Goal: Information Seeking & Learning: Learn about a topic

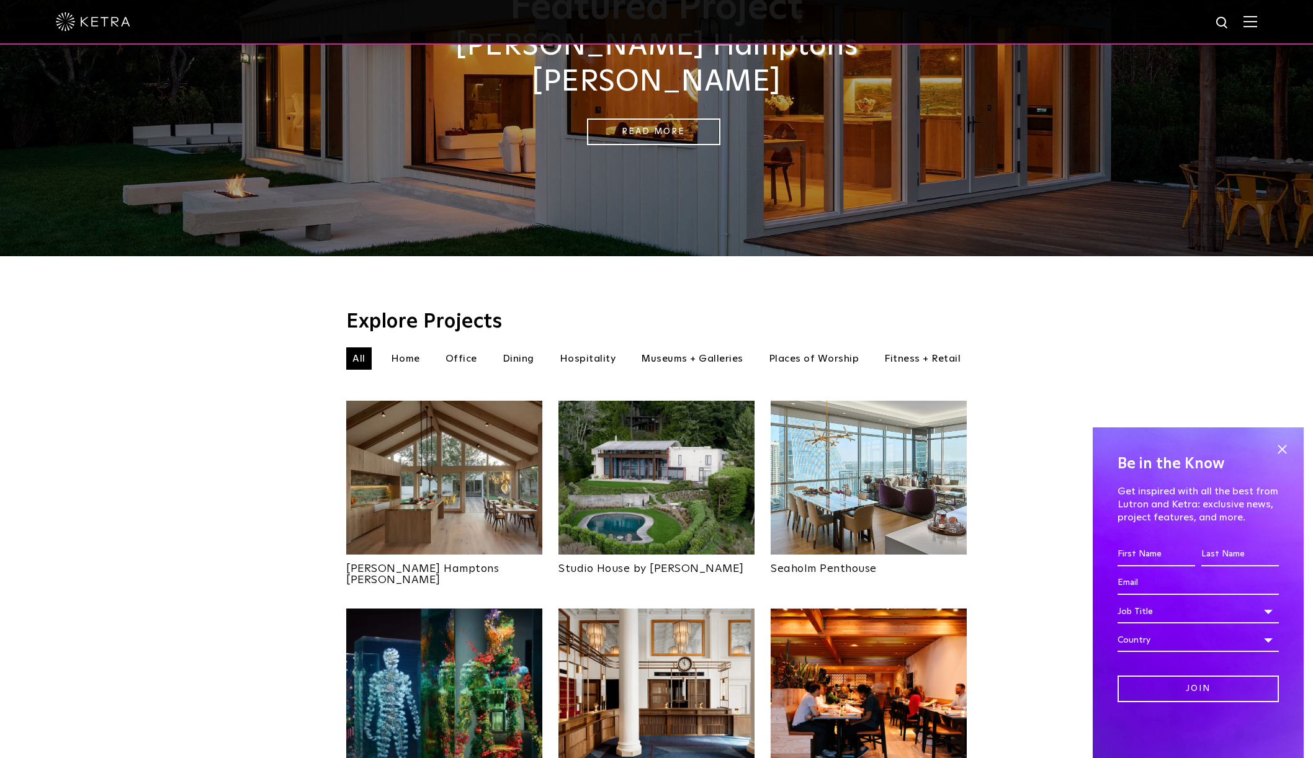
scroll to position [186, 0]
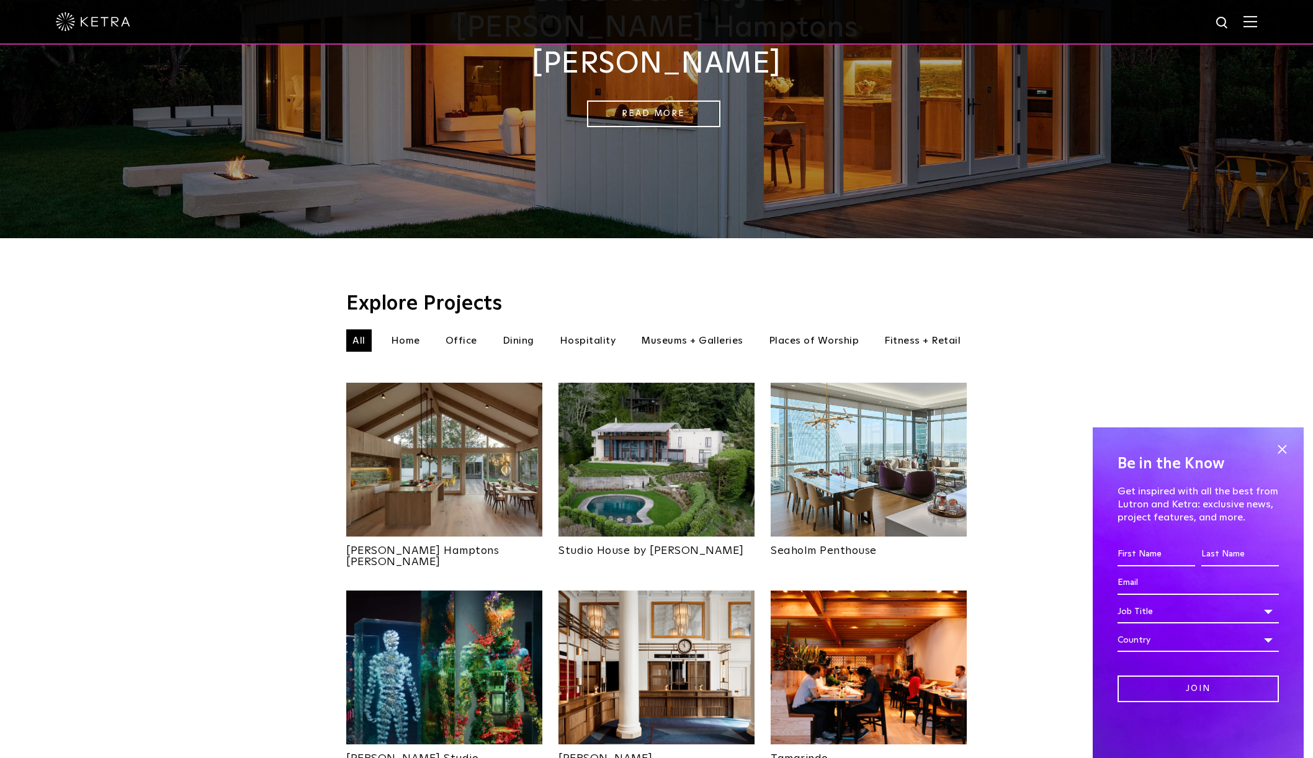
click at [897, 447] on img at bounding box center [869, 460] width 196 height 154
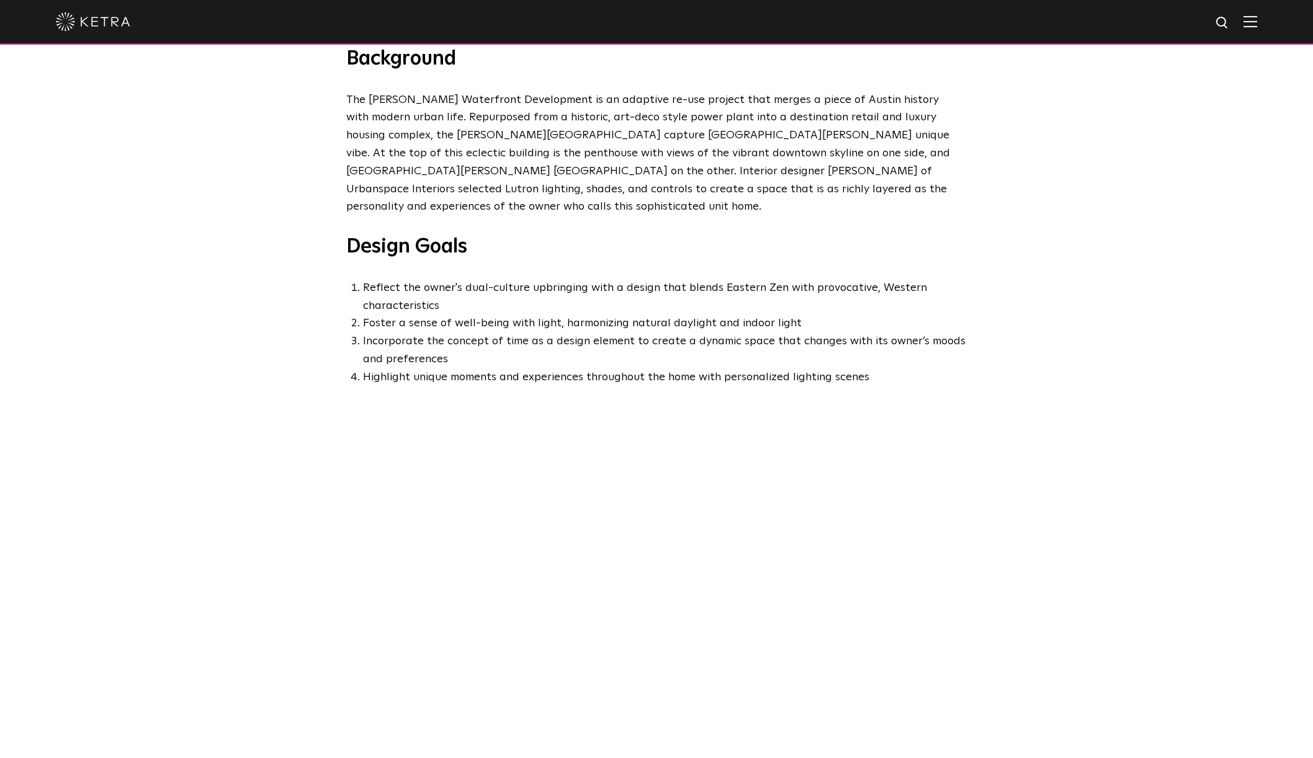
scroll to position [664, 0]
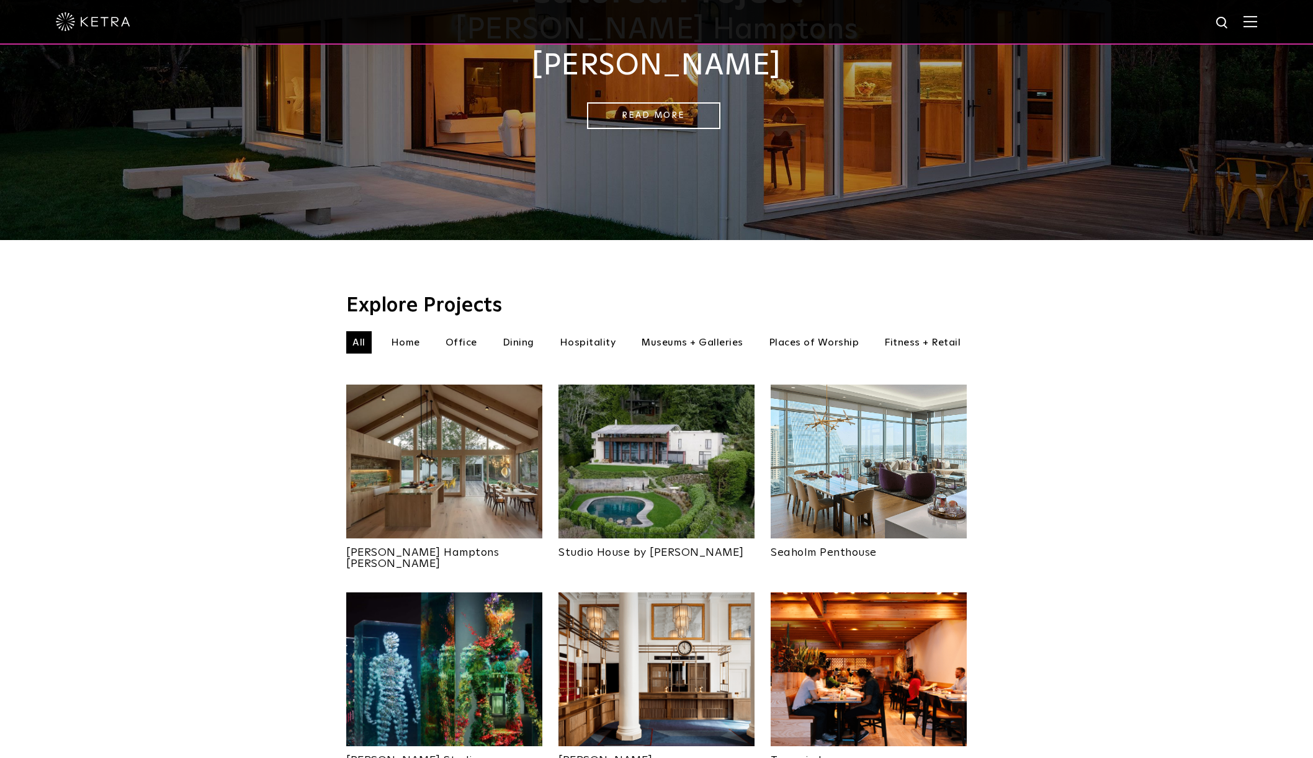
click at [467, 450] on img at bounding box center [444, 462] width 196 height 154
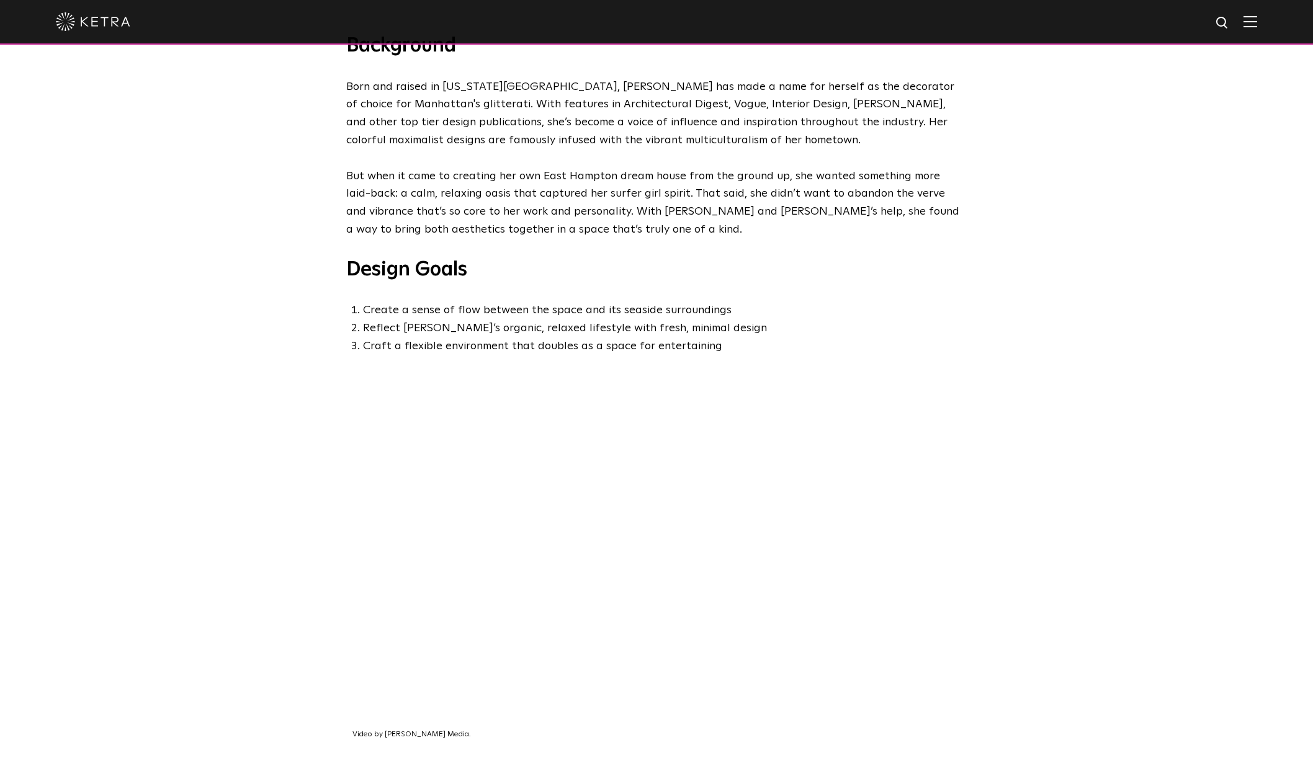
scroll to position [581, 0]
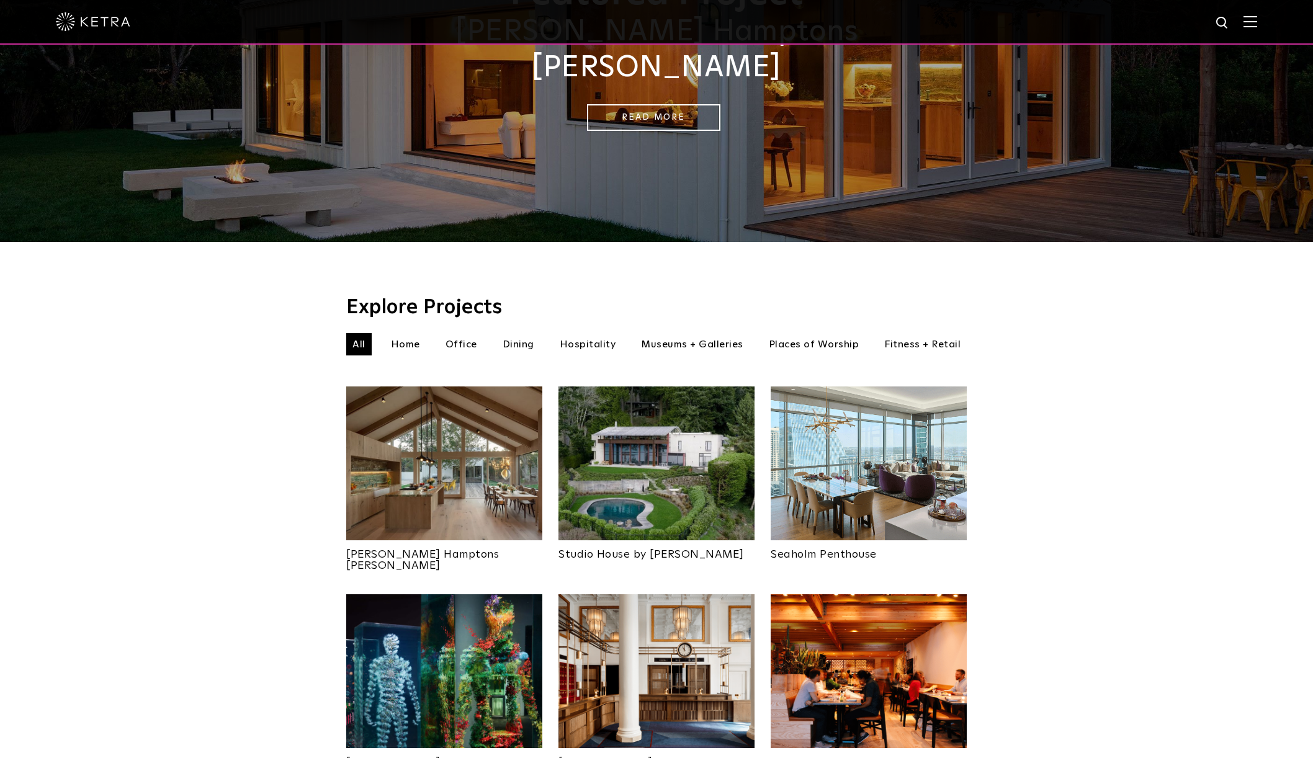
click at [661, 434] on img at bounding box center [657, 464] width 196 height 154
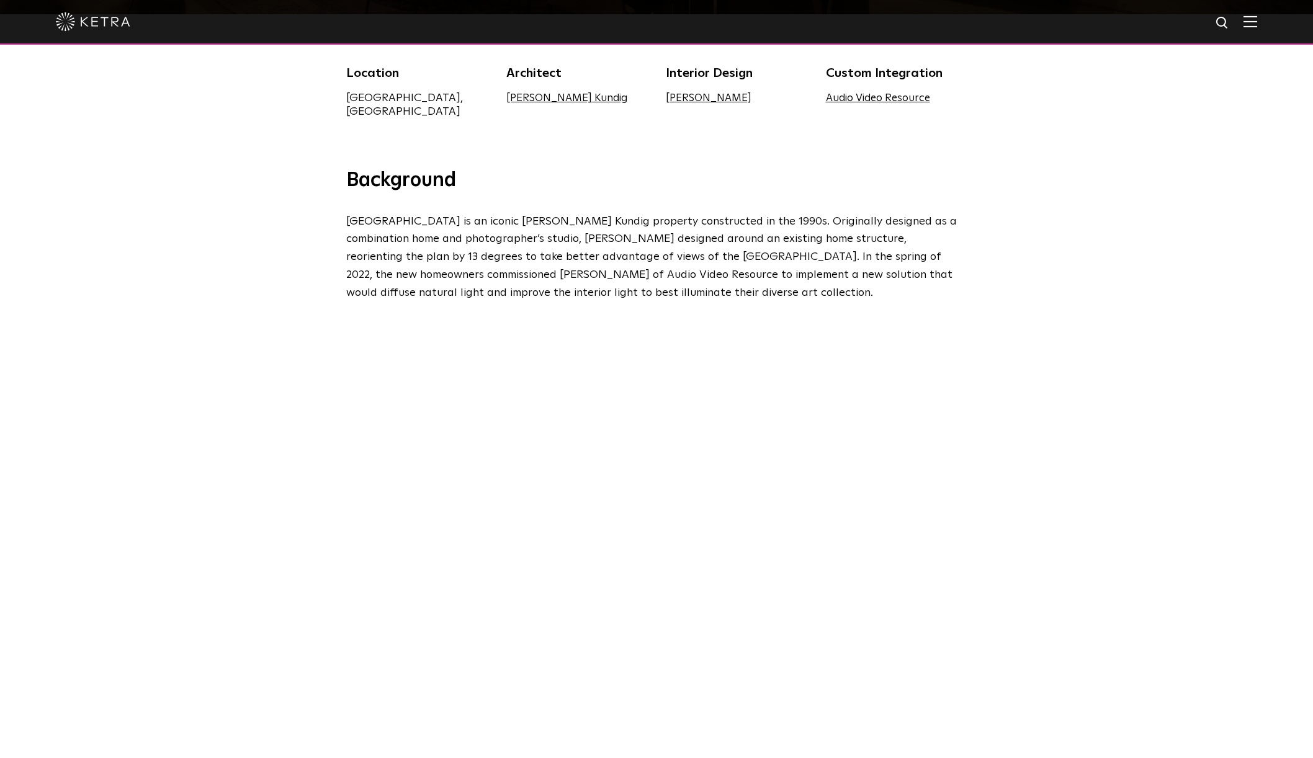
scroll to position [393, 0]
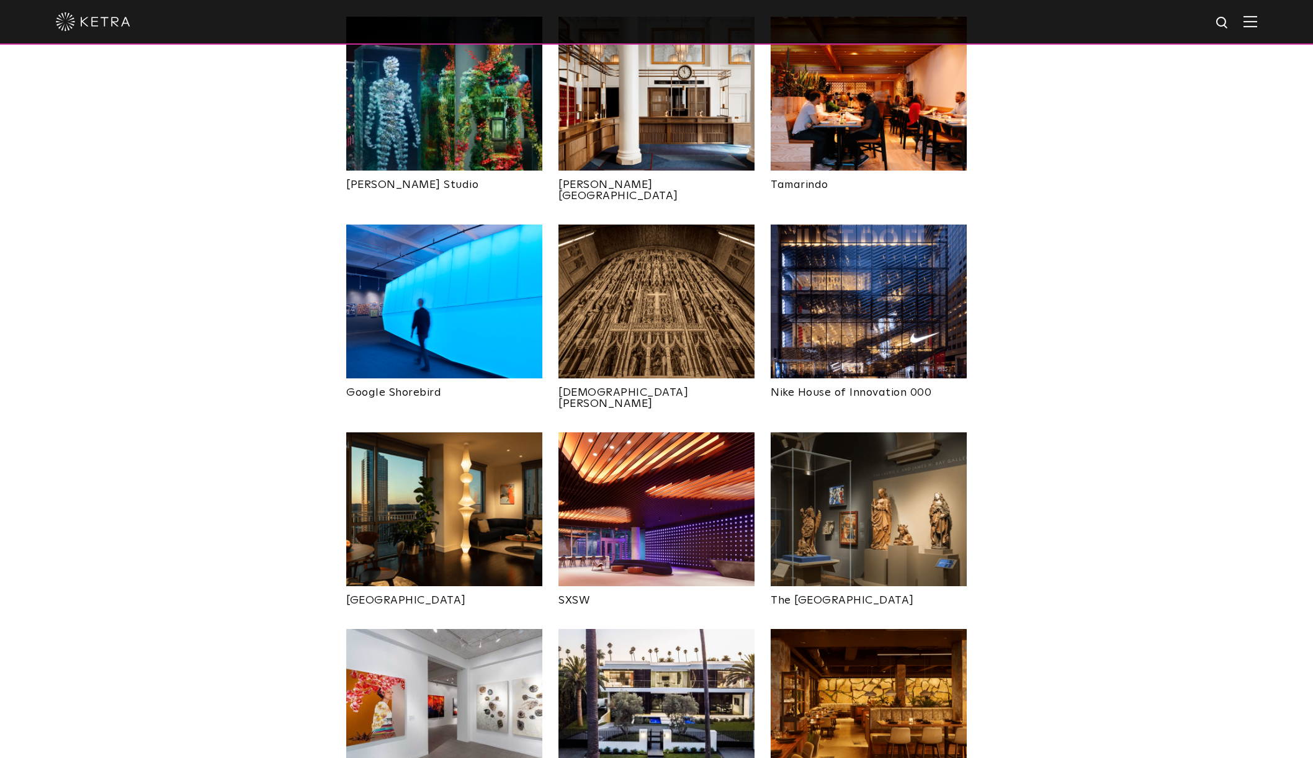
scroll to position [761, 0]
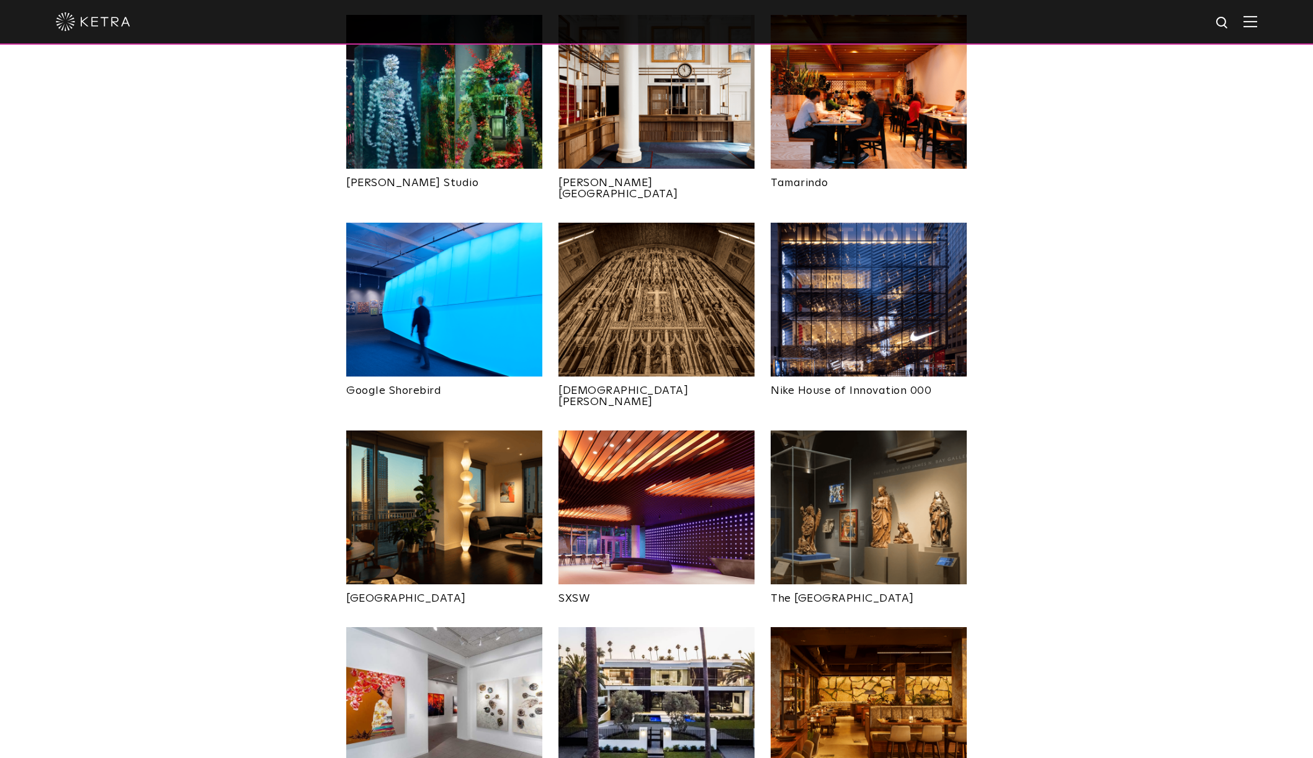
click at [452, 446] on img at bounding box center [444, 508] width 196 height 154
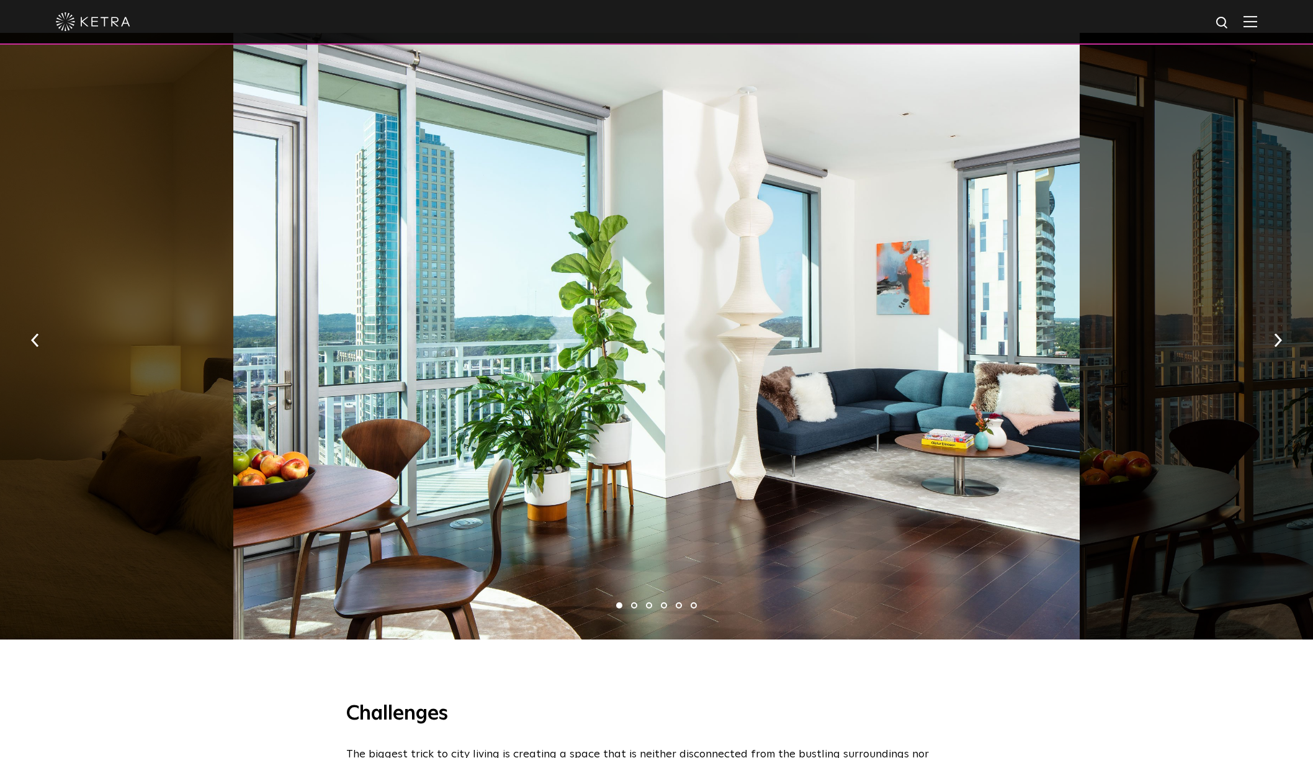
scroll to position [894, 0]
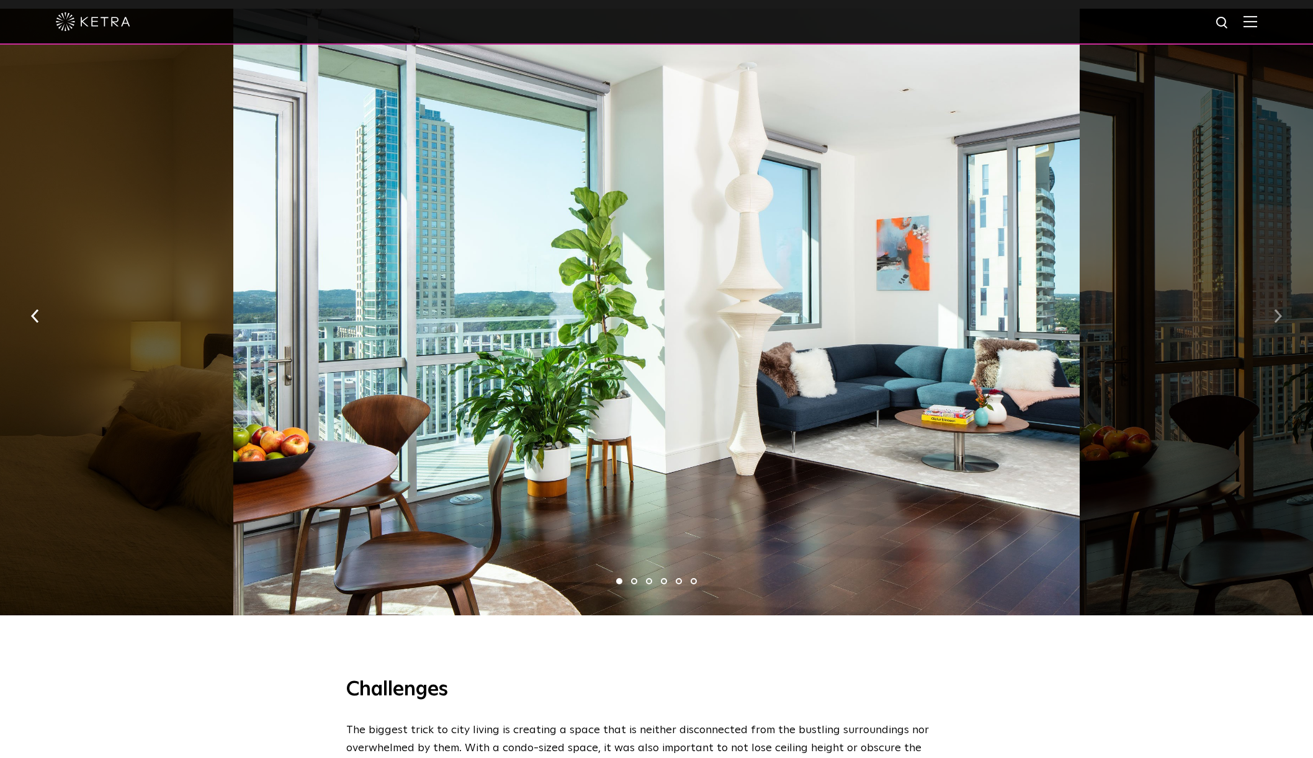
click at [1280, 294] on button "button" at bounding box center [1278, 315] width 27 height 43
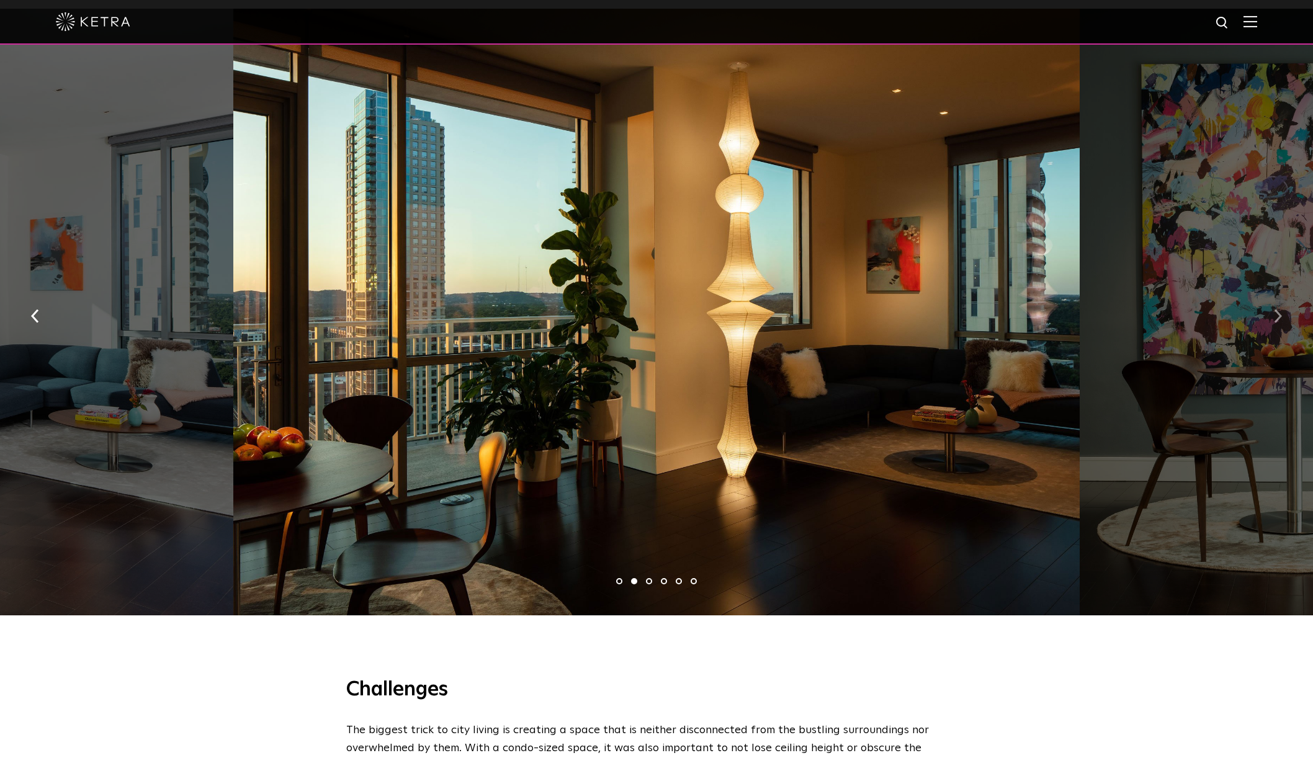
click at [1280, 294] on button "button" at bounding box center [1278, 315] width 27 height 43
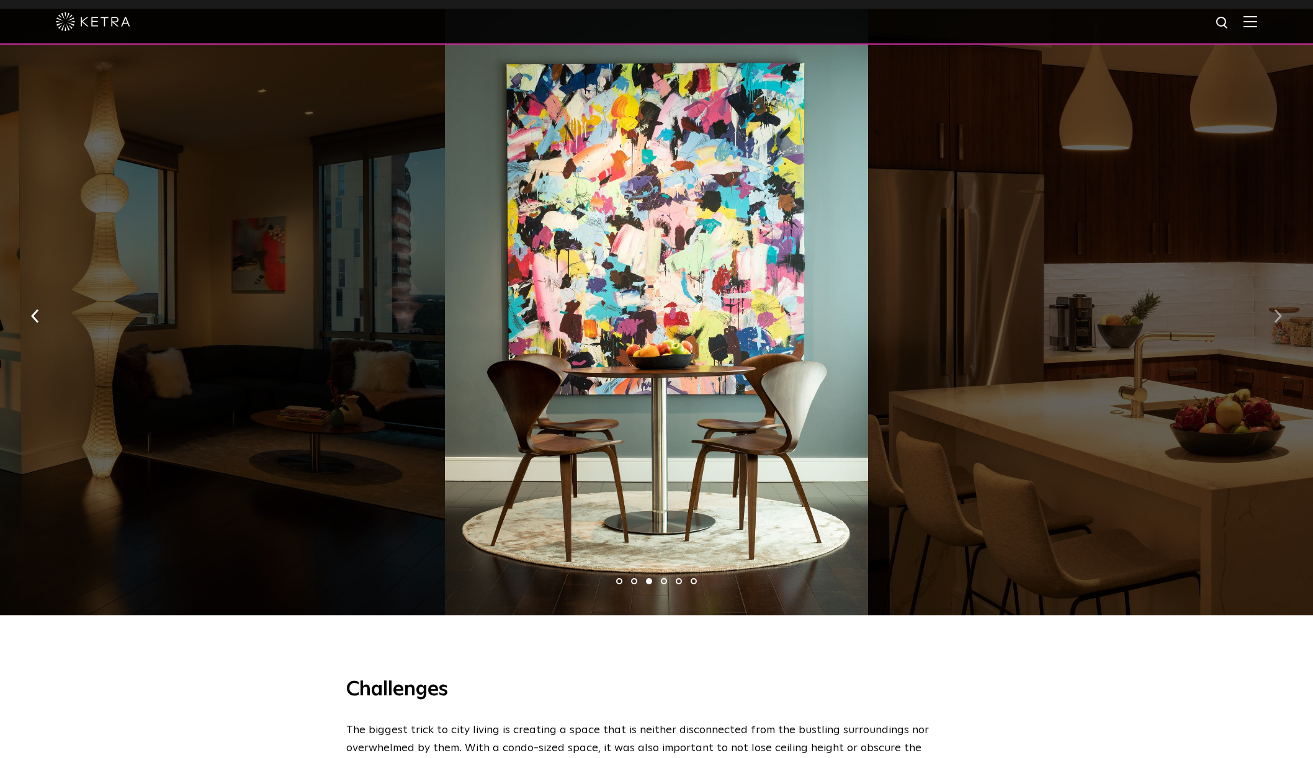
click at [1280, 294] on button "button" at bounding box center [1278, 315] width 27 height 43
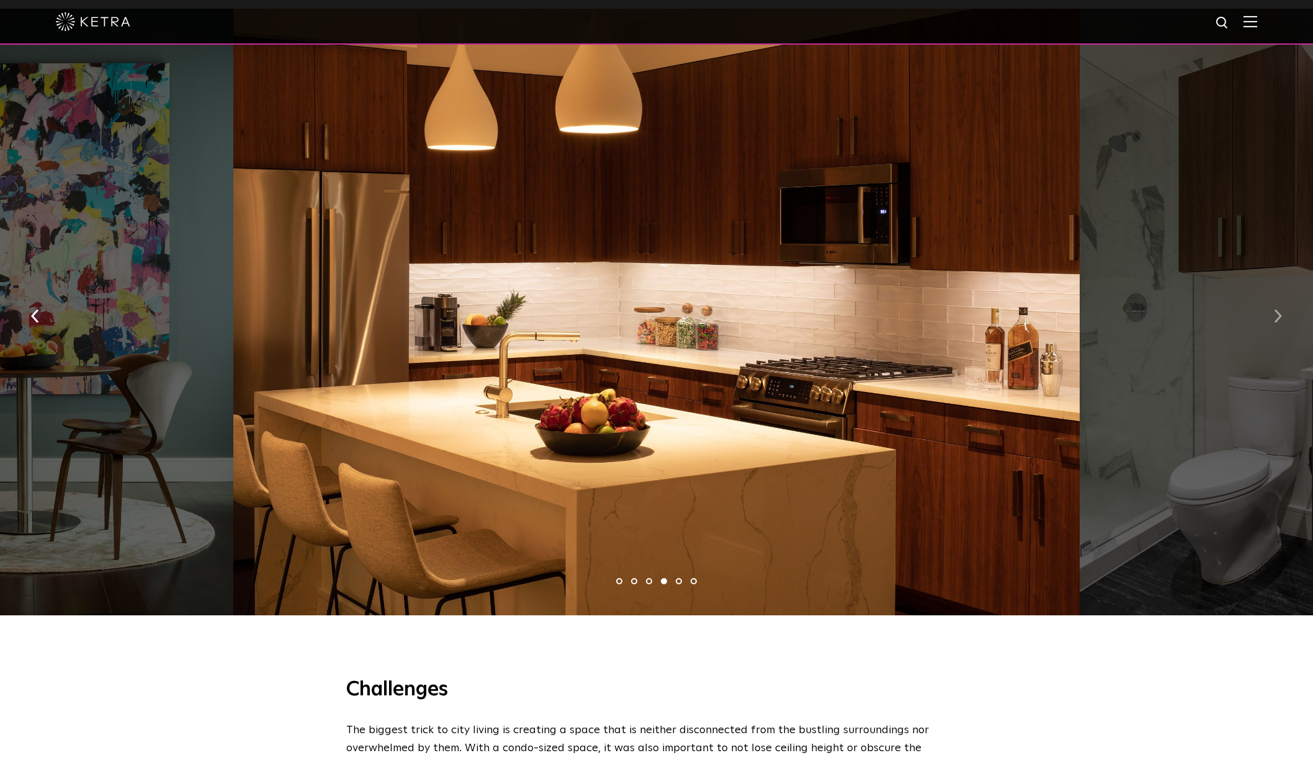
click at [1280, 294] on button "button" at bounding box center [1278, 315] width 27 height 43
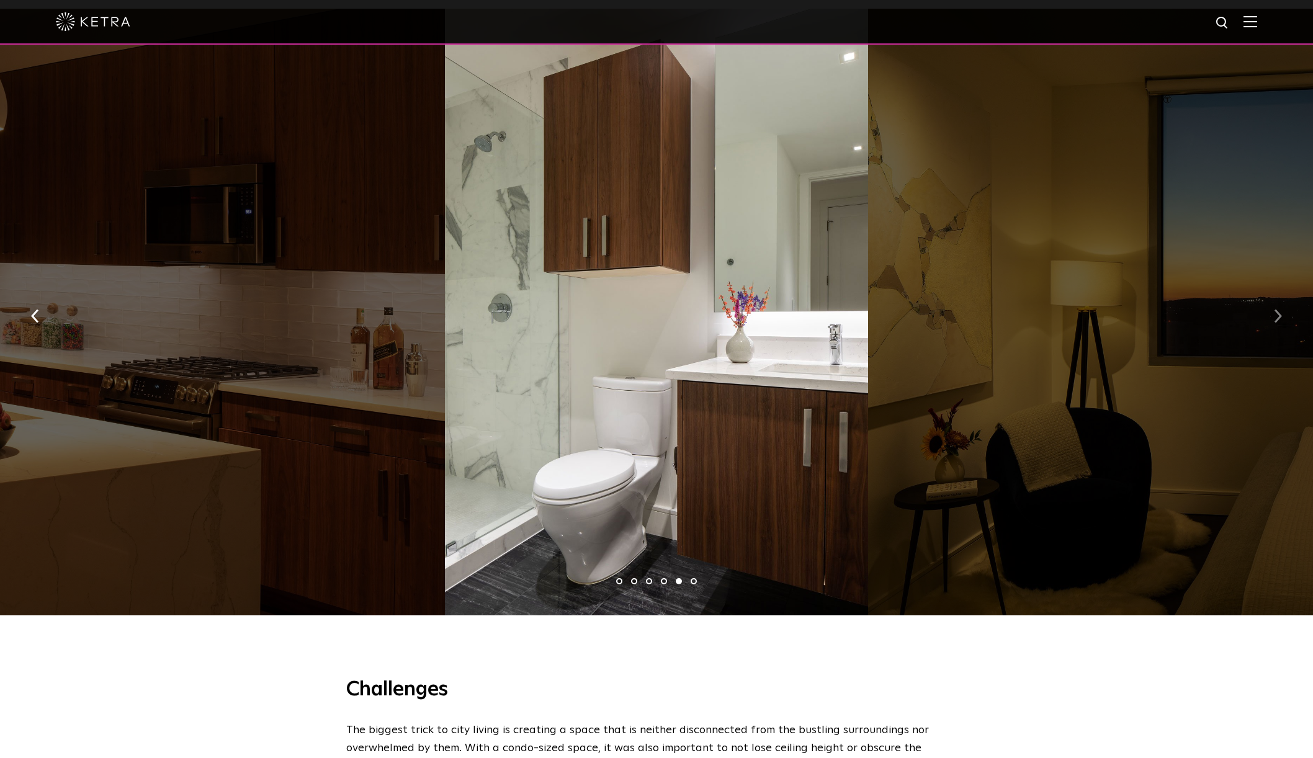
click at [1279, 294] on button "button" at bounding box center [1278, 315] width 27 height 43
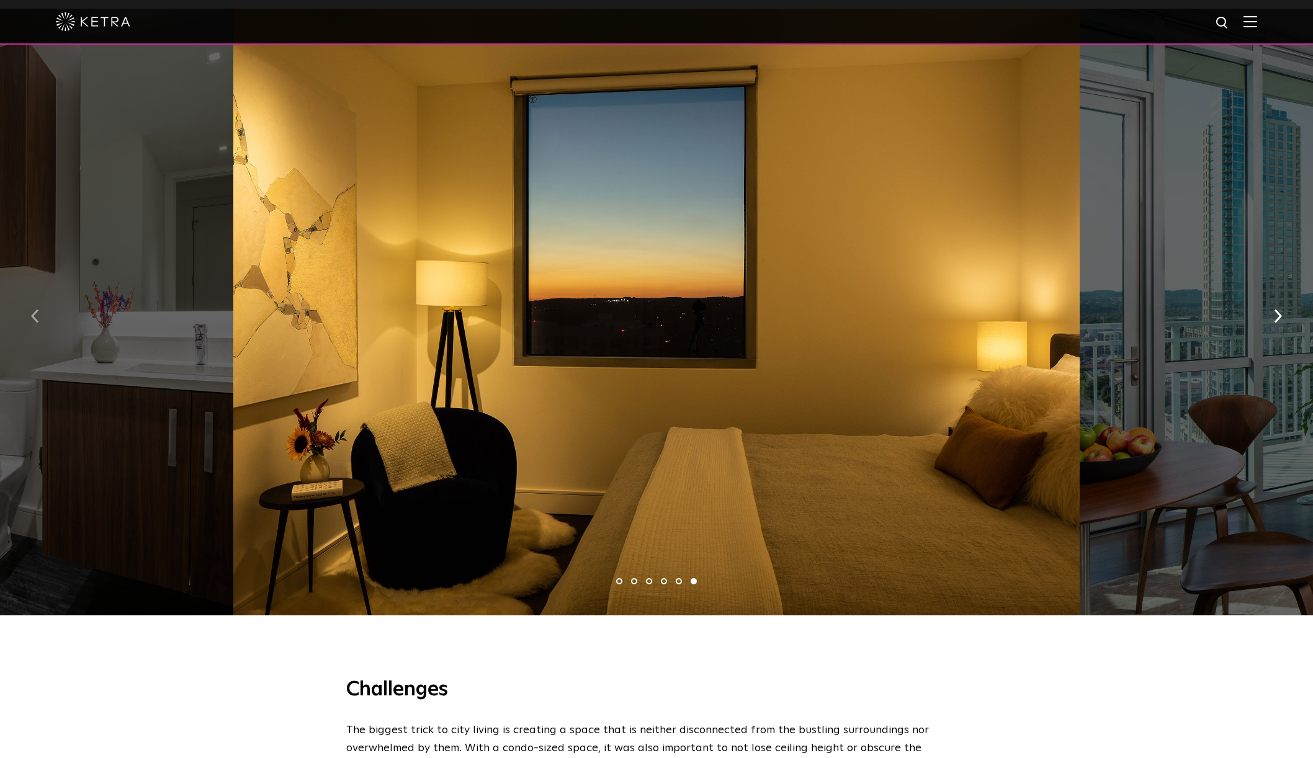
click at [36, 310] on img "button" at bounding box center [35, 317] width 8 height 14
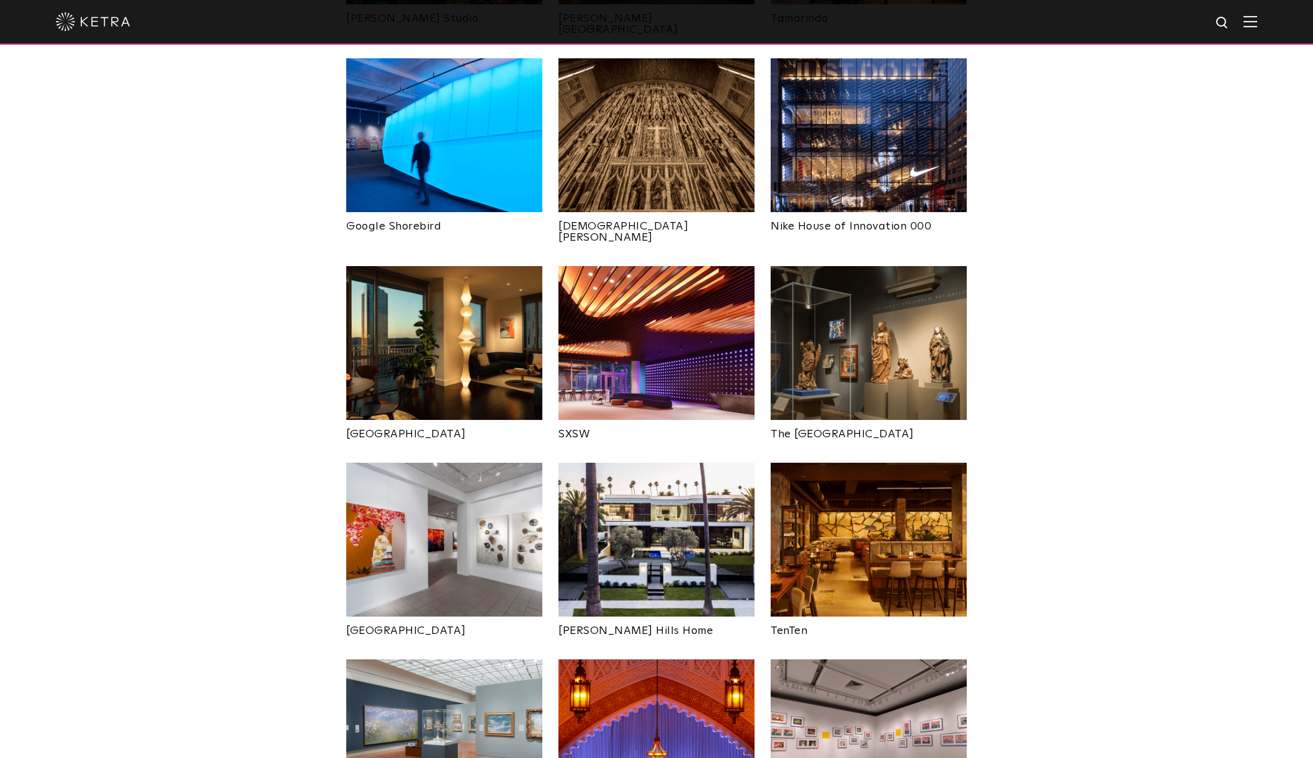
scroll to position [944, 0]
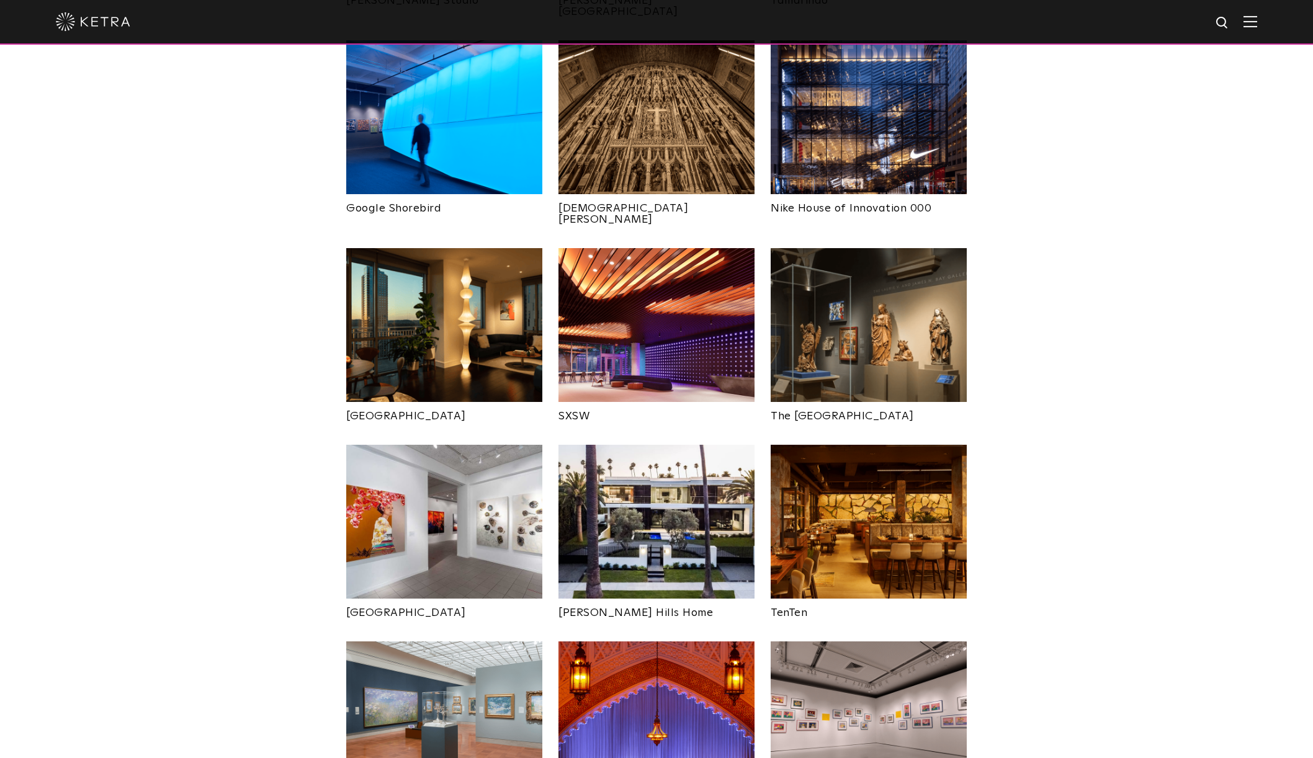
click at [687, 474] on img at bounding box center [657, 522] width 196 height 154
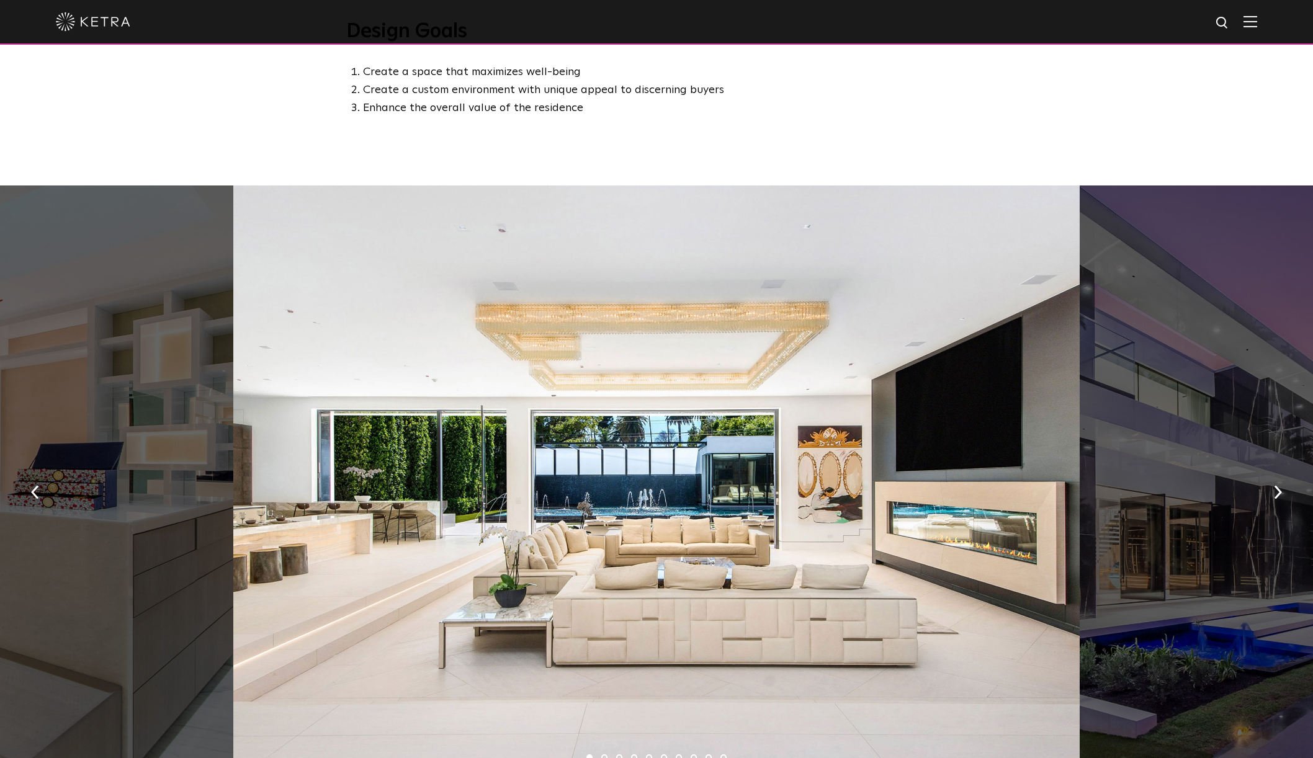
scroll to position [676, 0]
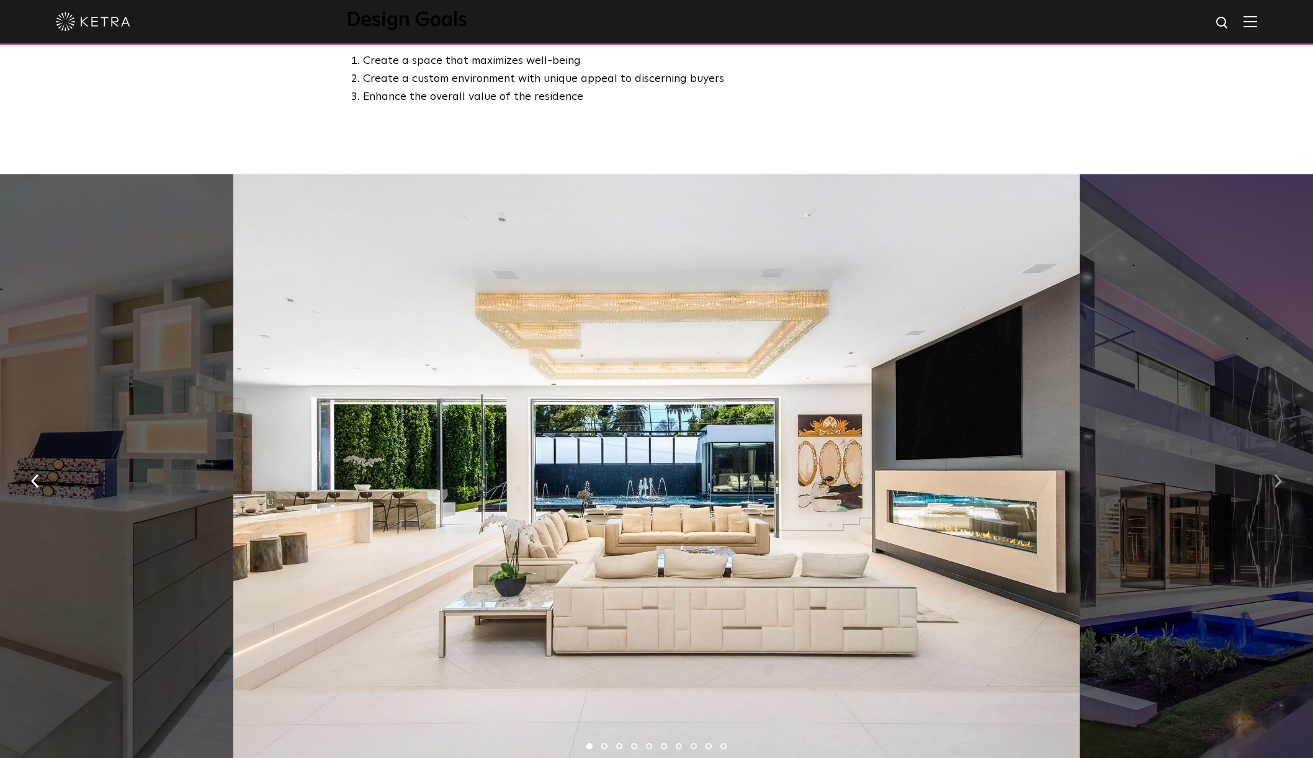
click at [1278, 485] on img "button" at bounding box center [1278, 482] width 8 height 14
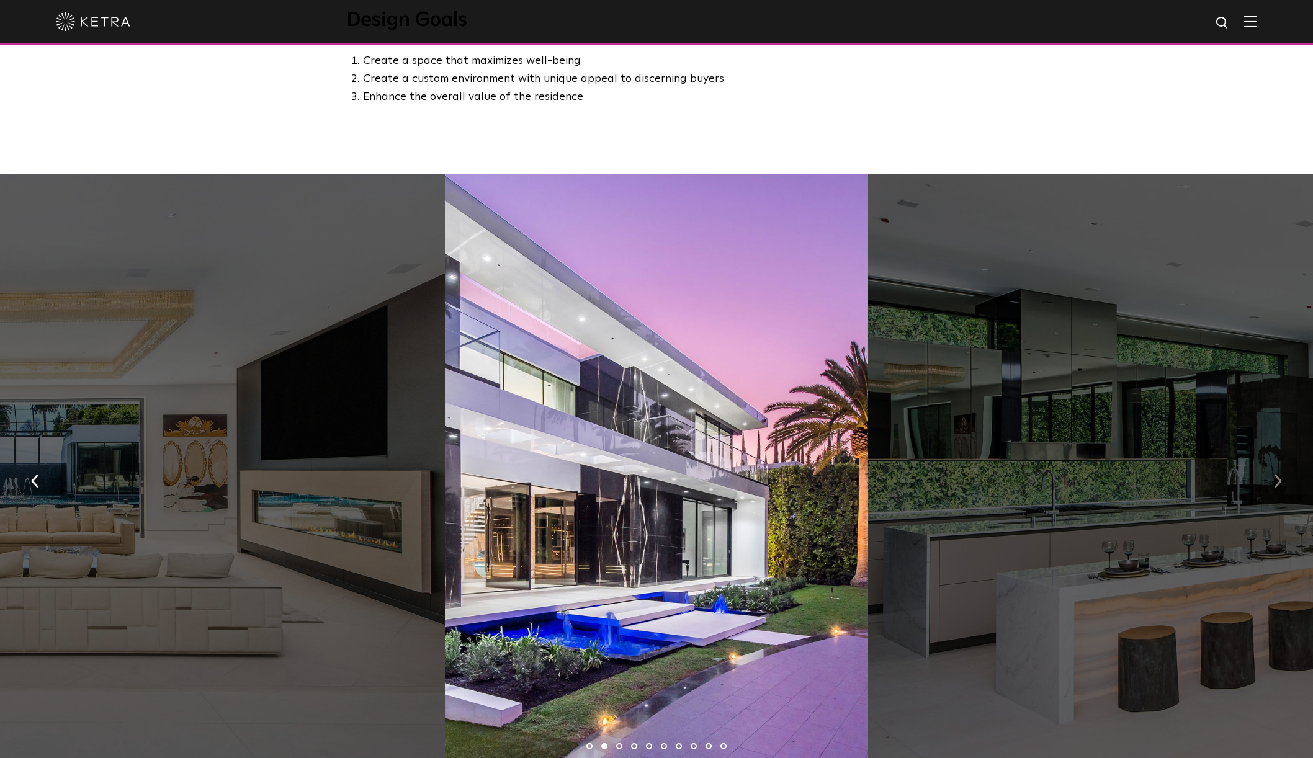
click at [1278, 485] on img "button" at bounding box center [1278, 482] width 8 height 14
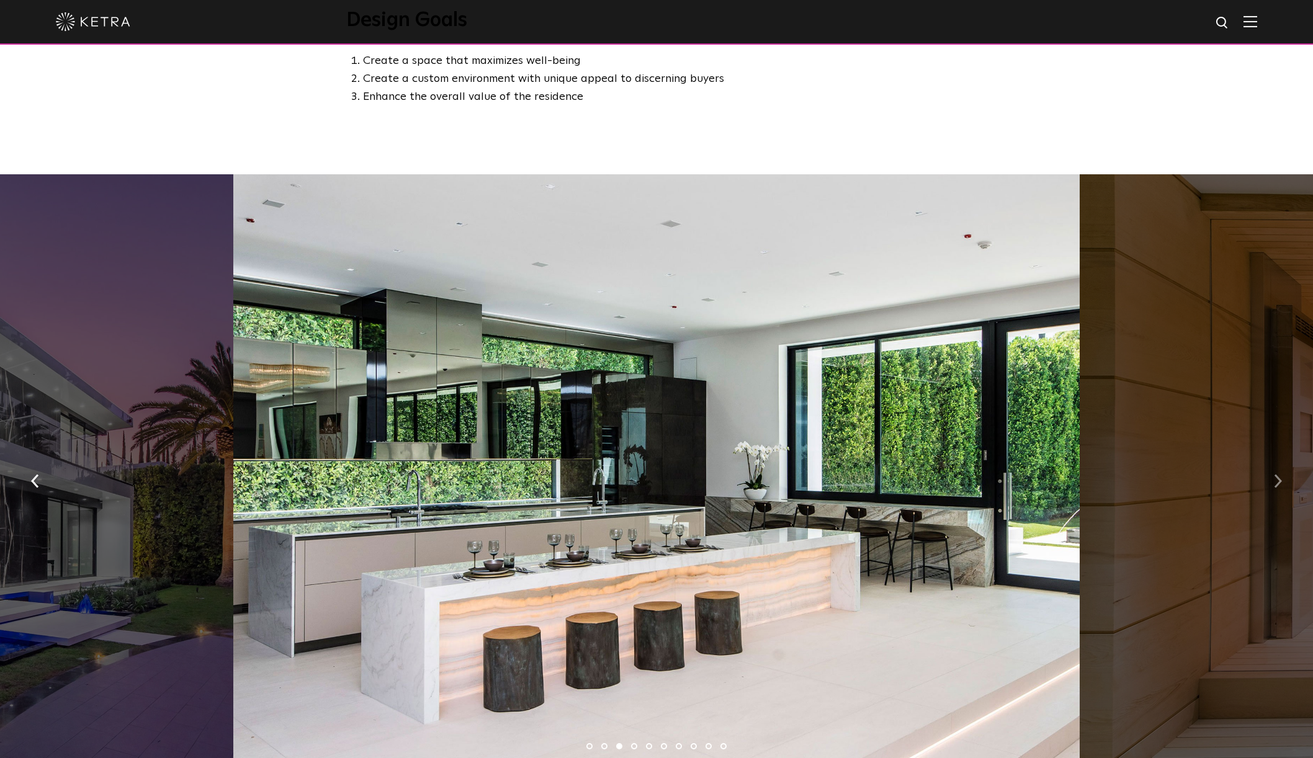
click at [1278, 485] on img "button" at bounding box center [1278, 482] width 8 height 14
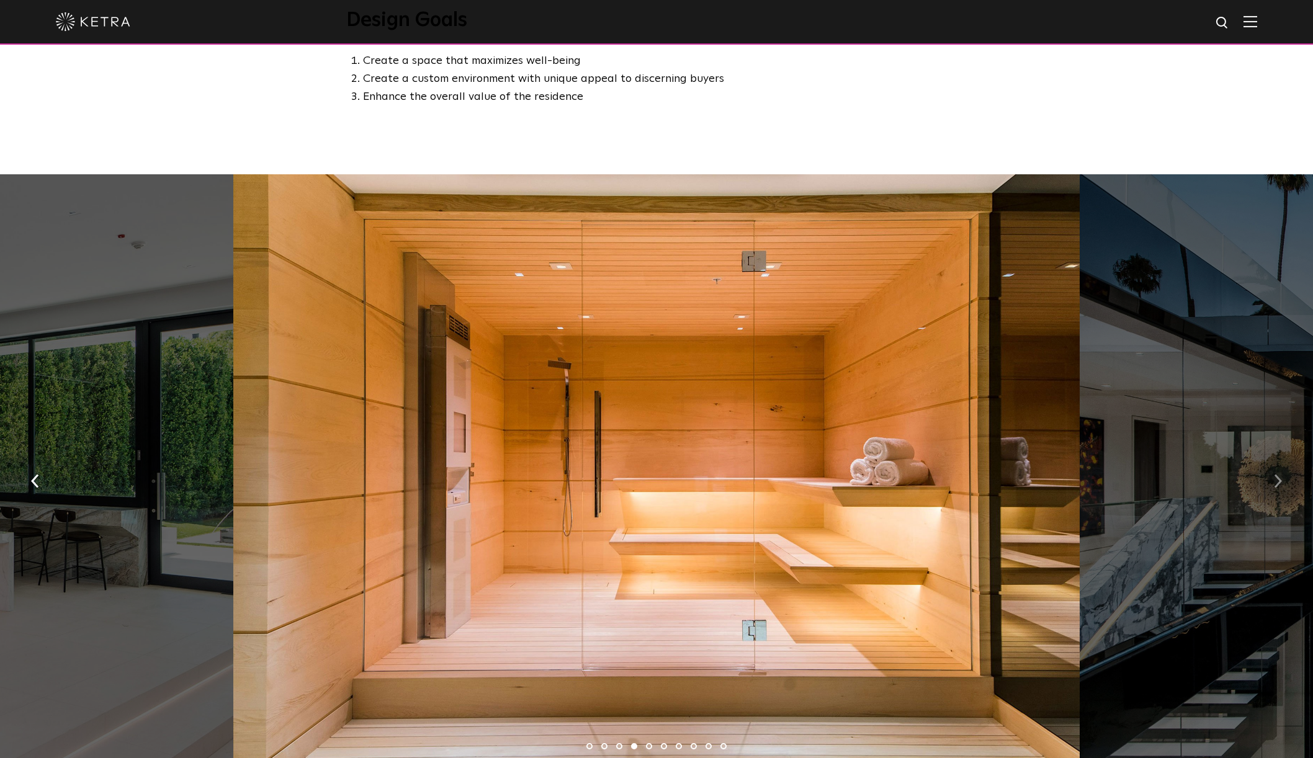
click at [1278, 485] on img "button" at bounding box center [1278, 482] width 8 height 14
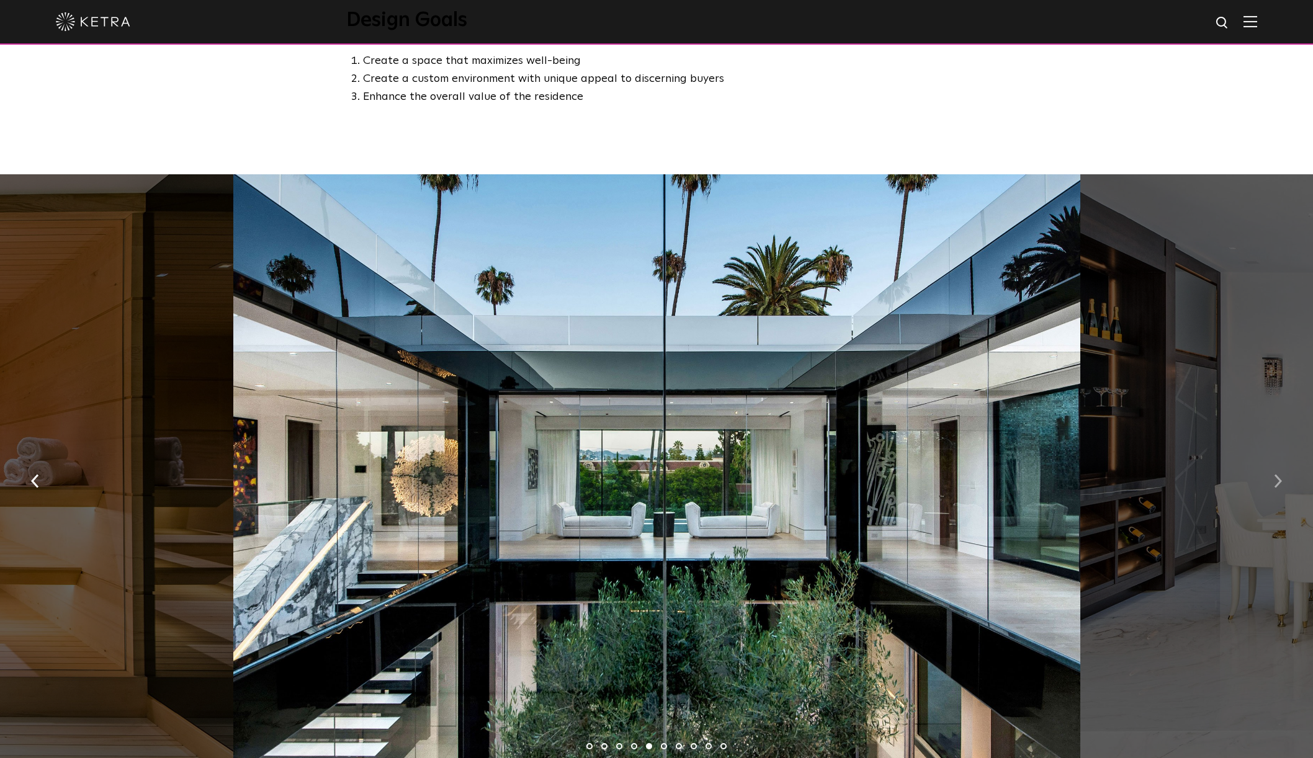
click at [1278, 485] on img "button" at bounding box center [1278, 482] width 8 height 14
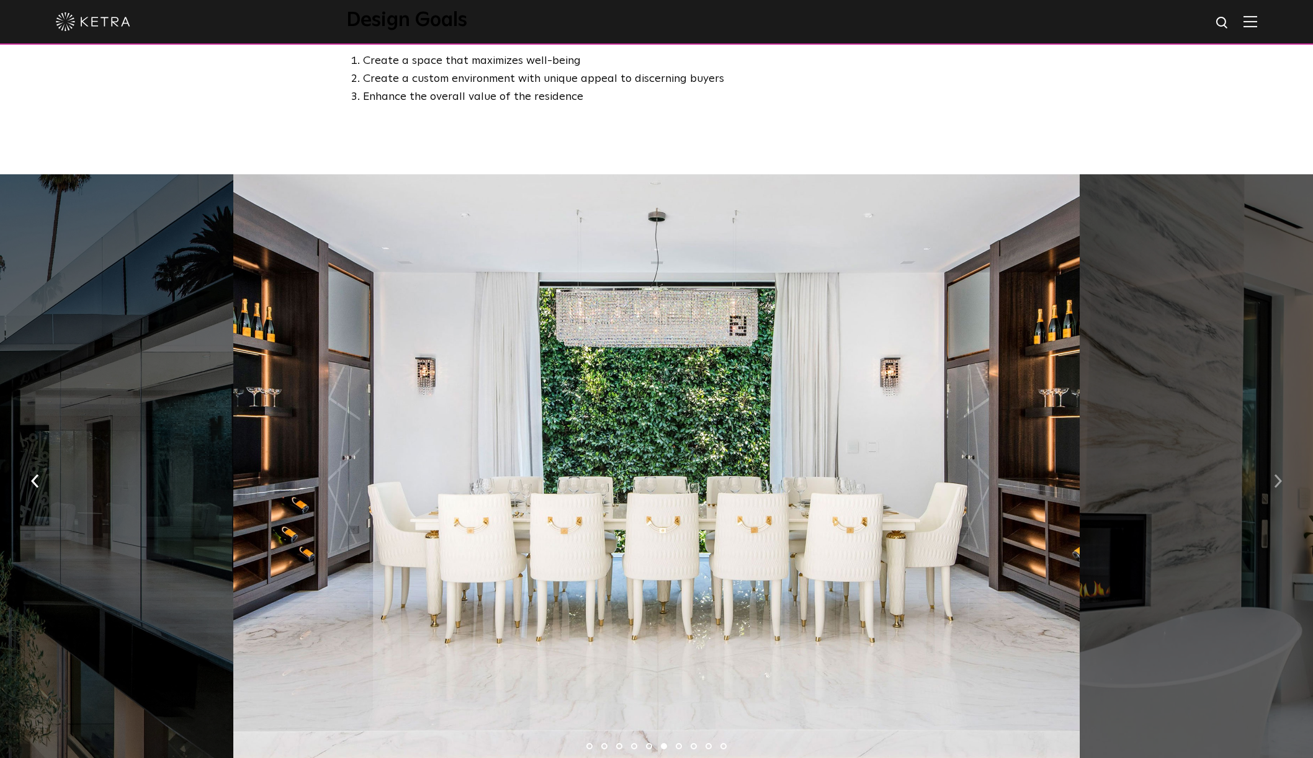
click at [1278, 485] on img "button" at bounding box center [1278, 482] width 8 height 14
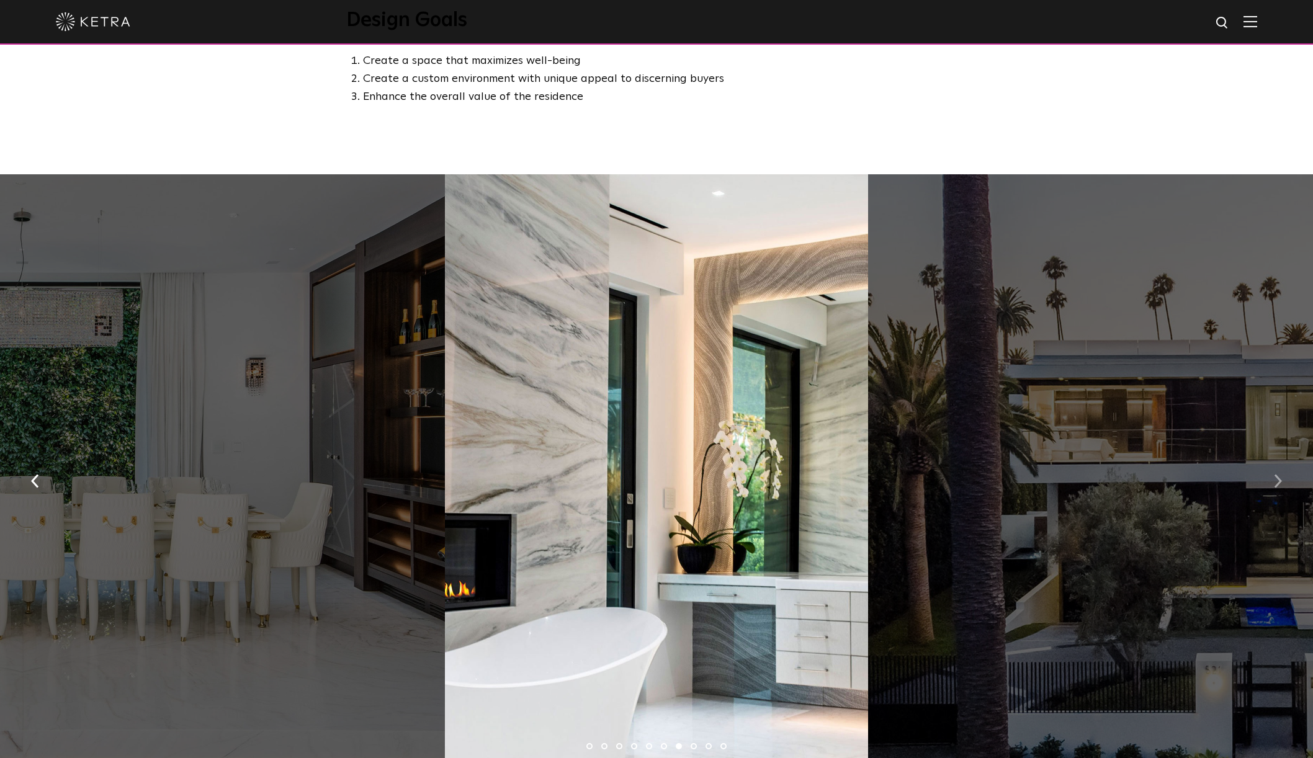
click at [1278, 485] on img "button" at bounding box center [1278, 482] width 8 height 14
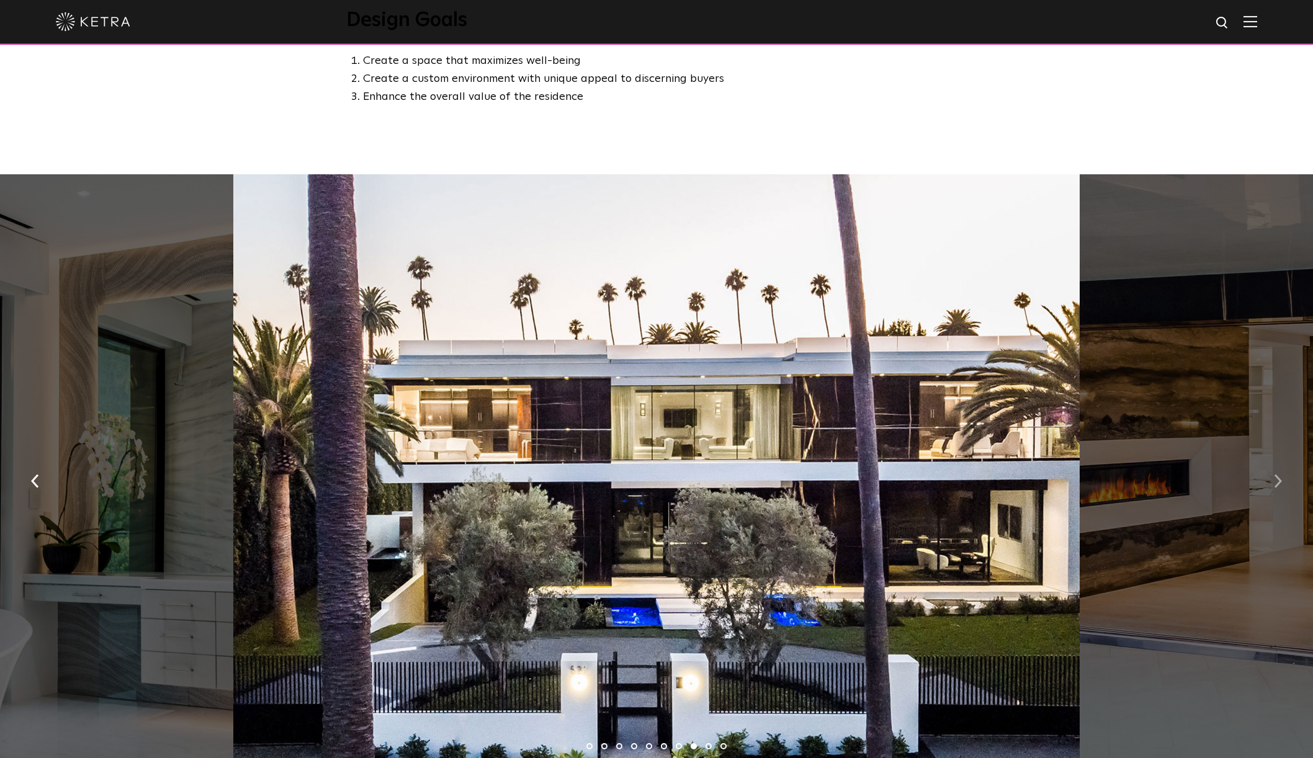
click at [1278, 485] on img "button" at bounding box center [1278, 482] width 8 height 14
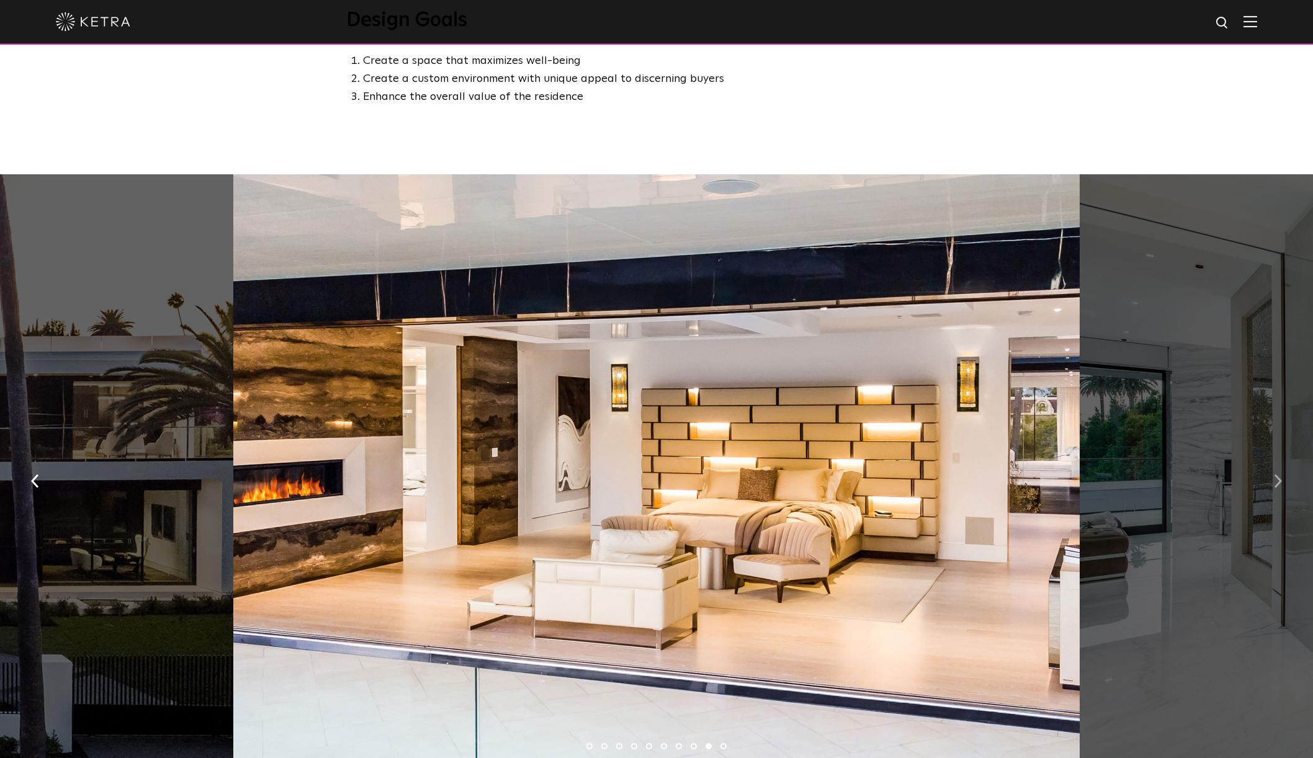
click at [1278, 485] on img "button" at bounding box center [1278, 482] width 8 height 14
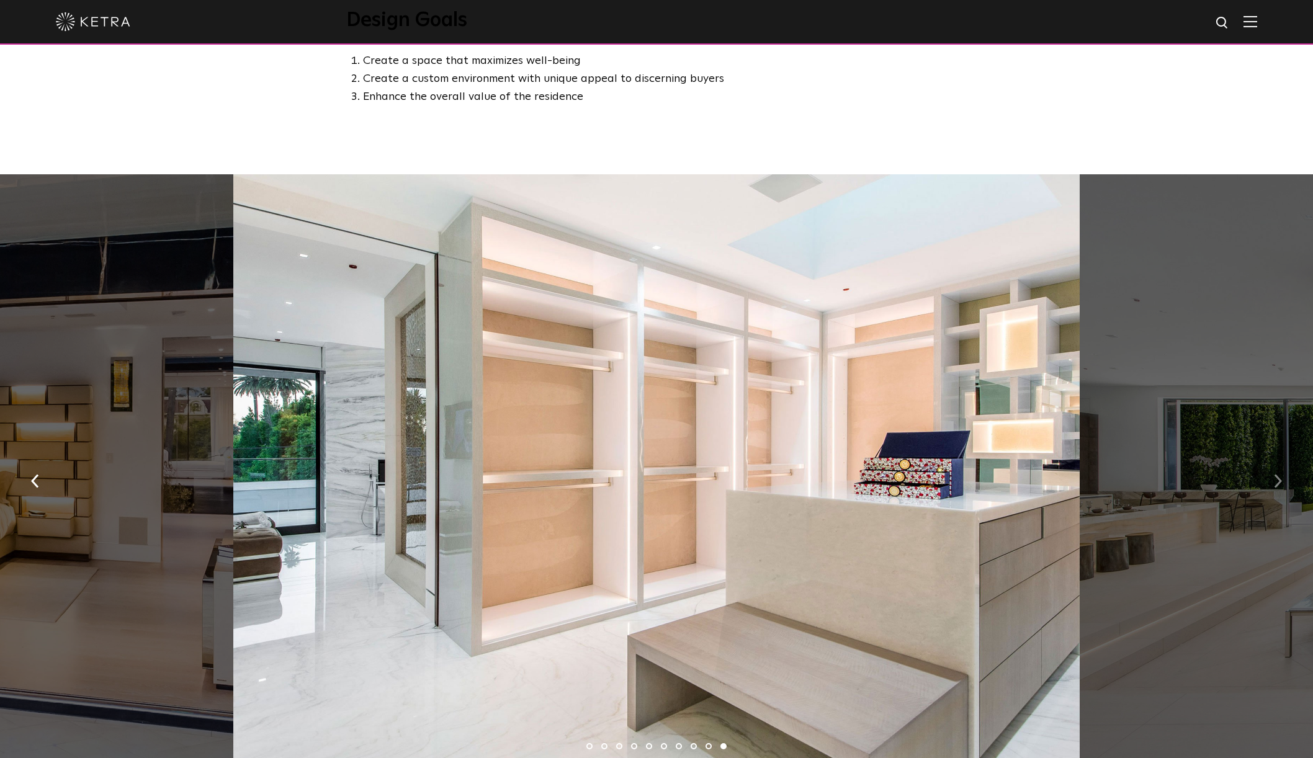
click at [1278, 485] on img "button" at bounding box center [1278, 482] width 8 height 14
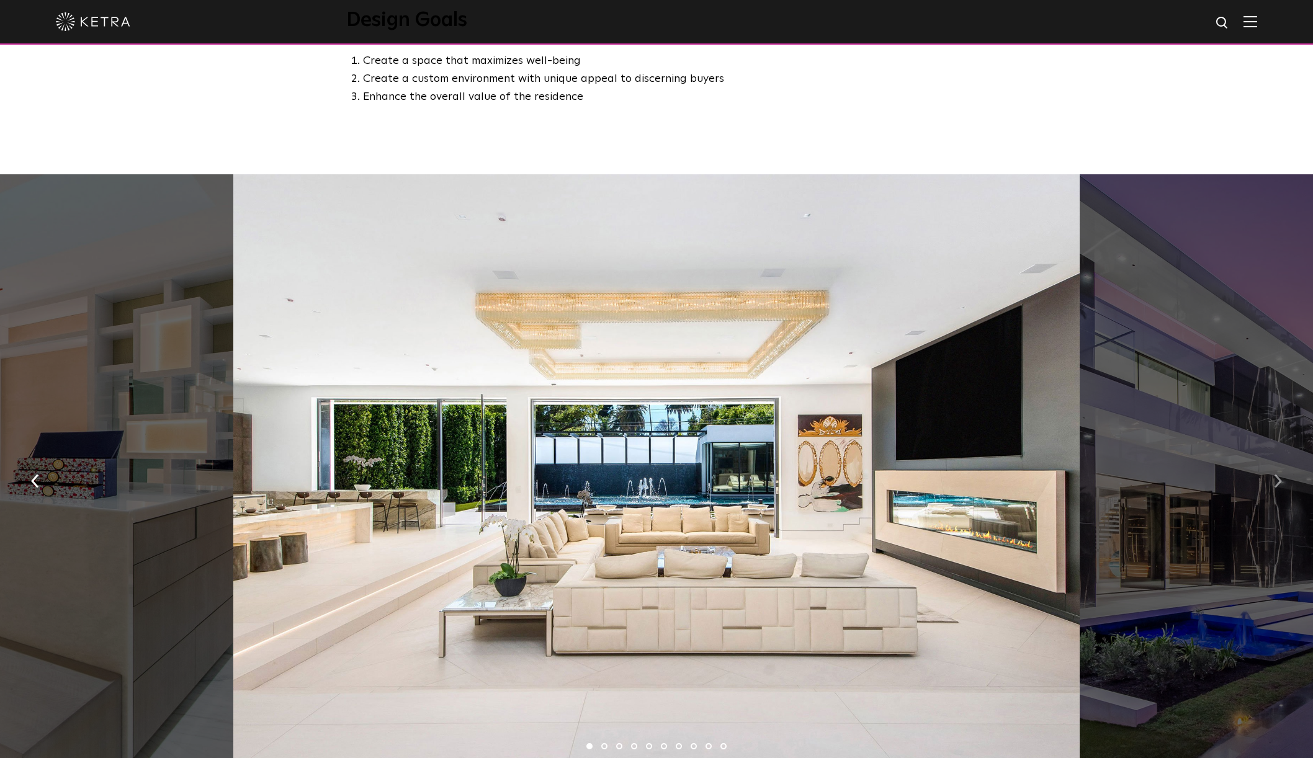
click at [1278, 485] on img "button" at bounding box center [1278, 482] width 8 height 14
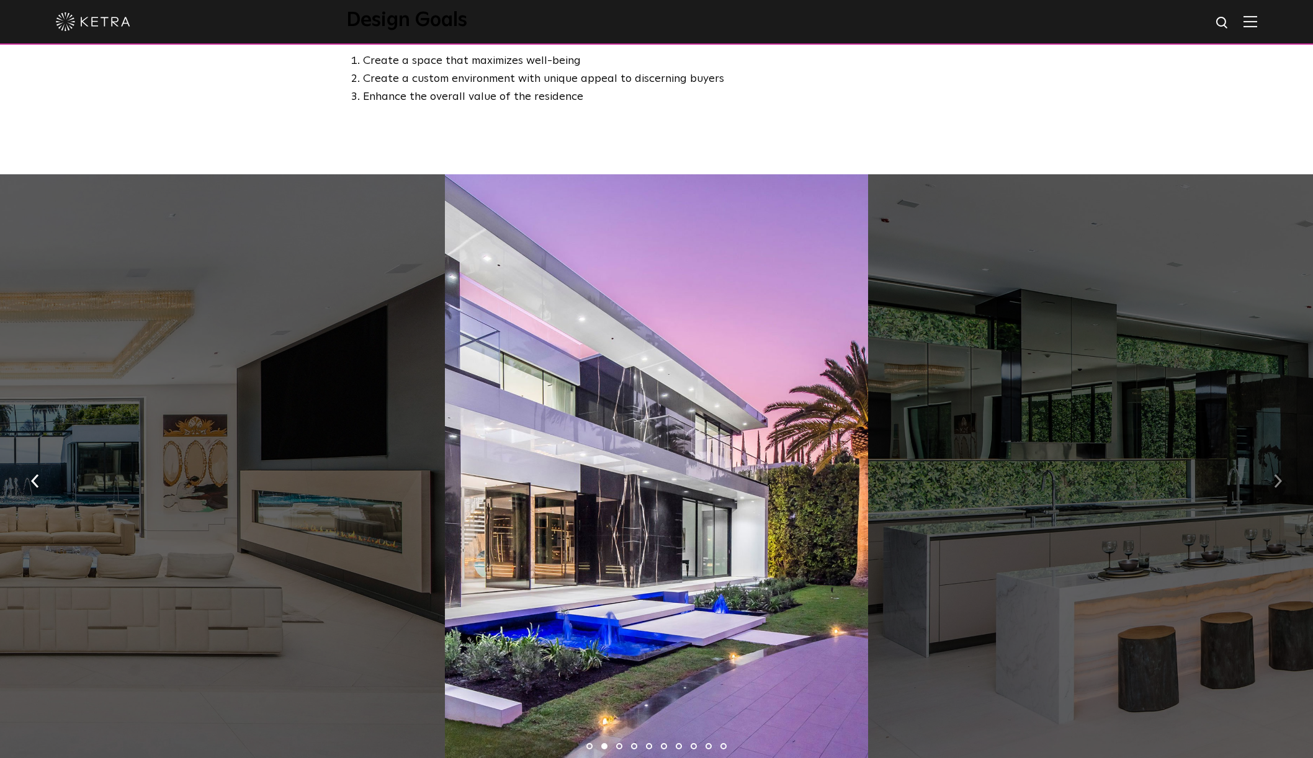
click at [1278, 485] on img "button" at bounding box center [1278, 482] width 8 height 14
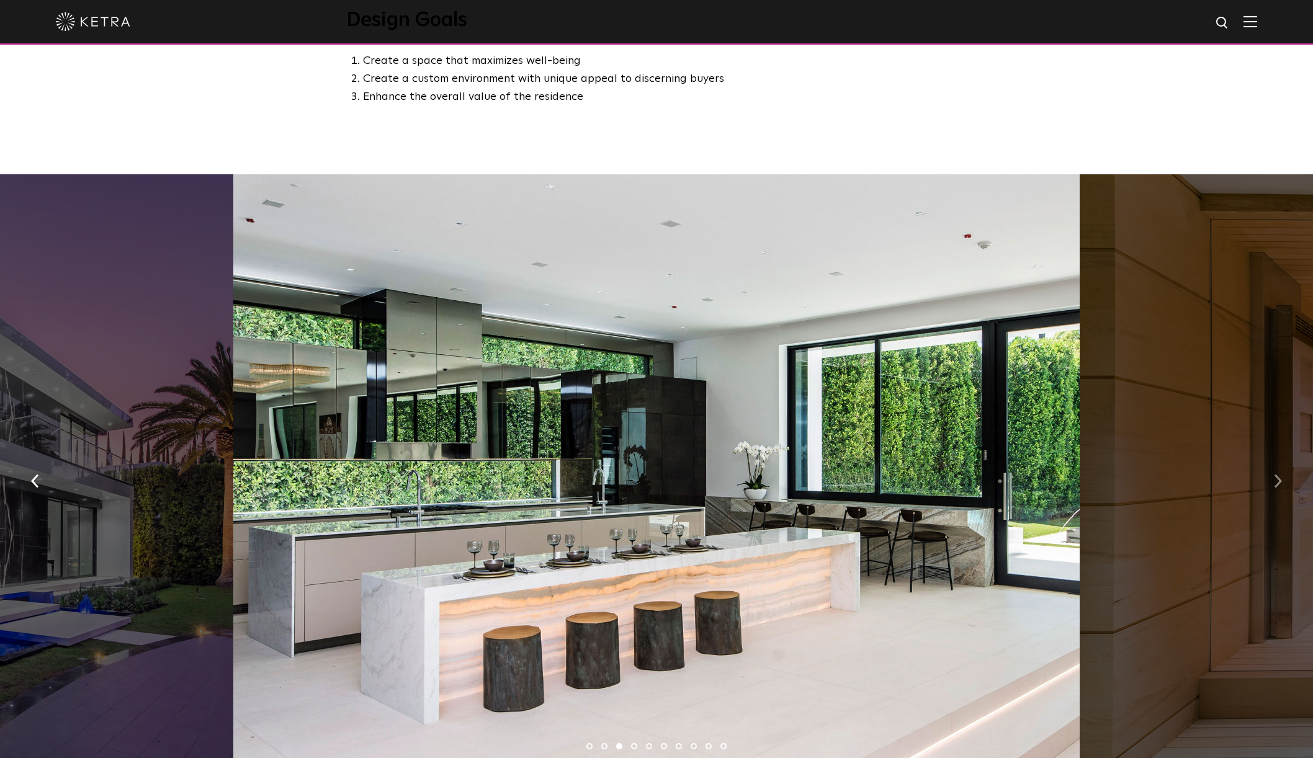
click at [1278, 485] on img "button" at bounding box center [1278, 482] width 8 height 14
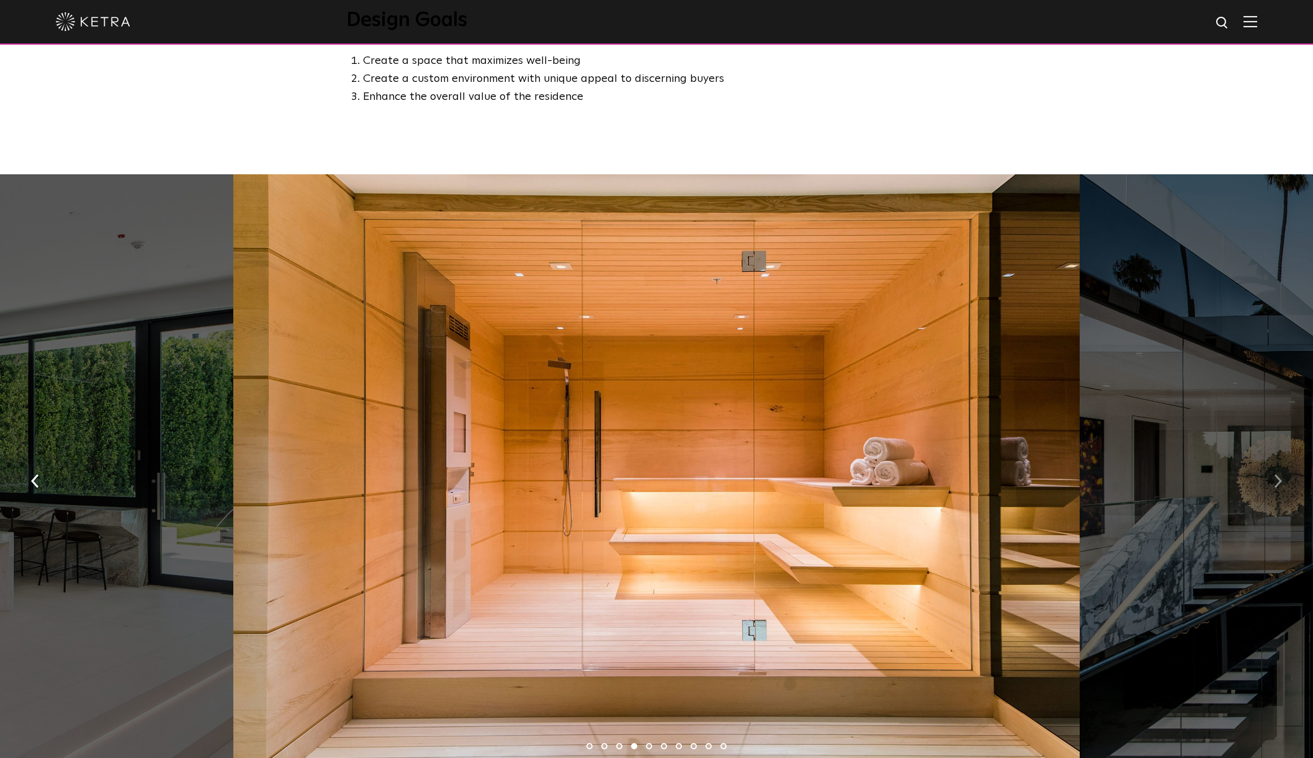
click at [1278, 485] on img "button" at bounding box center [1278, 482] width 8 height 14
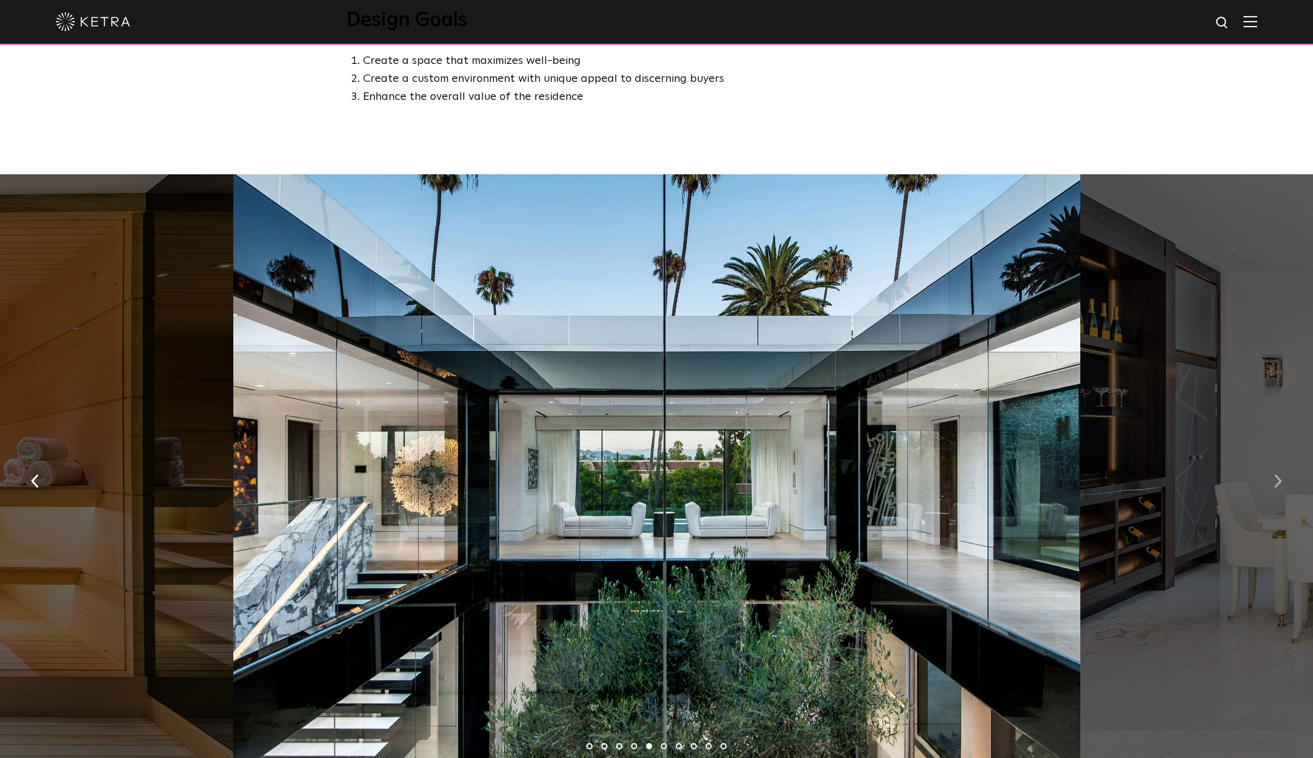
click at [1278, 485] on img "button" at bounding box center [1278, 482] width 8 height 14
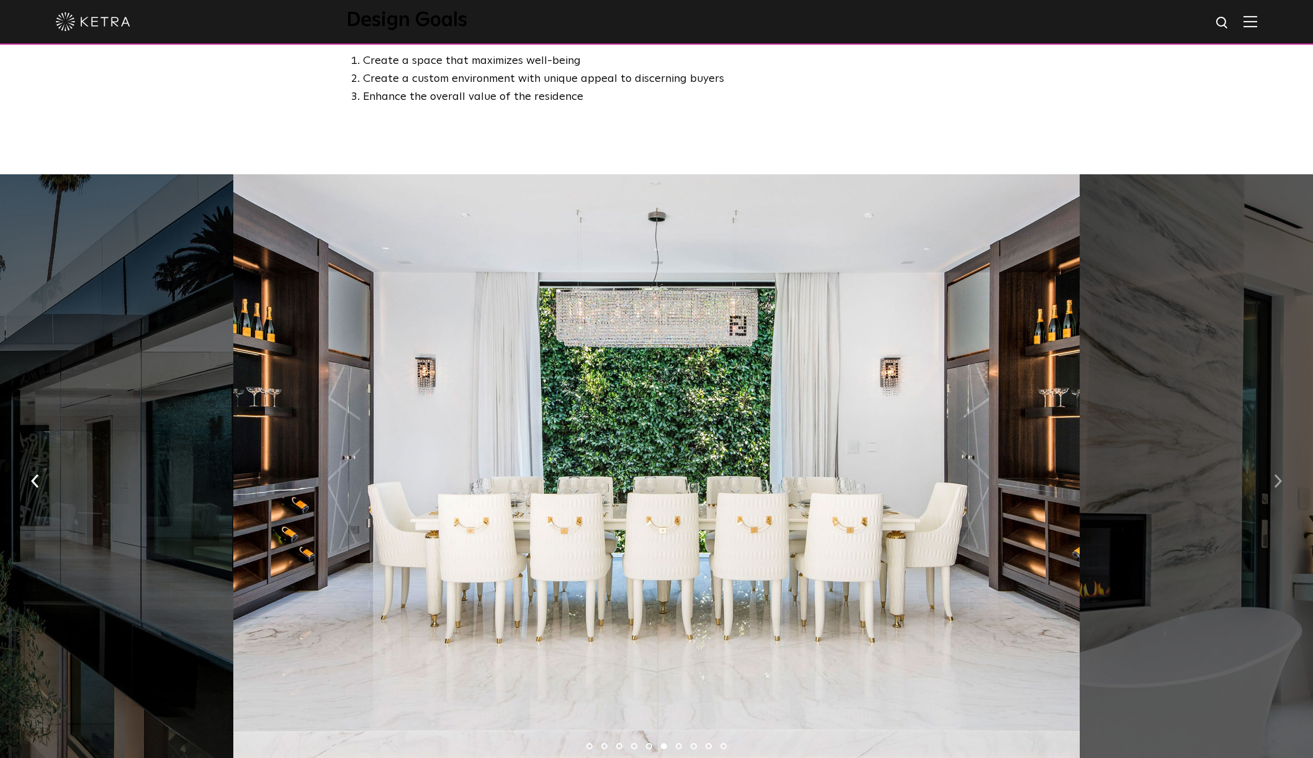
click at [1278, 485] on img "button" at bounding box center [1278, 482] width 8 height 14
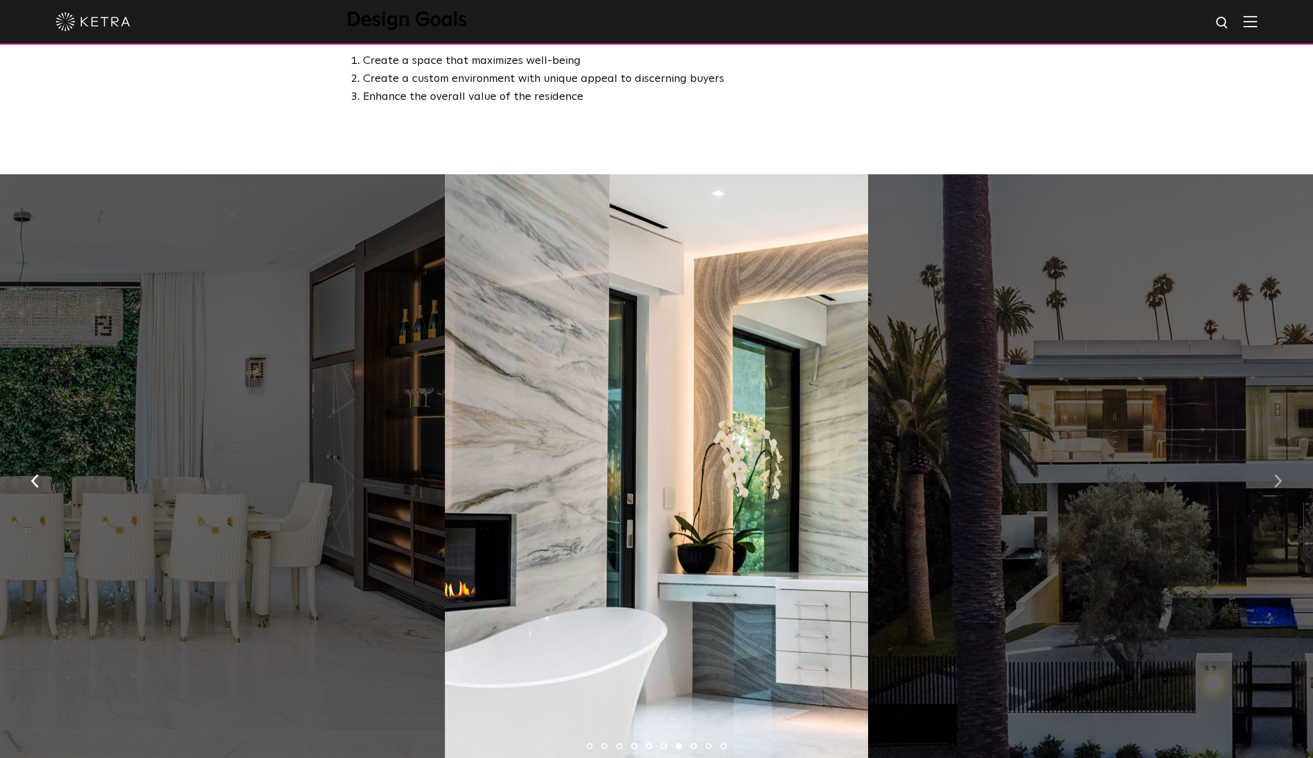
click at [1278, 485] on img "button" at bounding box center [1278, 482] width 8 height 14
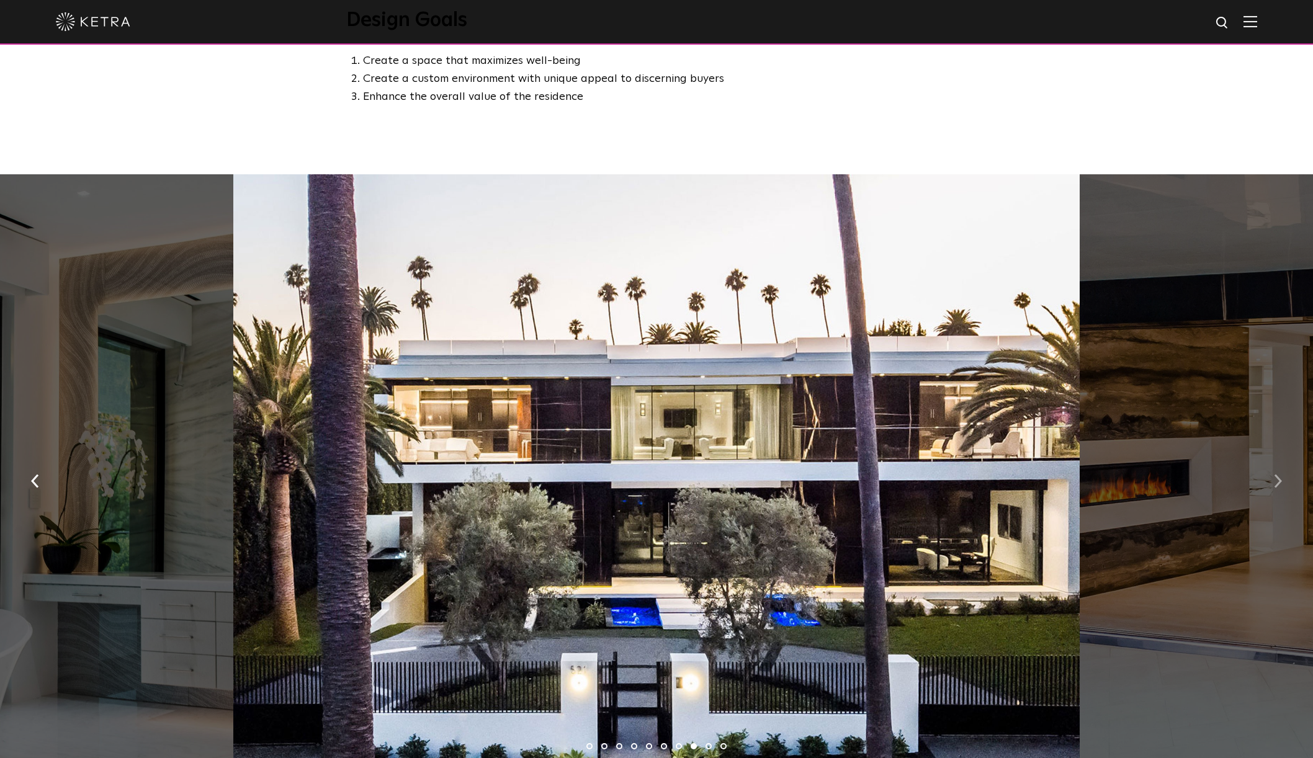
click at [1278, 485] on img "button" at bounding box center [1278, 482] width 8 height 14
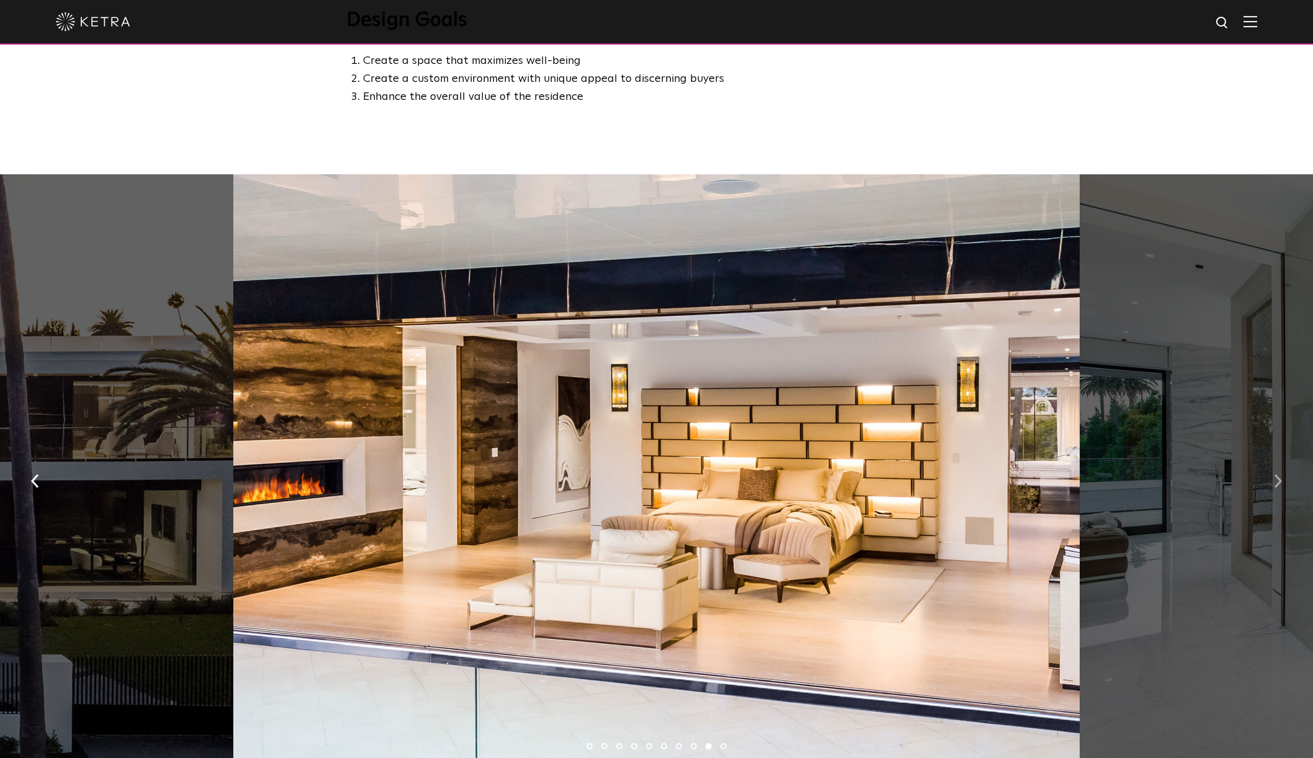
click at [1278, 485] on img "button" at bounding box center [1278, 482] width 8 height 14
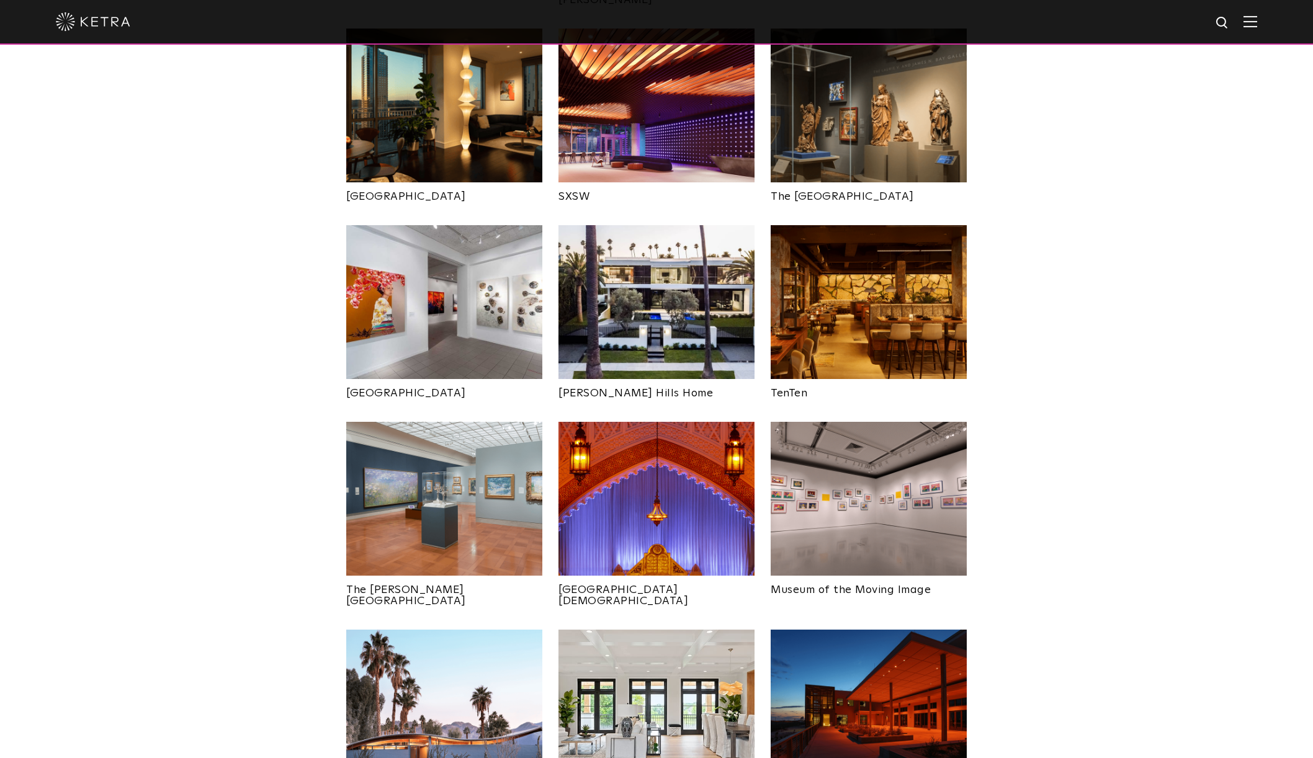
scroll to position [1324, 0]
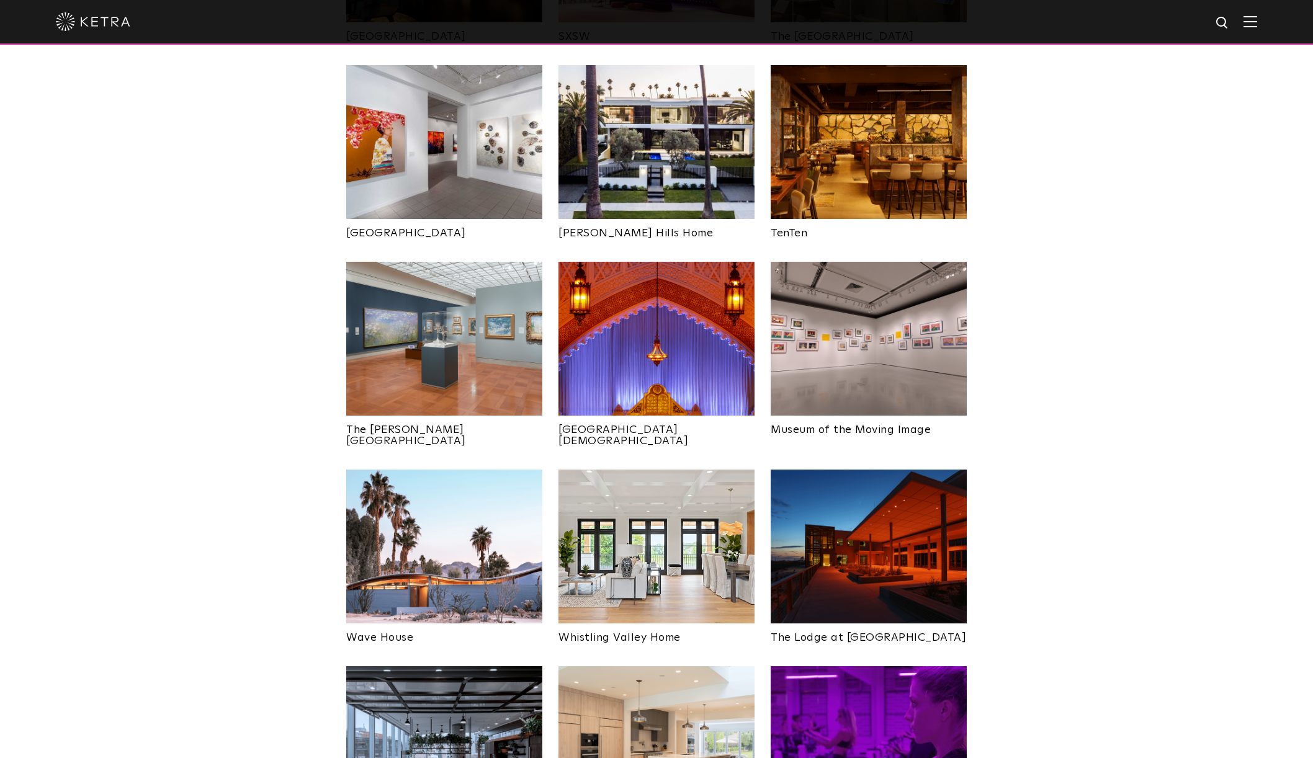
click at [373, 472] on img at bounding box center [444, 547] width 196 height 154
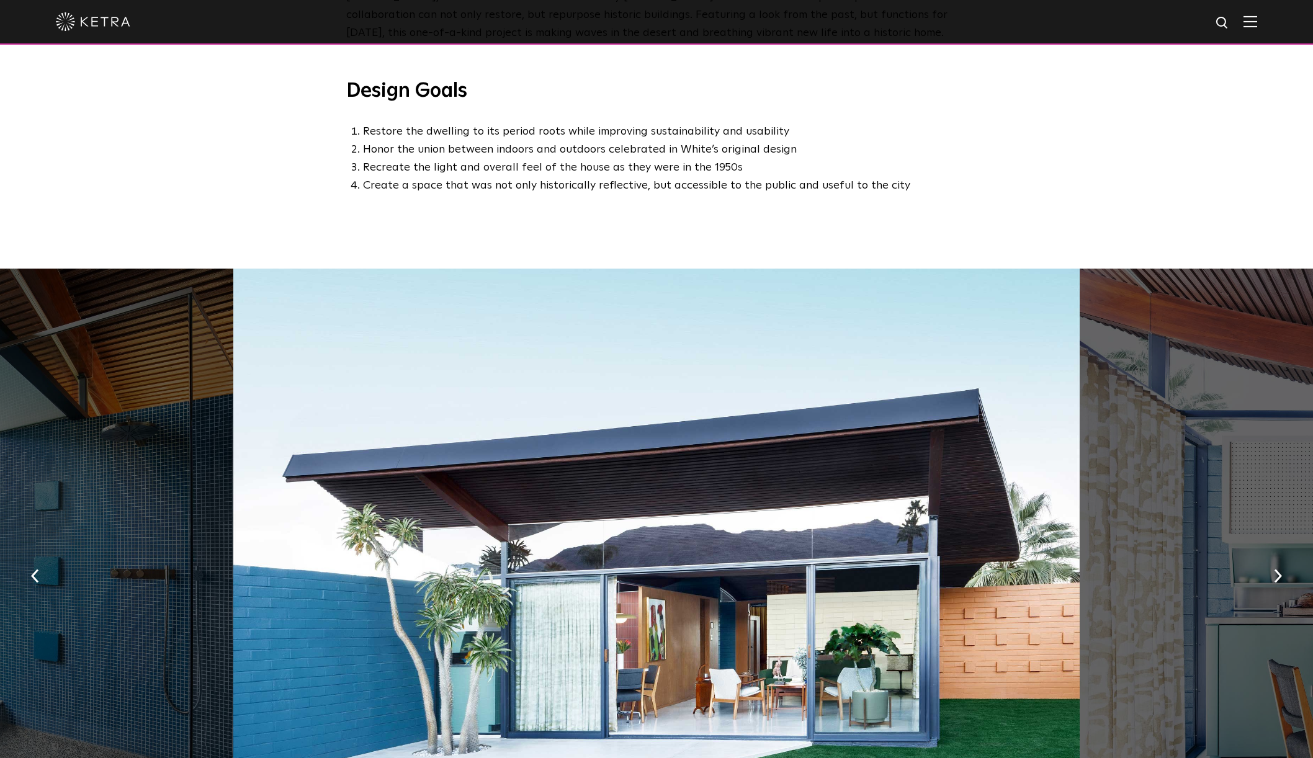
scroll to position [734, 0]
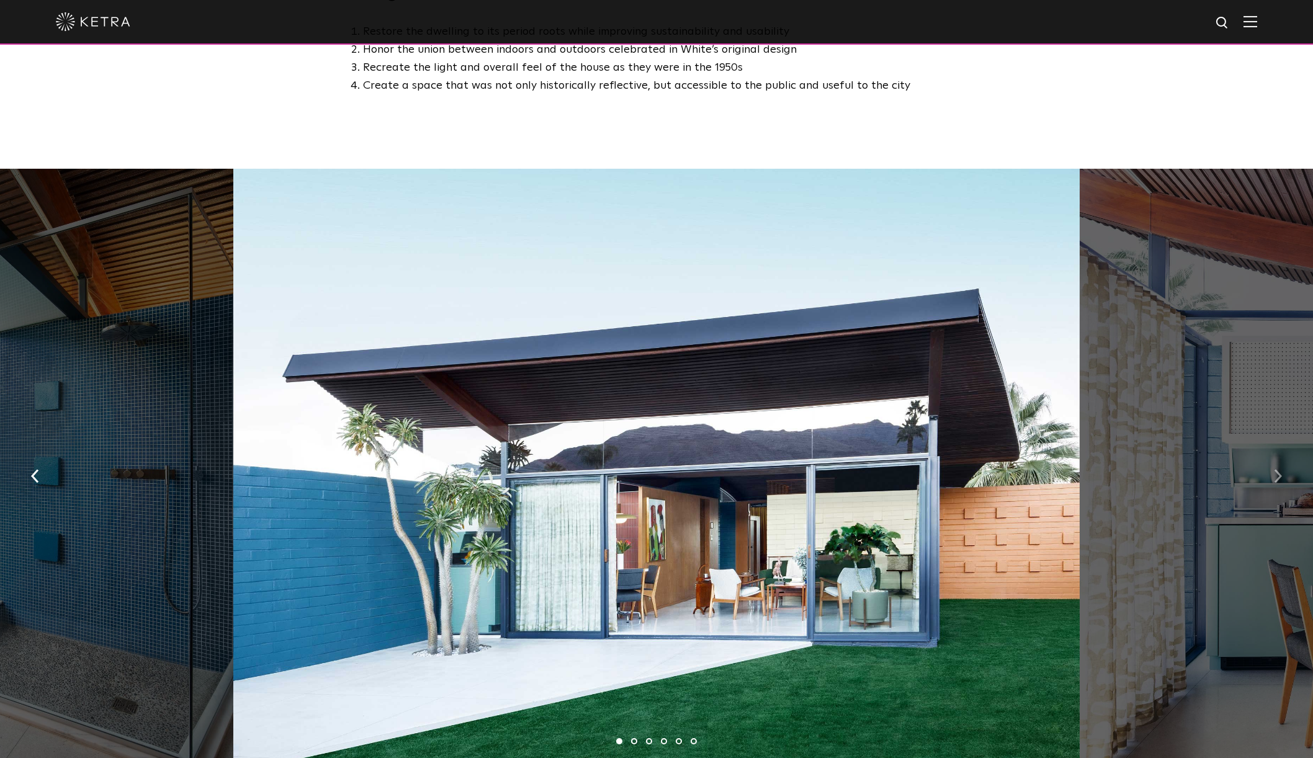
click at [1278, 470] on img "button" at bounding box center [1278, 477] width 8 height 14
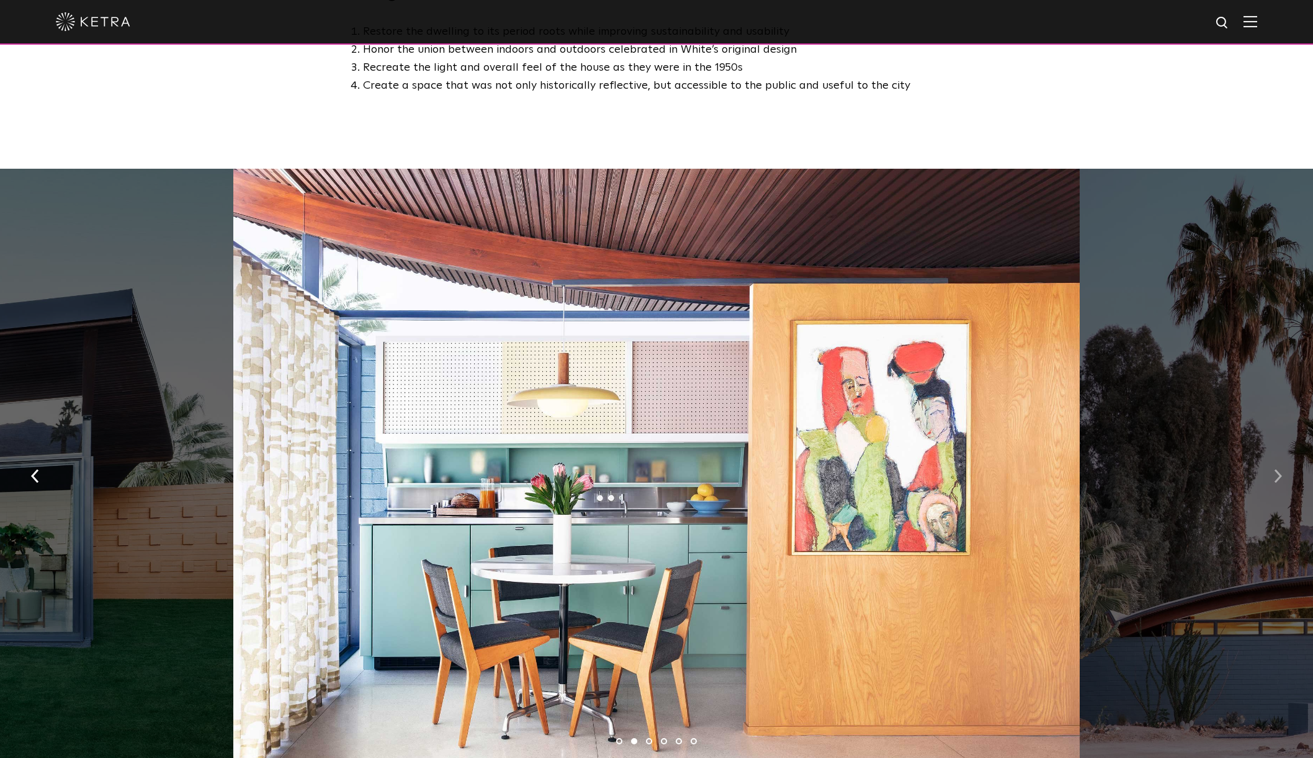
click at [1278, 470] on img "button" at bounding box center [1278, 477] width 8 height 14
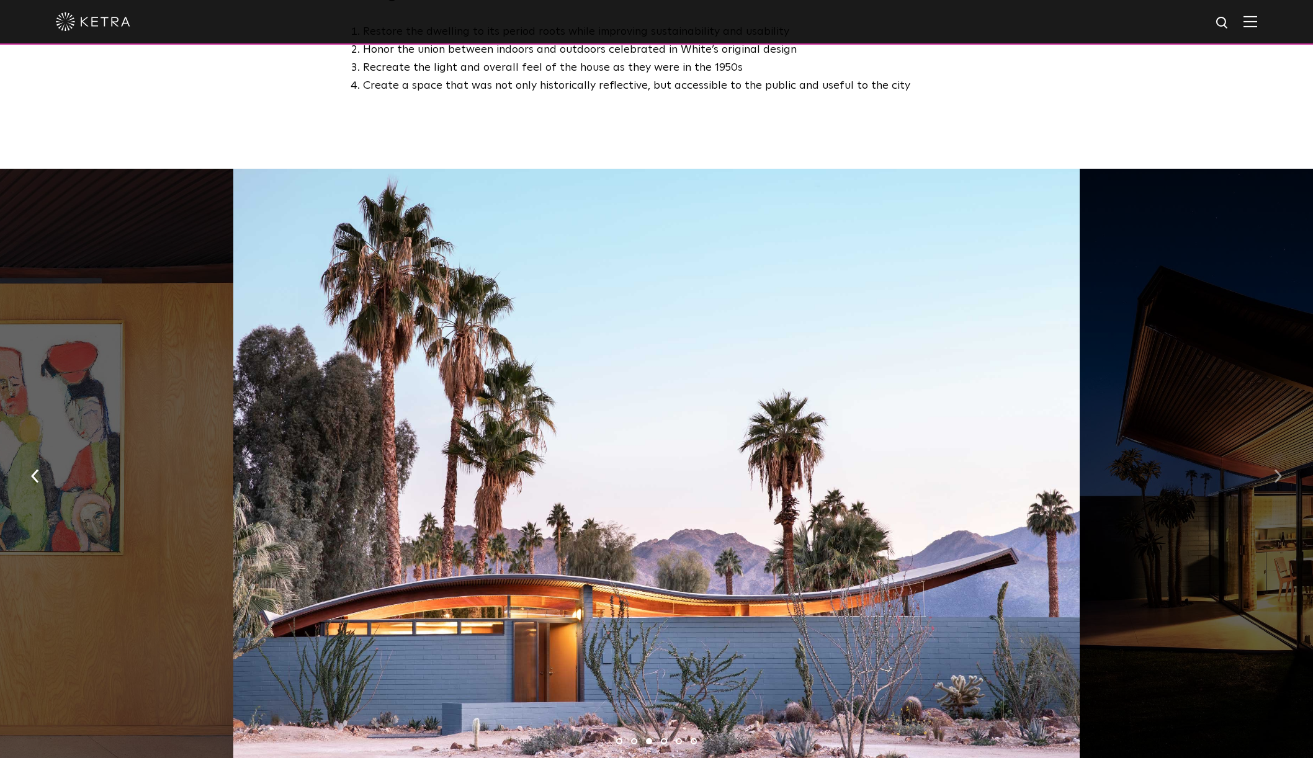
click at [1278, 470] on img "button" at bounding box center [1278, 477] width 8 height 14
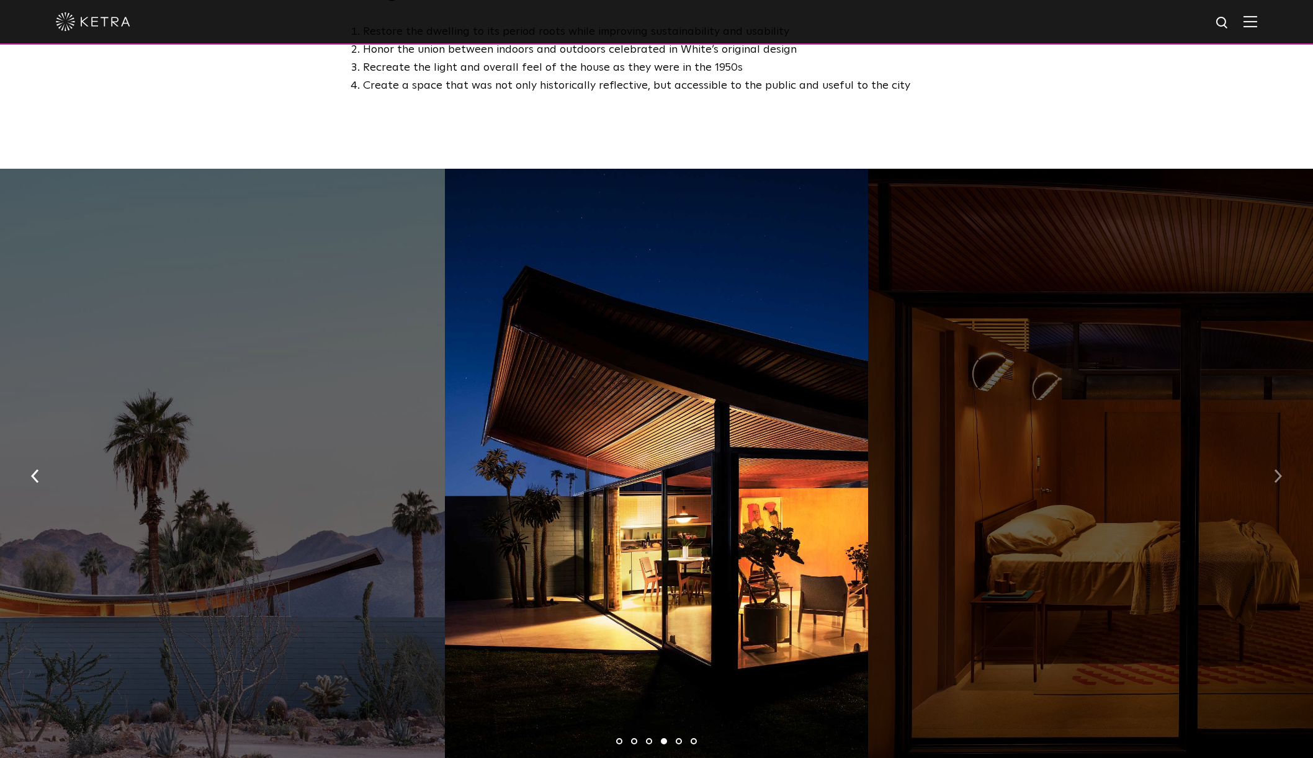
click at [1278, 470] on img "button" at bounding box center [1278, 477] width 8 height 14
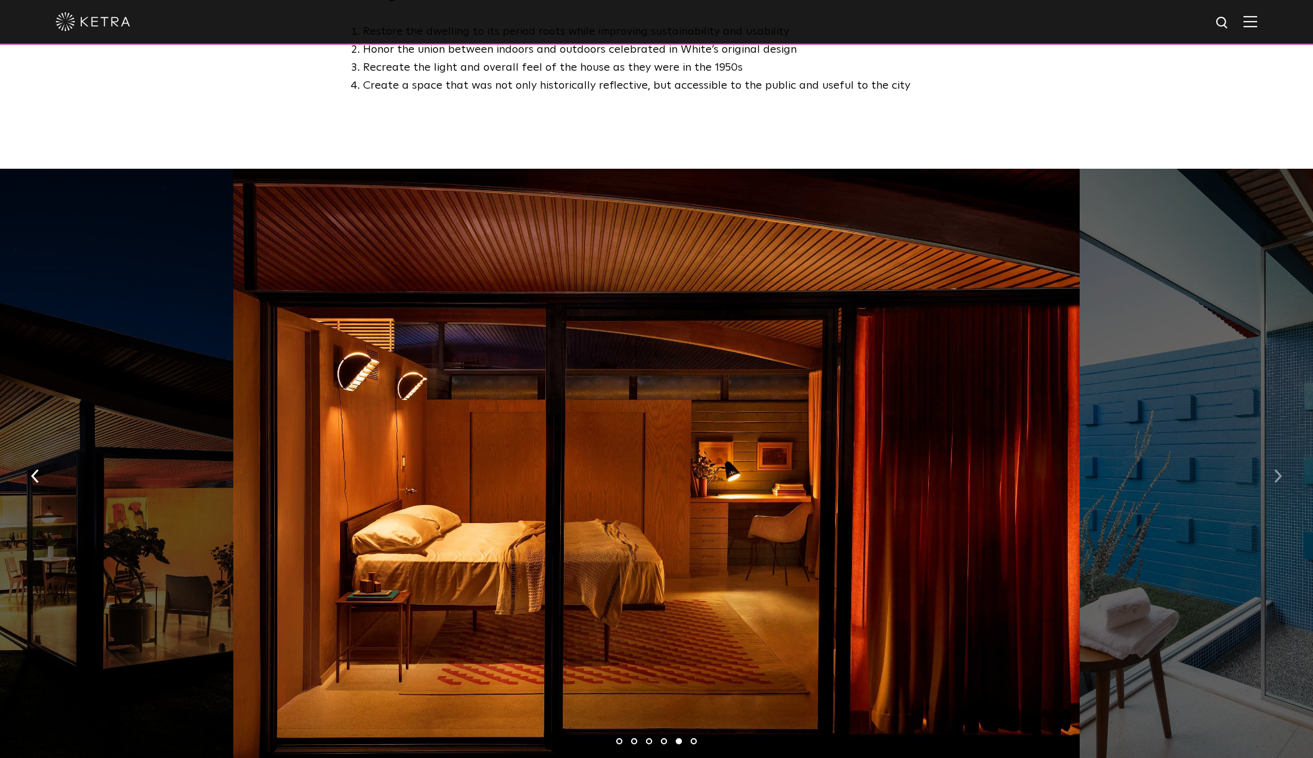
click at [1278, 470] on img "button" at bounding box center [1278, 477] width 8 height 14
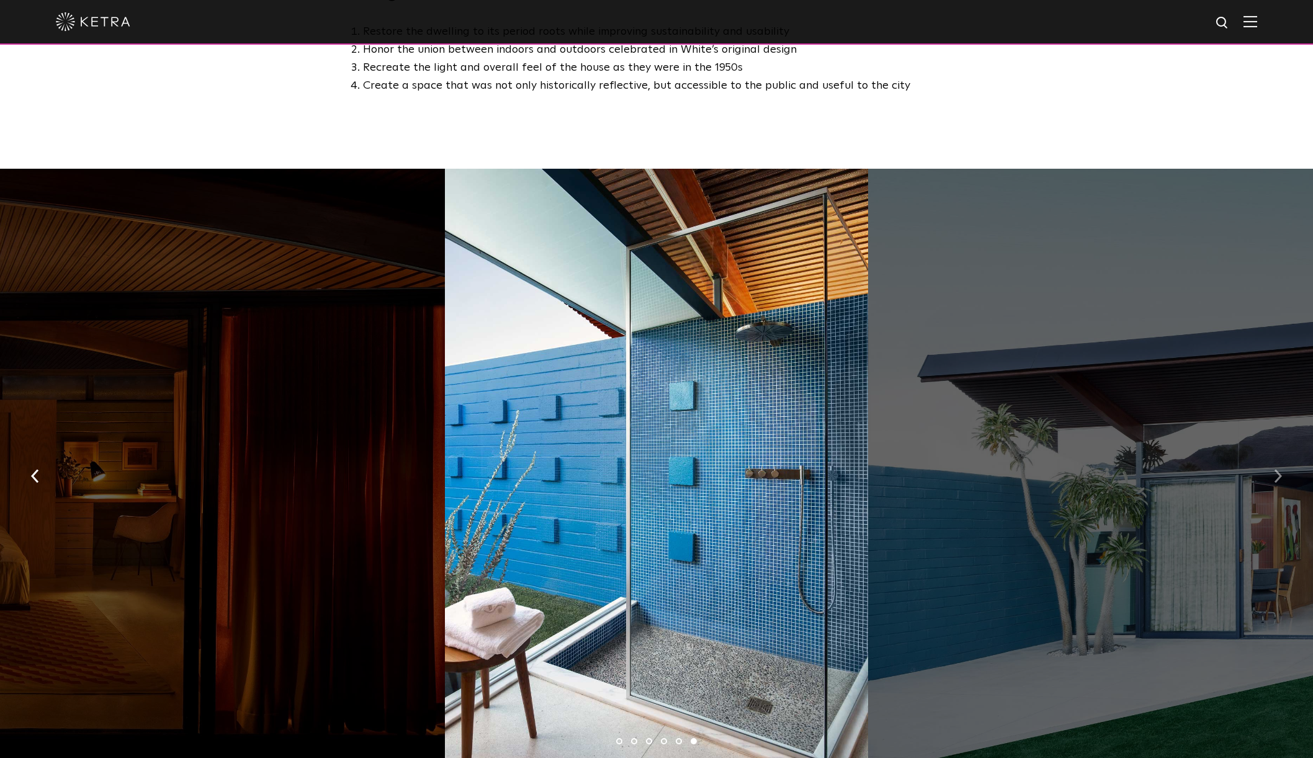
click at [1278, 470] on img "button" at bounding box center [1278, 477] width 8 height 14
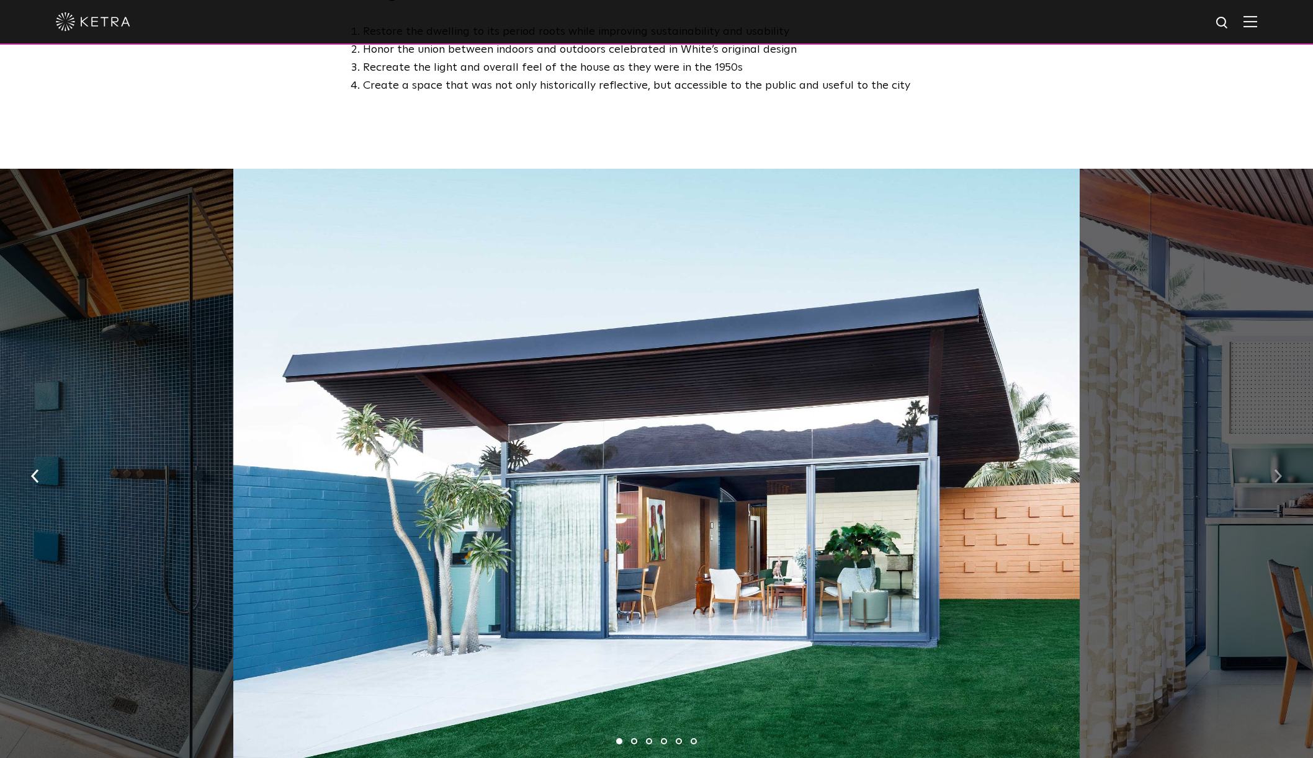
click at [1278, 470] on img "button" at bounding box center [1278, 477] width 8 height 14
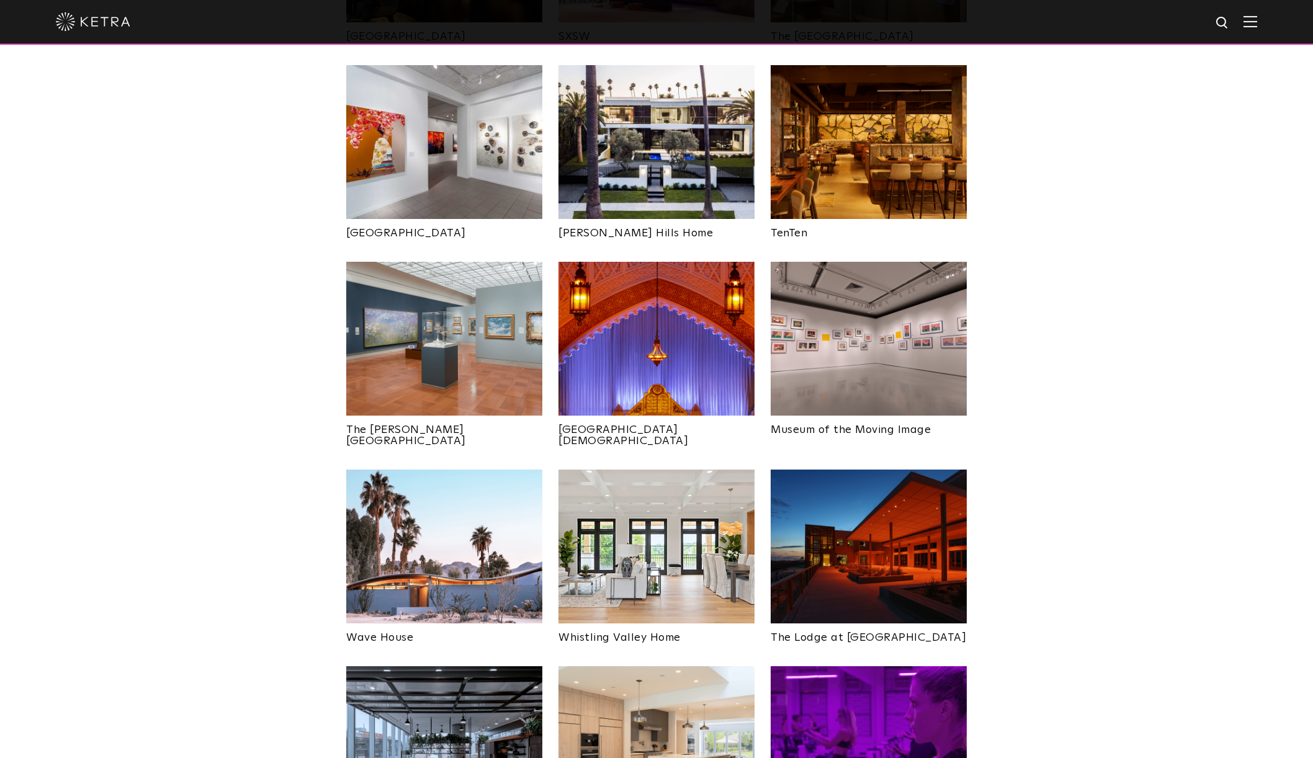
click at [670, 495] on img at bounding box center [657, 547] width 196 height 154
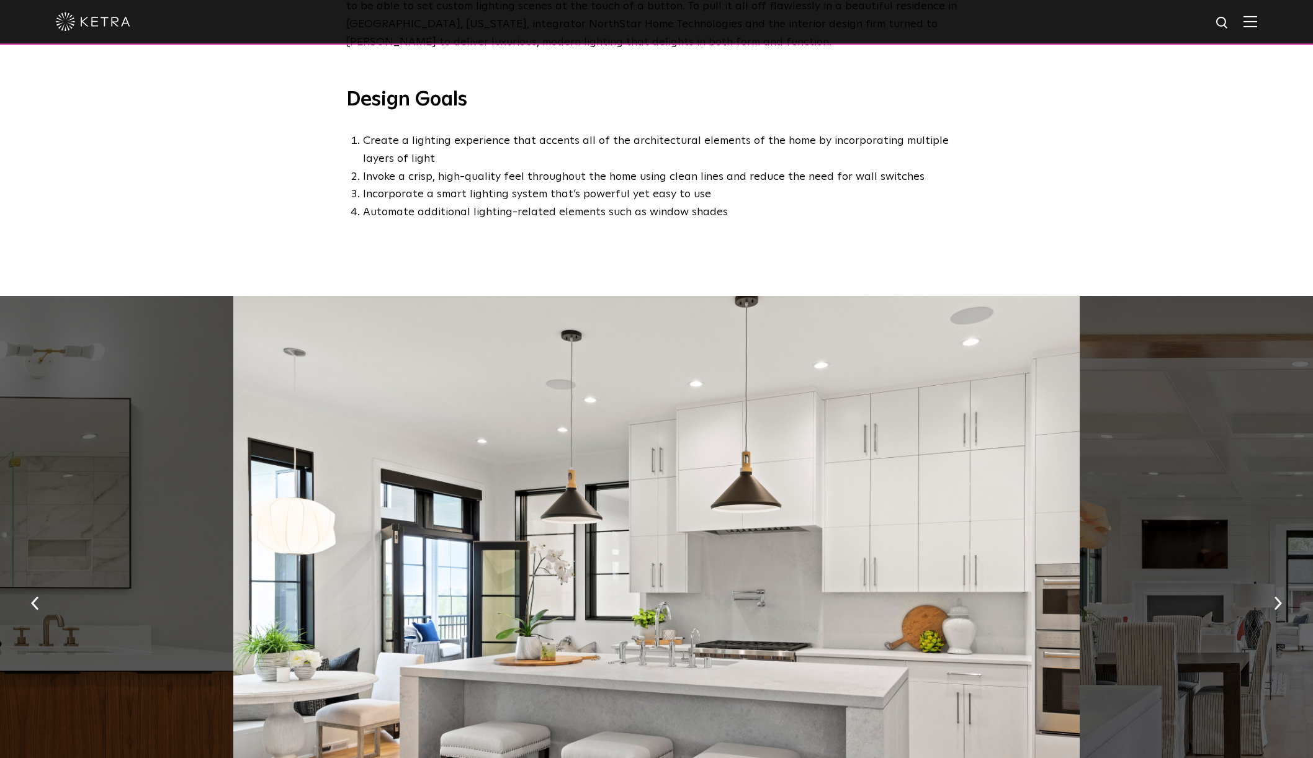
scroll to position [755, 0]
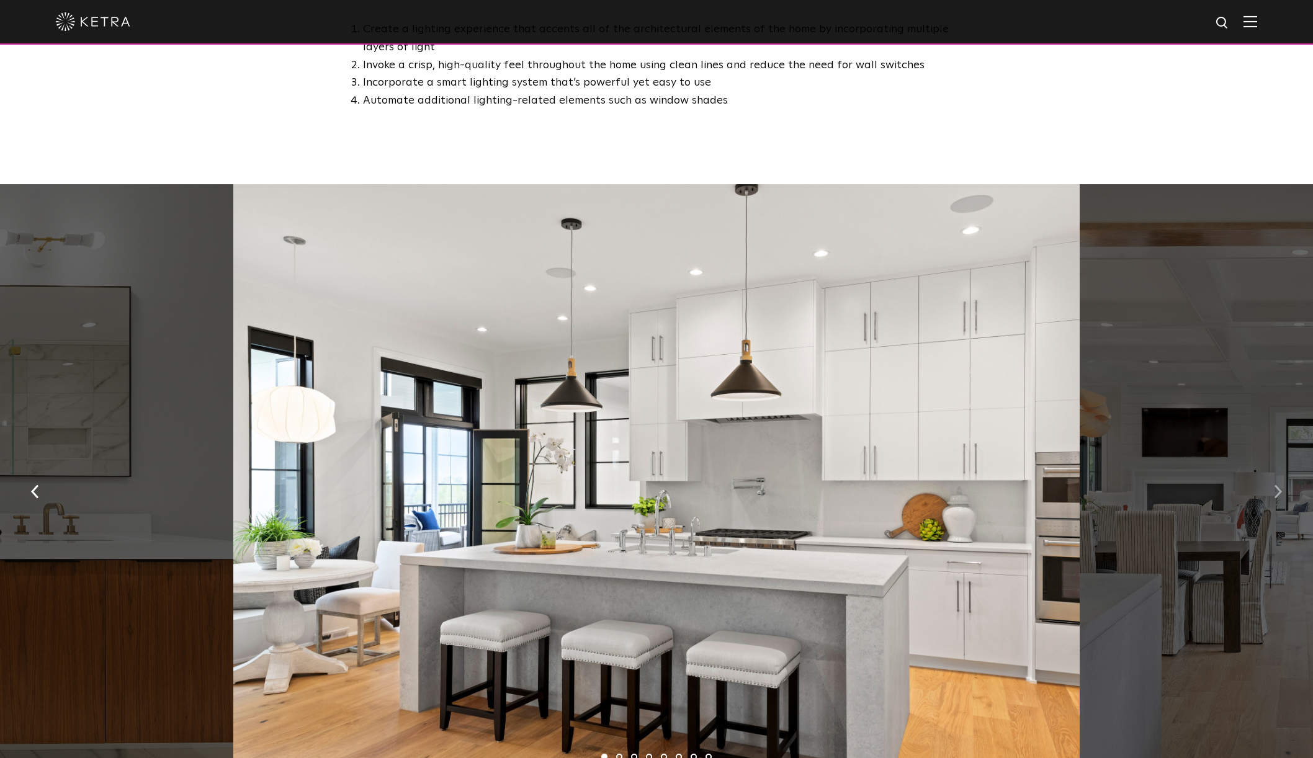
click at [1278, 494] on img "button" at bounding box center [1278, 492] width 8 height 14
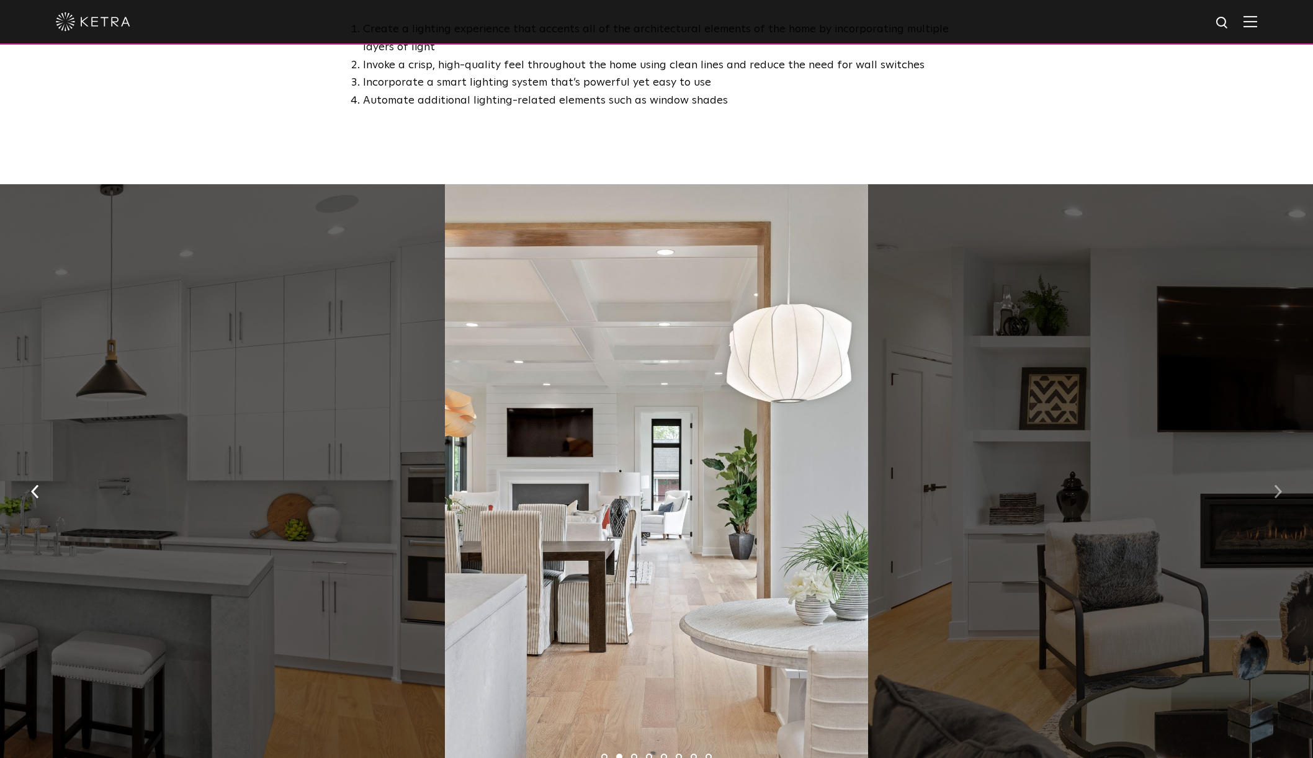
click at [1278, 494] on img "button" at bounding box center [1278, 492] width 8 height 14
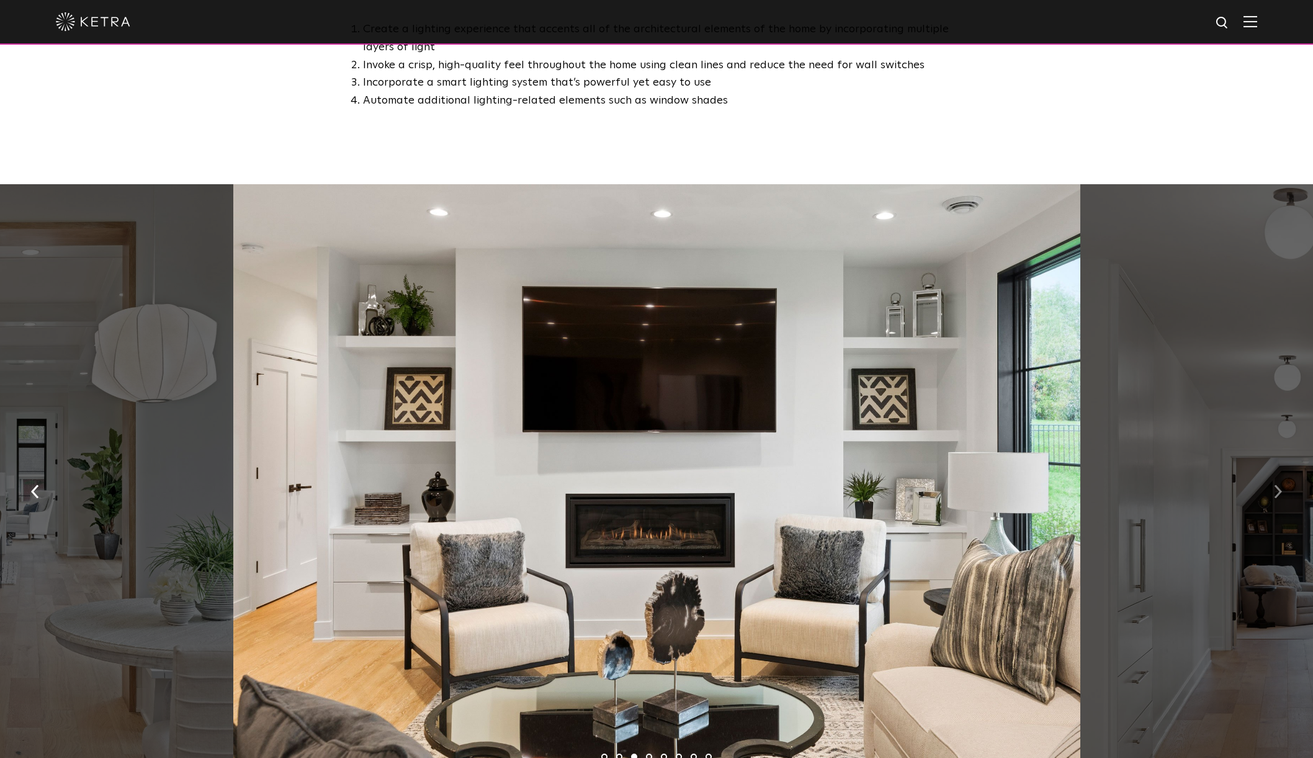
click at [1278, 494] on img "button" at bounding box center [1278, 492] width 8 height 14
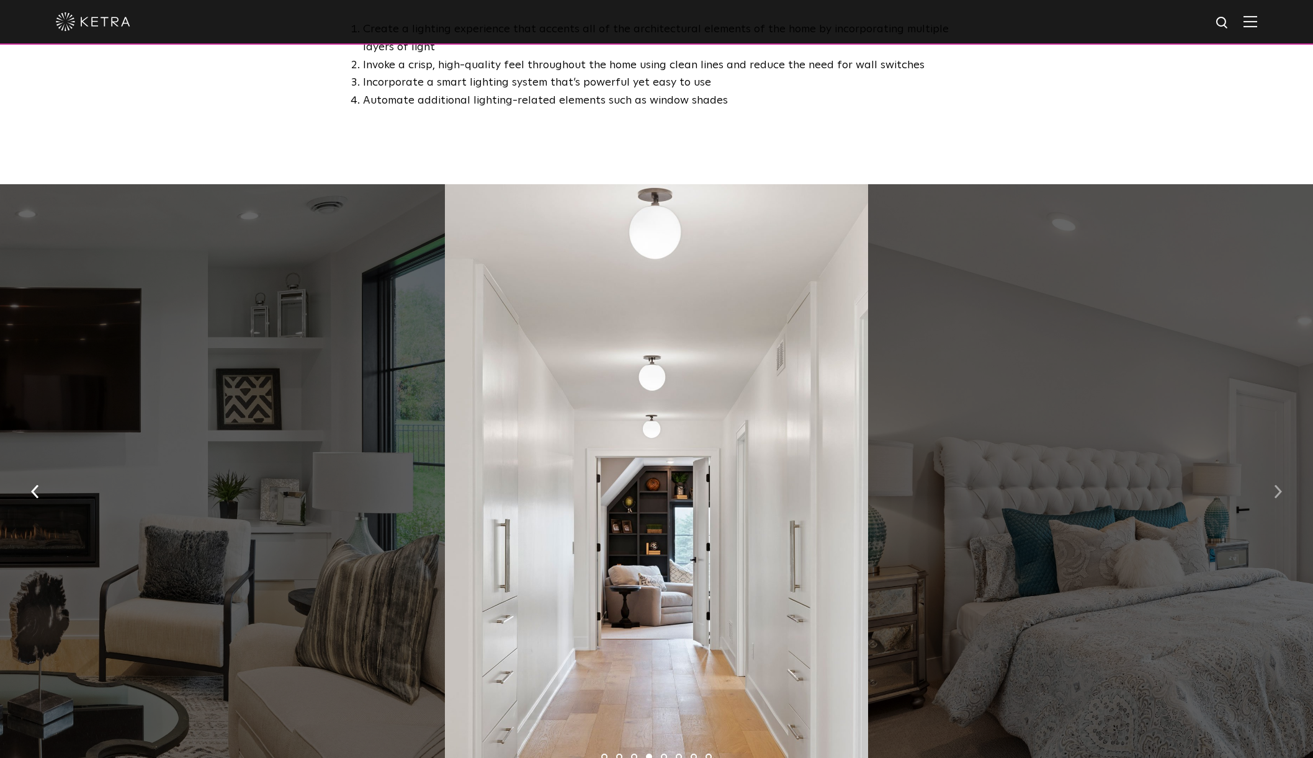
click at [1278, 494] on img "button" at bounding box center [1278, 492] width 8 height 14
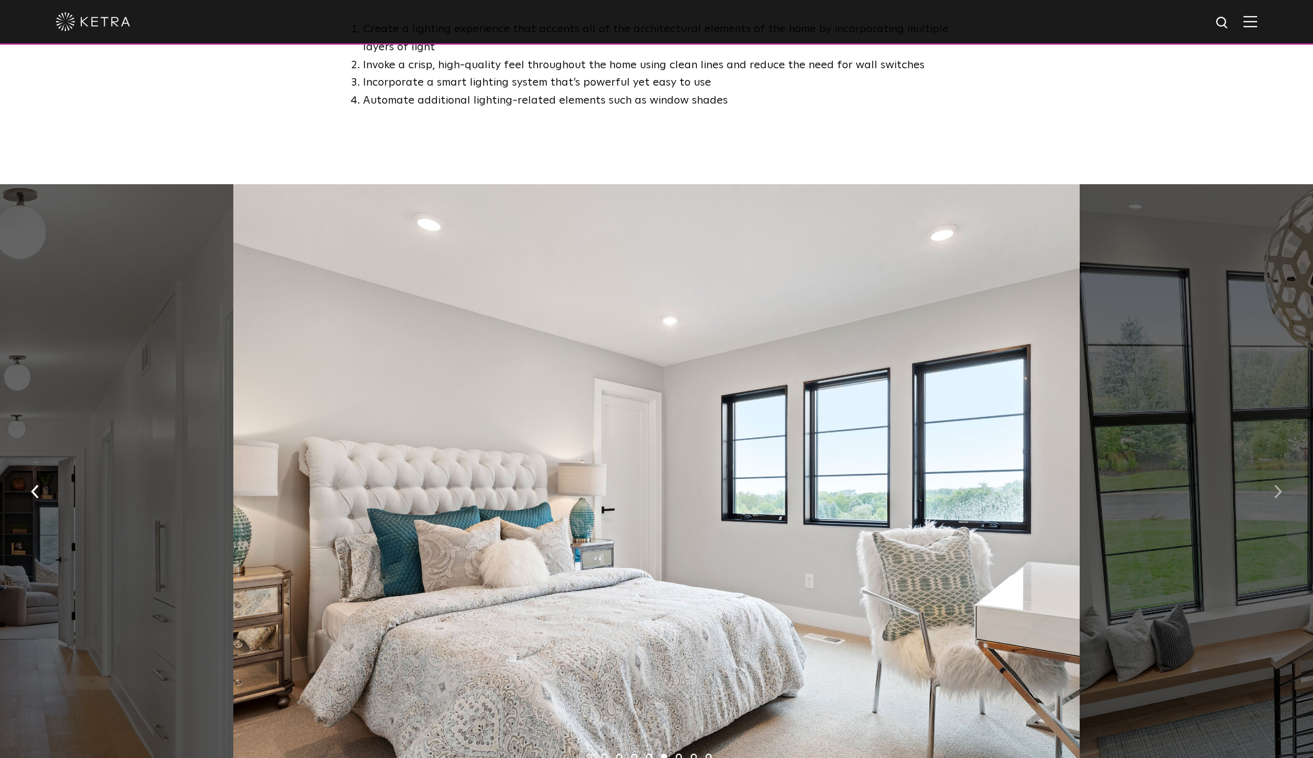
click at [1278, 494] on img "button" at bounding box center [1278, 492] width 8 height 14
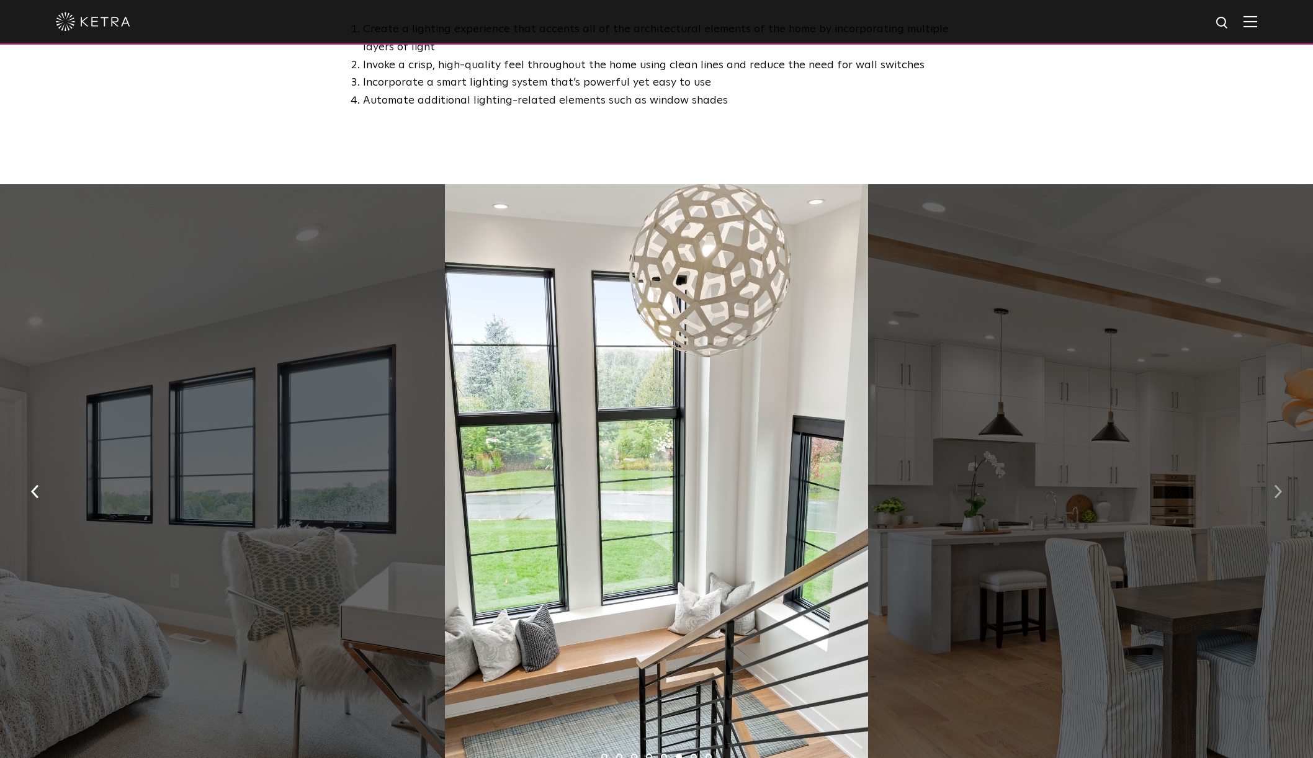
click at [1278, 494] on img "button" at bounding box center [1278, 492] width 8 height 14
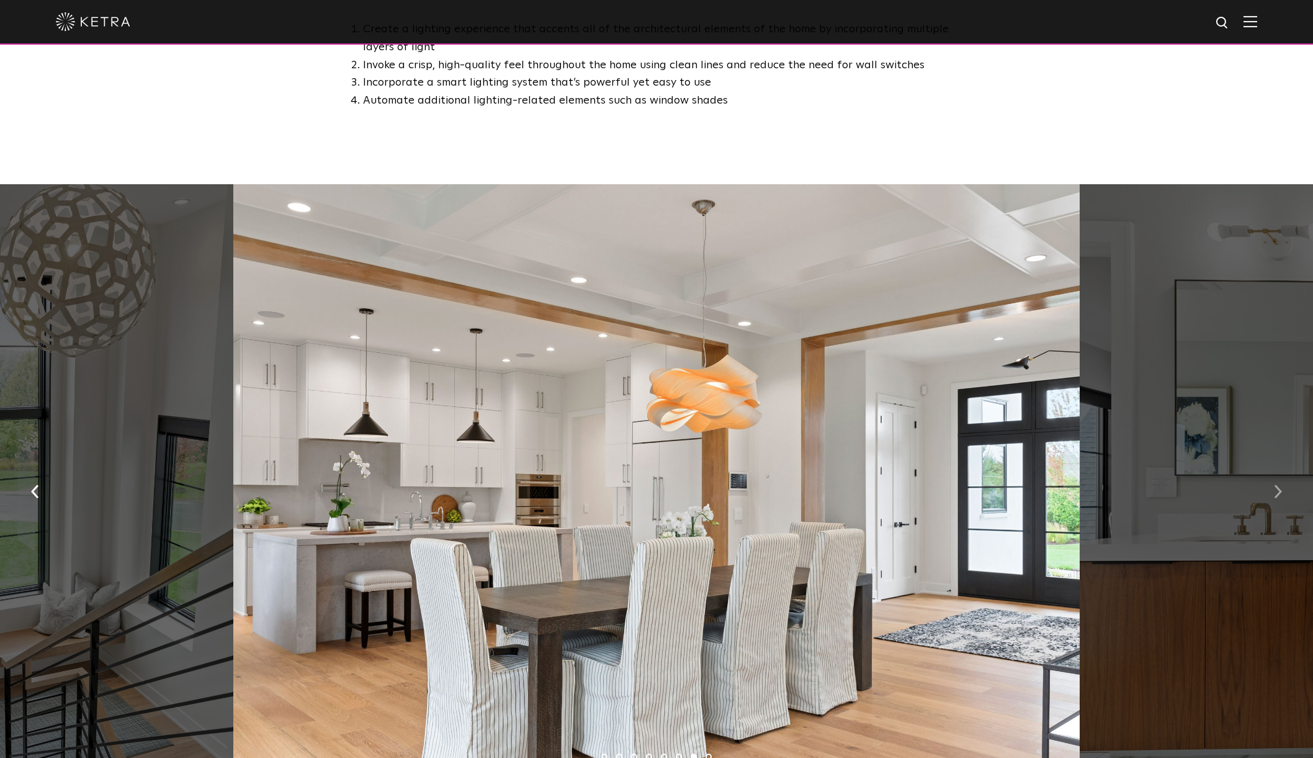
click at [1278, 494] on img "button" at bounding box center [1278, 492] width 8 height 14
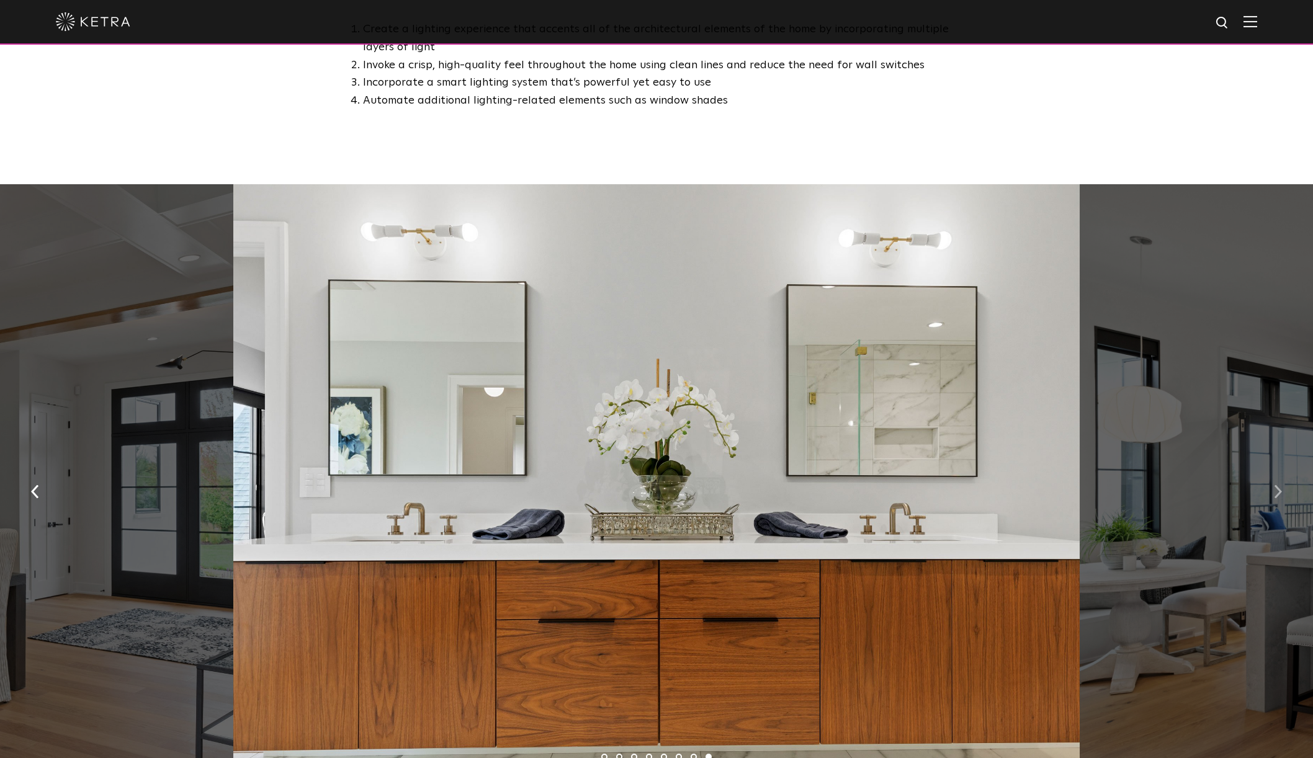
click at [1278, 494] on img "button" at bounding box center [1278, 492] width 8 height 14
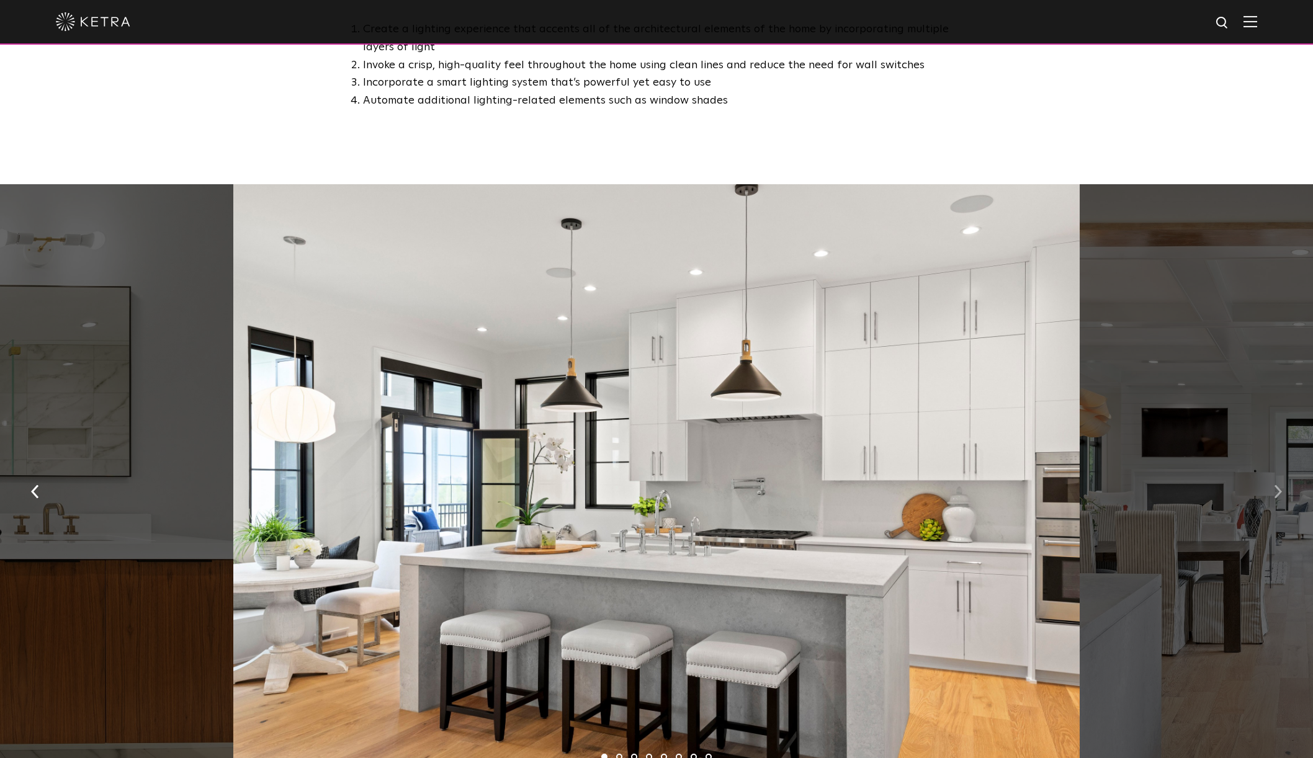
click at [1278, 494] on img "button" at bounding box center [1278, 492] width 8 height 14
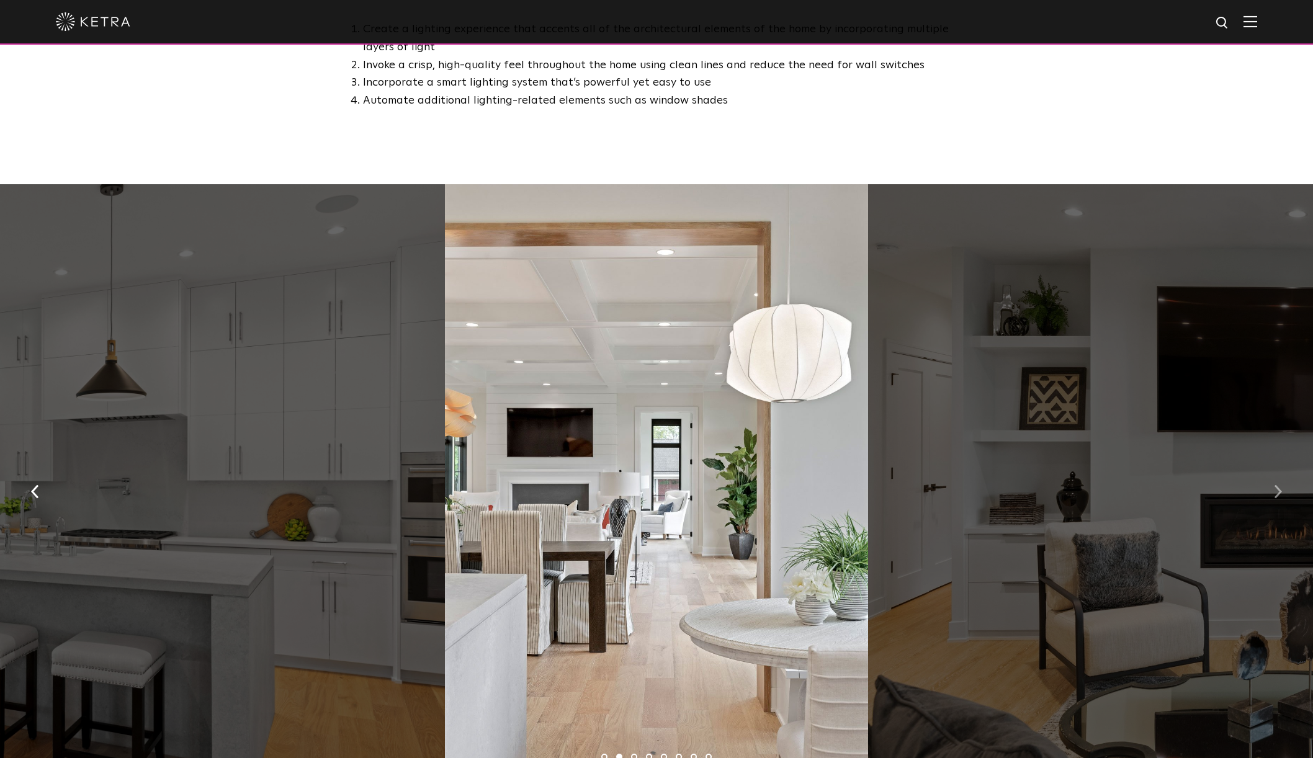
click at [1278, 494] on img "button" at bounding box center [1278, 492] width 8 height 14
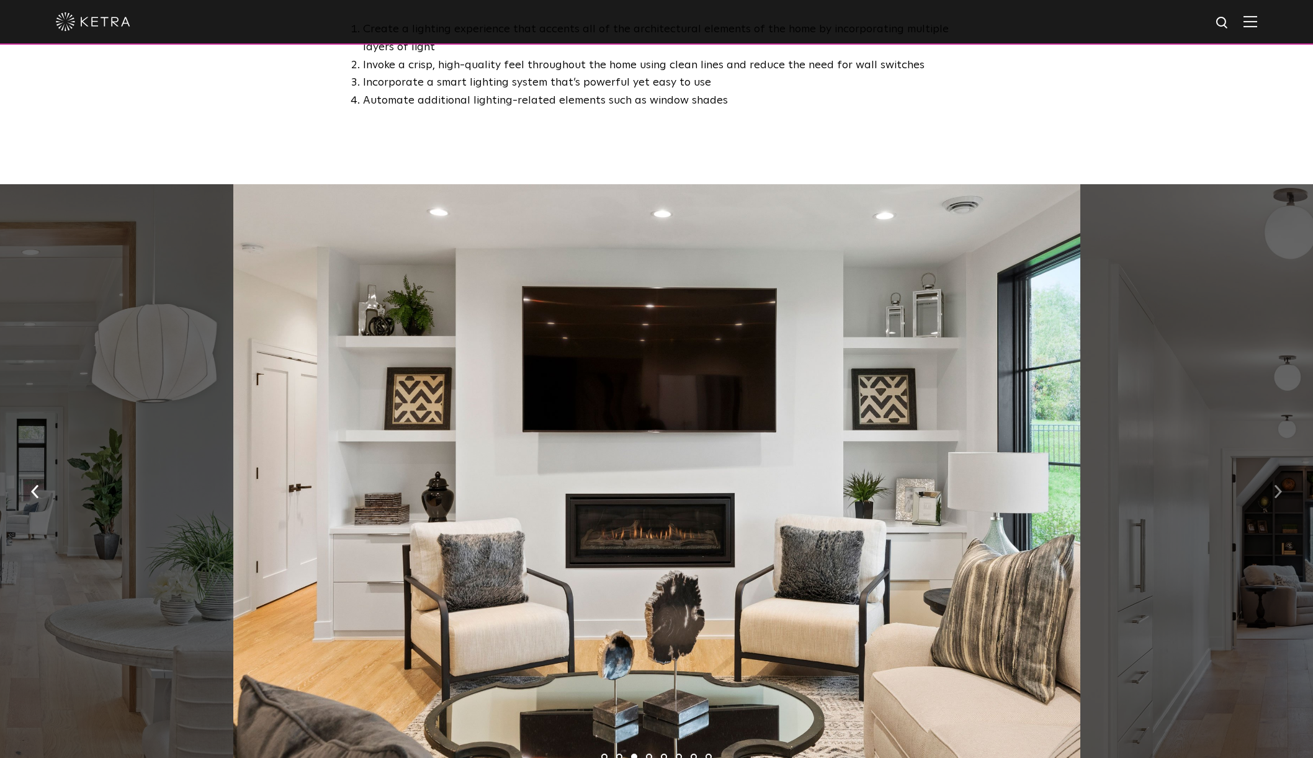
click at [1278, 494] on img "button" at bounding box center [1278, 492] width 8 height 14
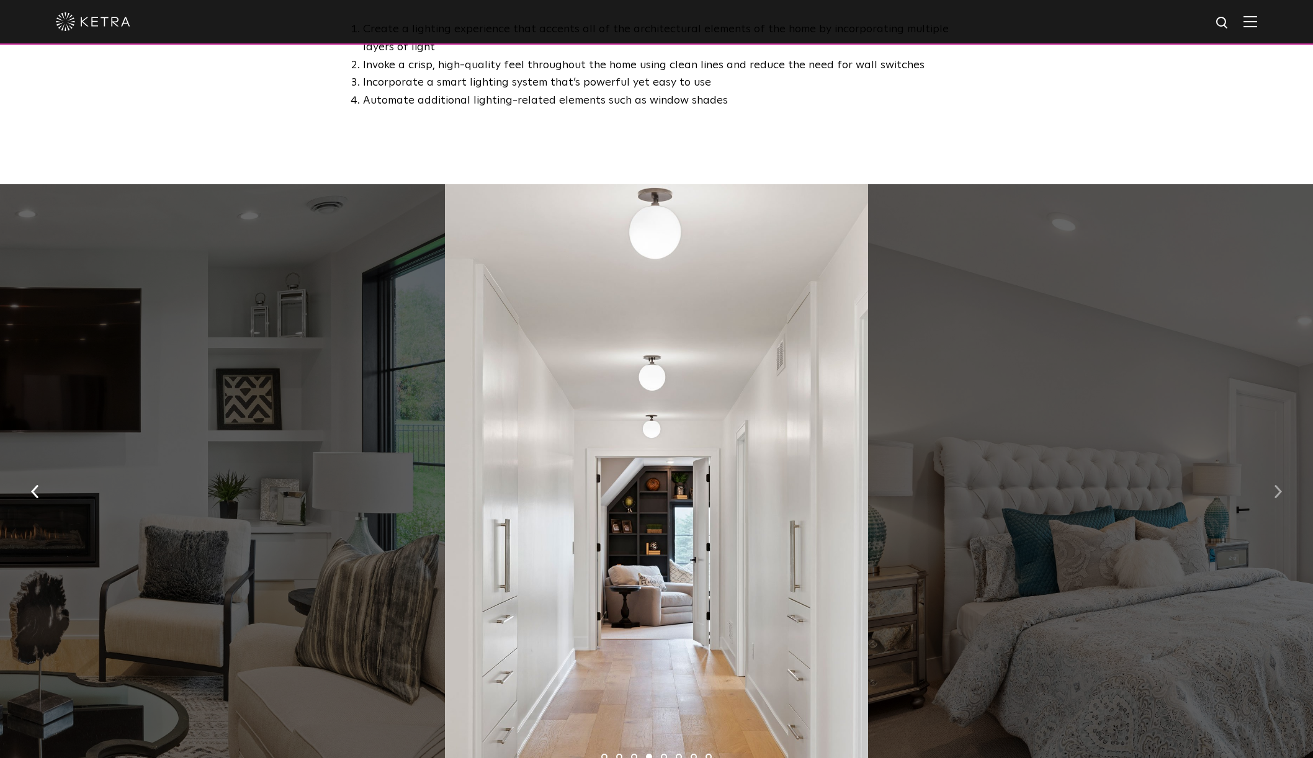
click at [1278, 494] on img "button" at bounding box center [1278, 492] width 8 height 14
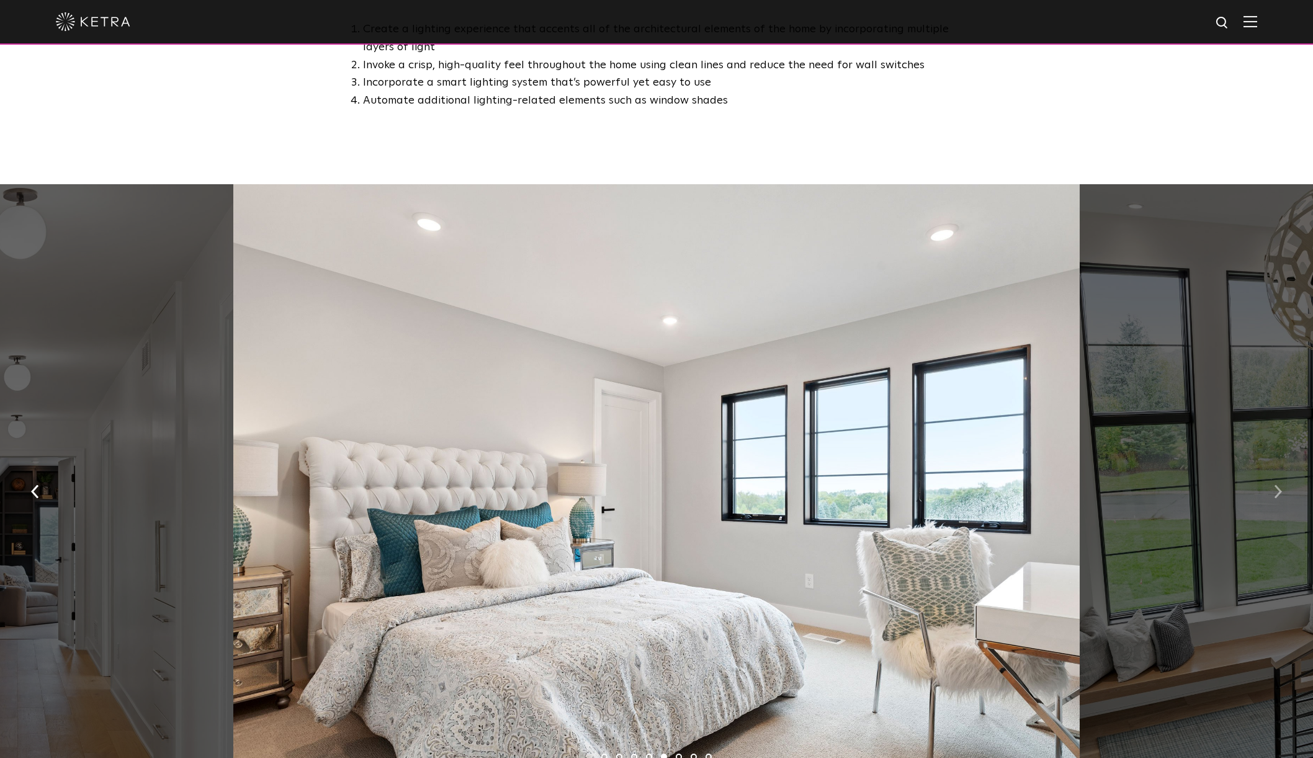
click at [1278, 494] on img "button" at bounding box center [1278, 492] width 8 height 14
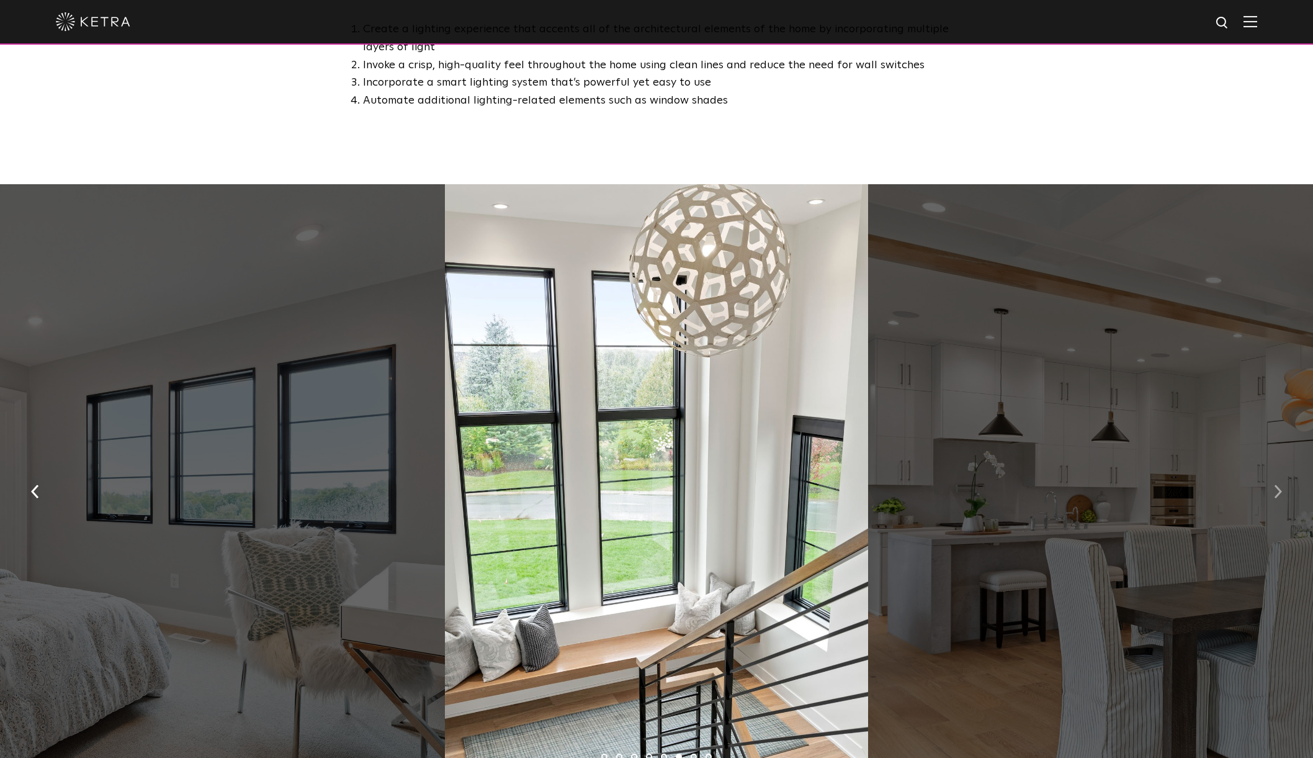
click at [1278, 494] on img "button" at bounding box center [1278, 492] width 8 height 14
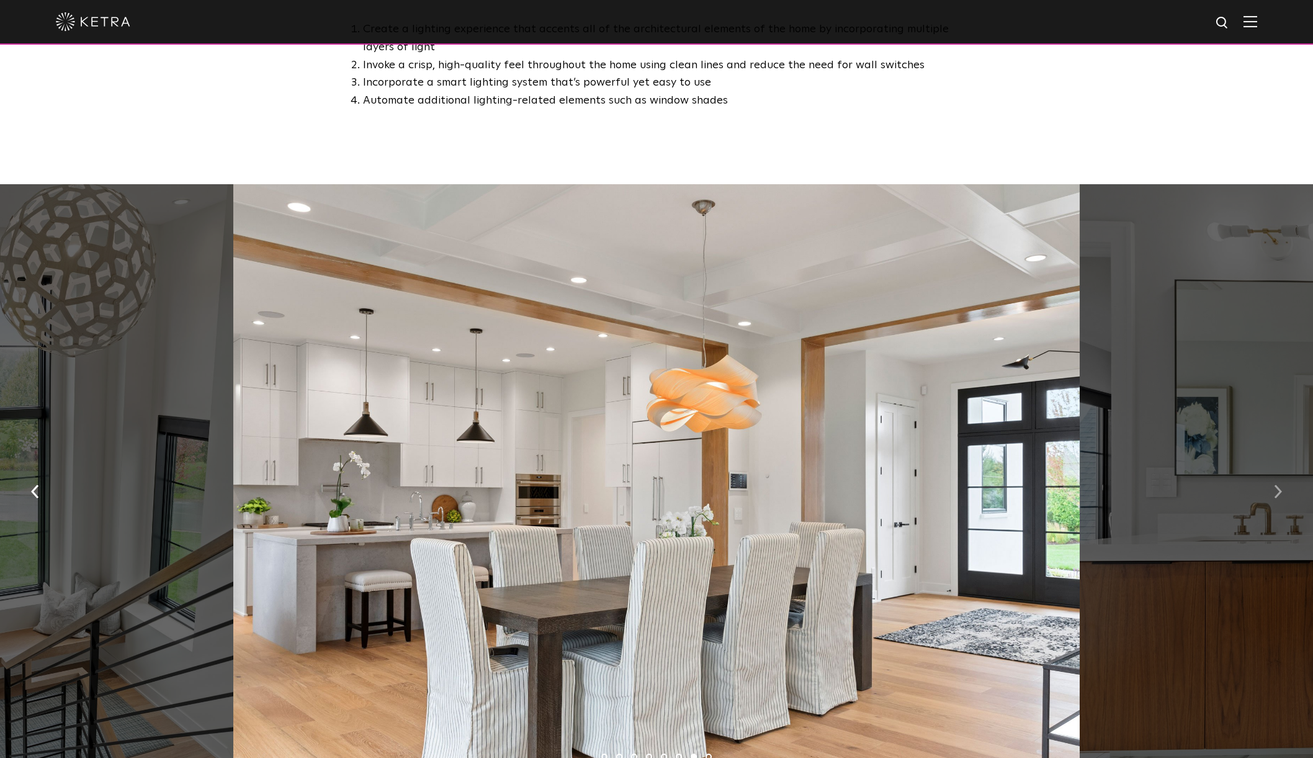
click at [1278, 494] on img "button" at bounding box center [1278, 492] width 8 height 14
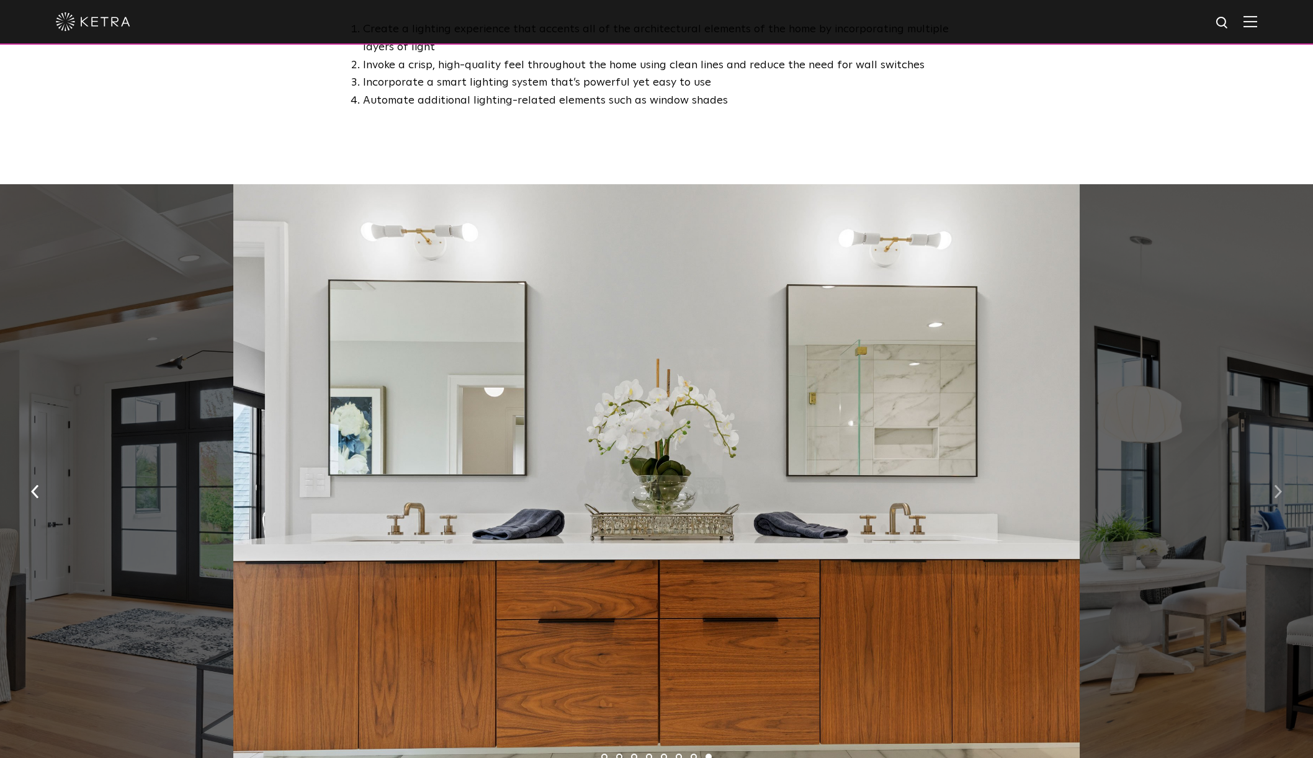
click at [1278, 495] on img "button" at bounding box center [1278, 492] width 8 height 14
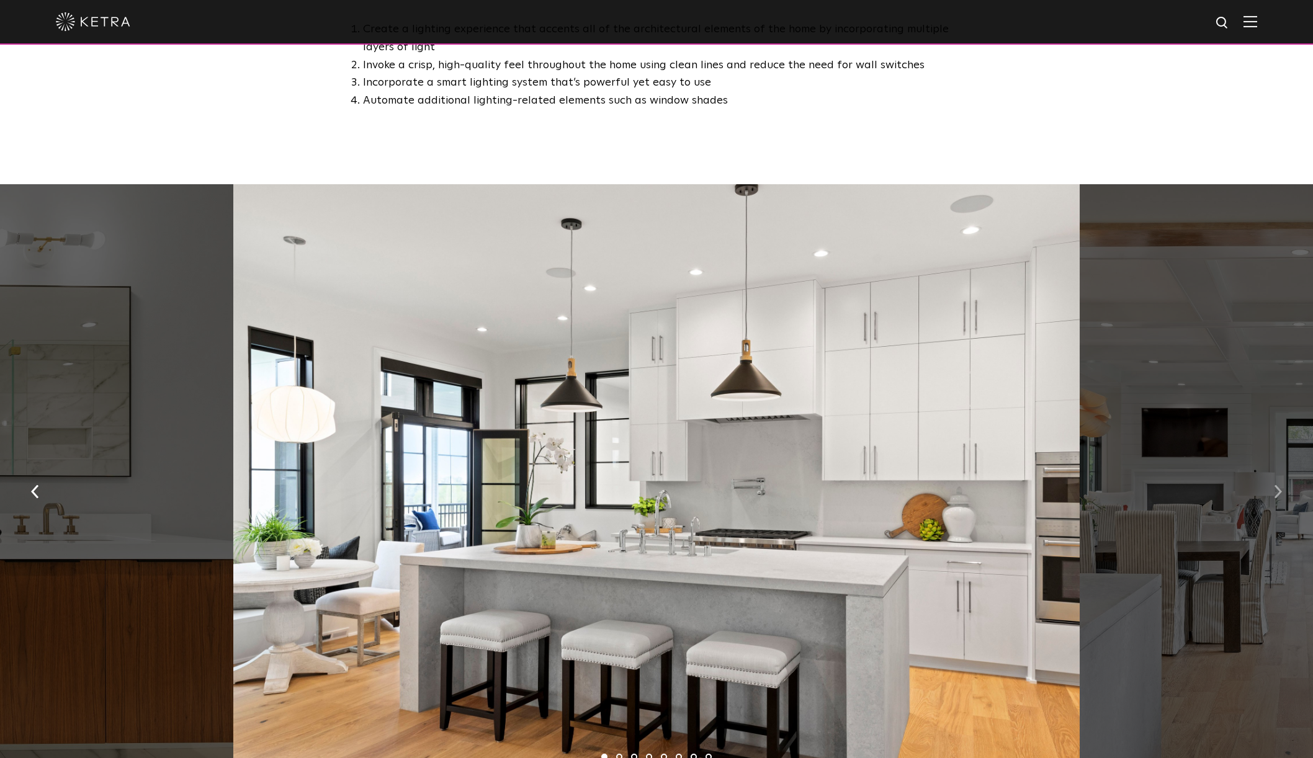
click at [1278, 495] on img "button" at bounding box center [1278, 492] width 8 height 14
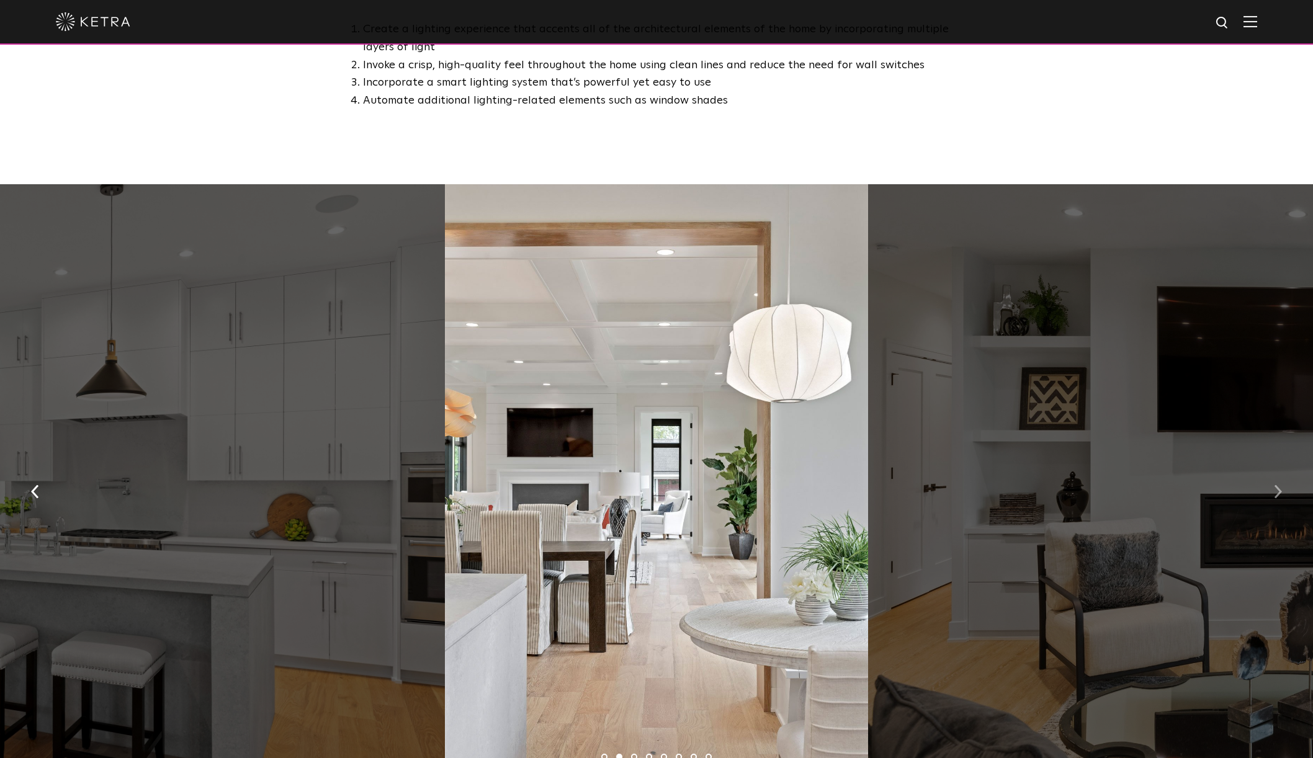
click at [1278, 495] on img "button" at bounding box center [1278, 492] width 8 height 14
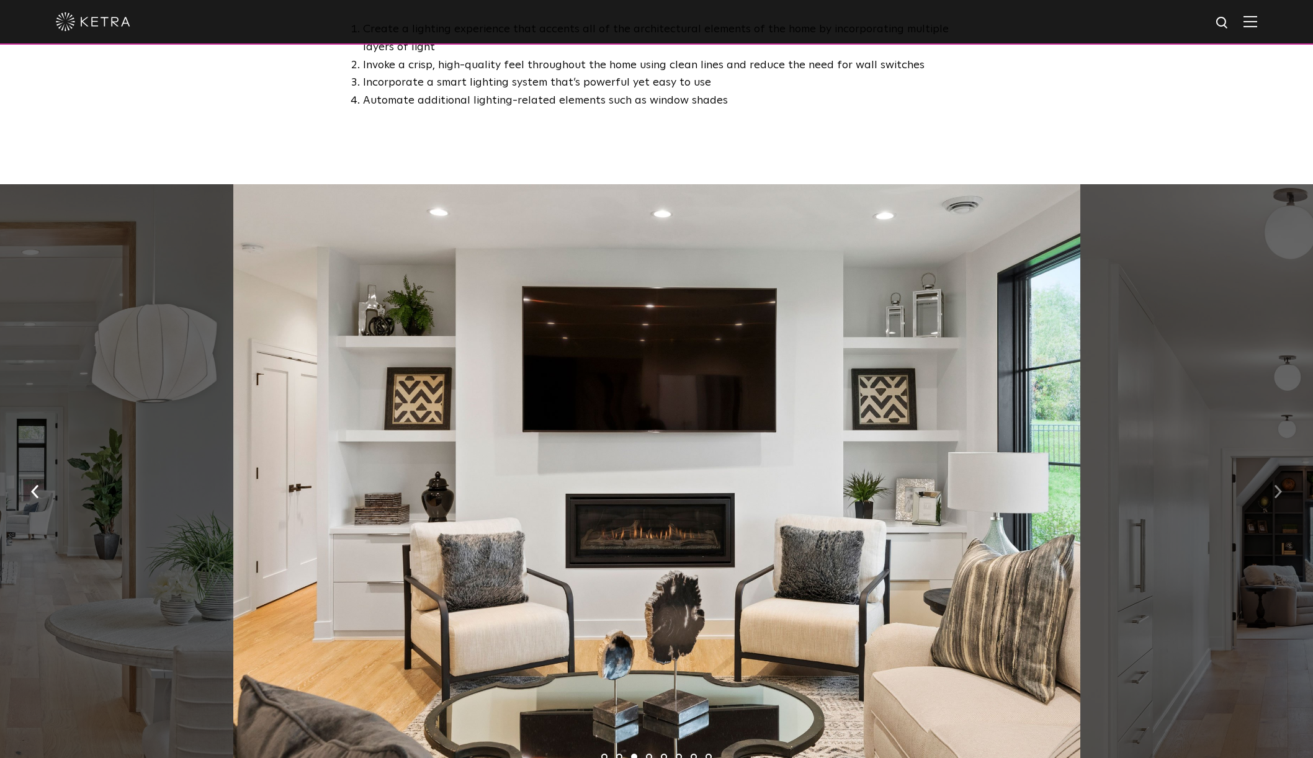
click at [1278, 495] on img "button" at bounding box center [1278, 492] width 8 height 14
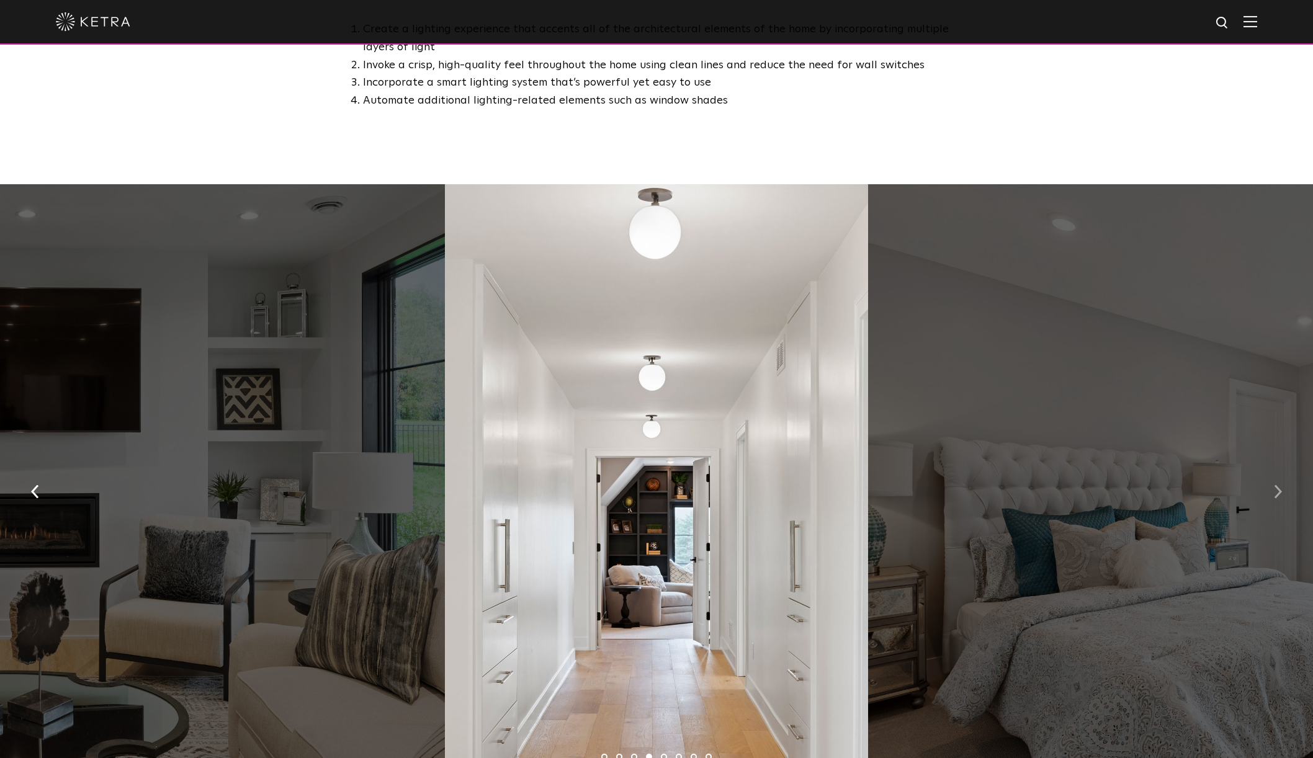
click at [1278, 495] on img "button" at bounding box center [1278, 492] width 8 height 14
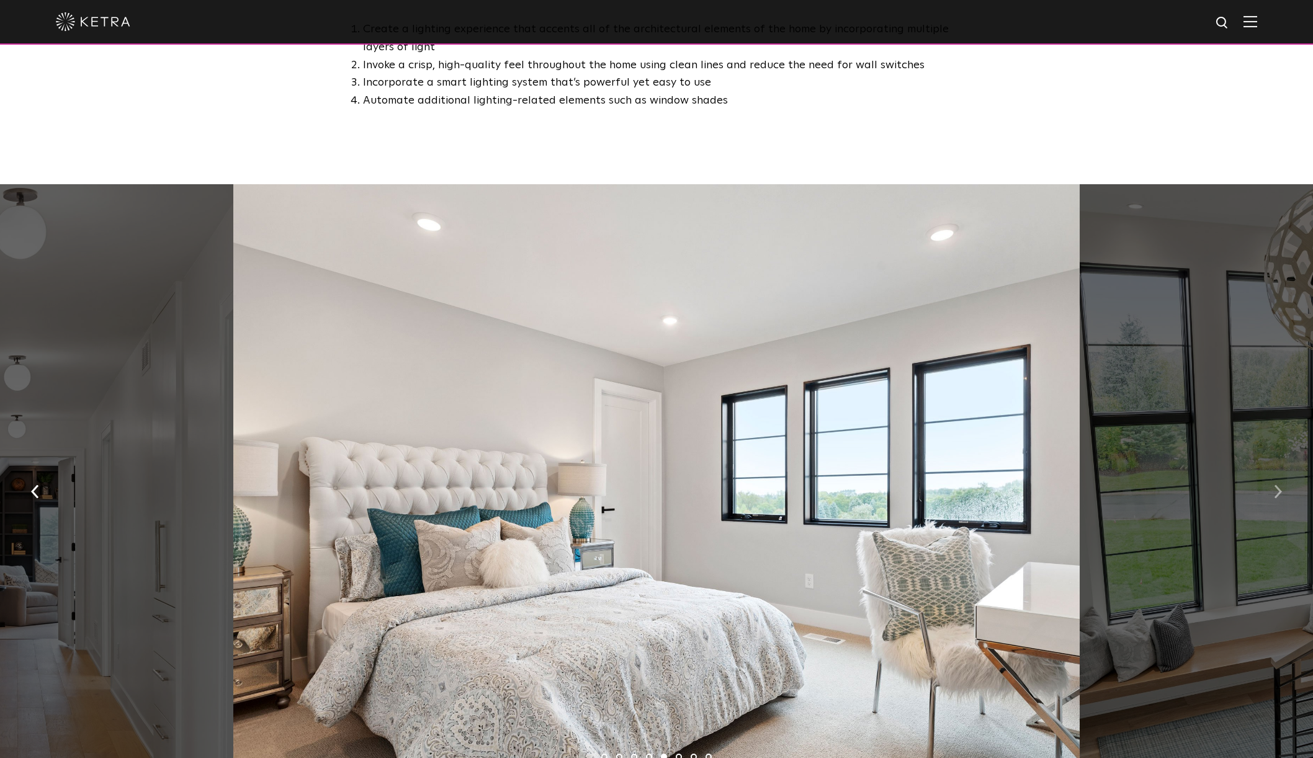
click at [1278, 495] on img "button" at bounding box center [1278, 492] width 8 height 14
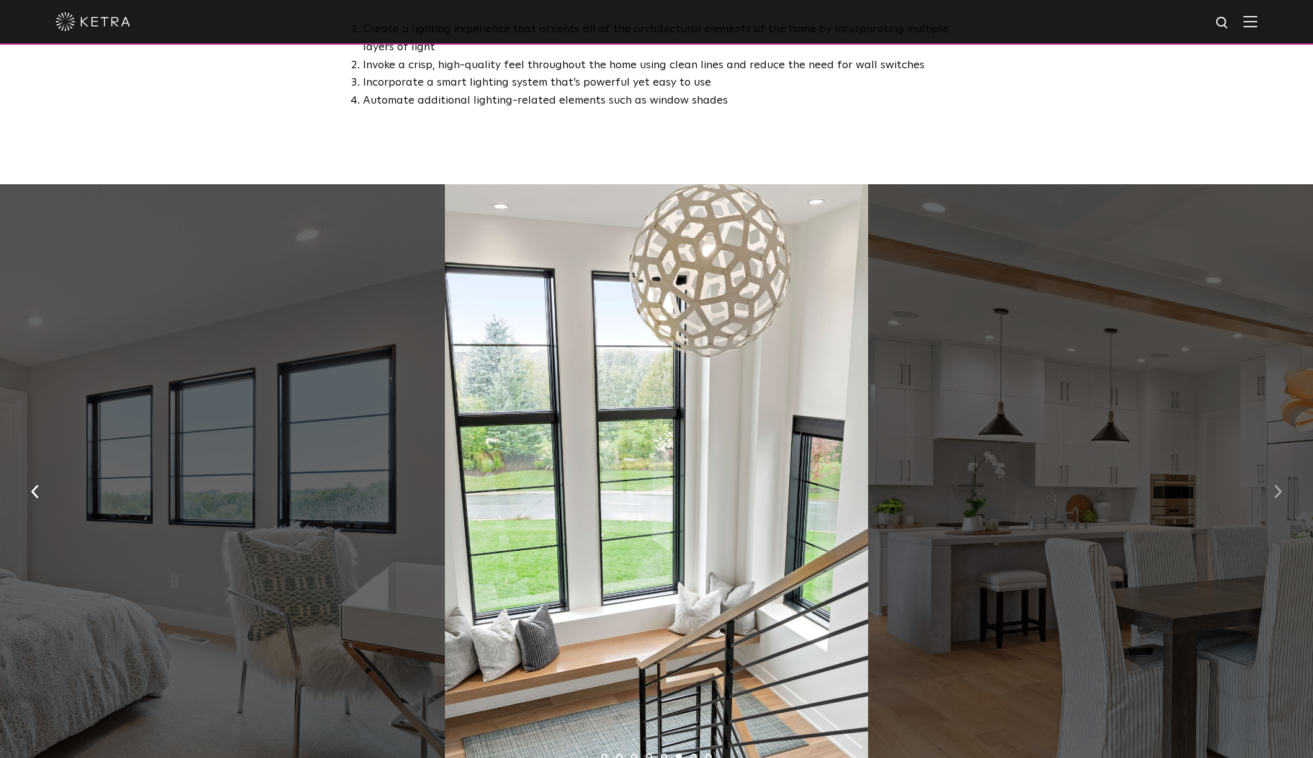
click at [1278, 495] on img "button" at bounding box center [1278, 492] width 8 height 14
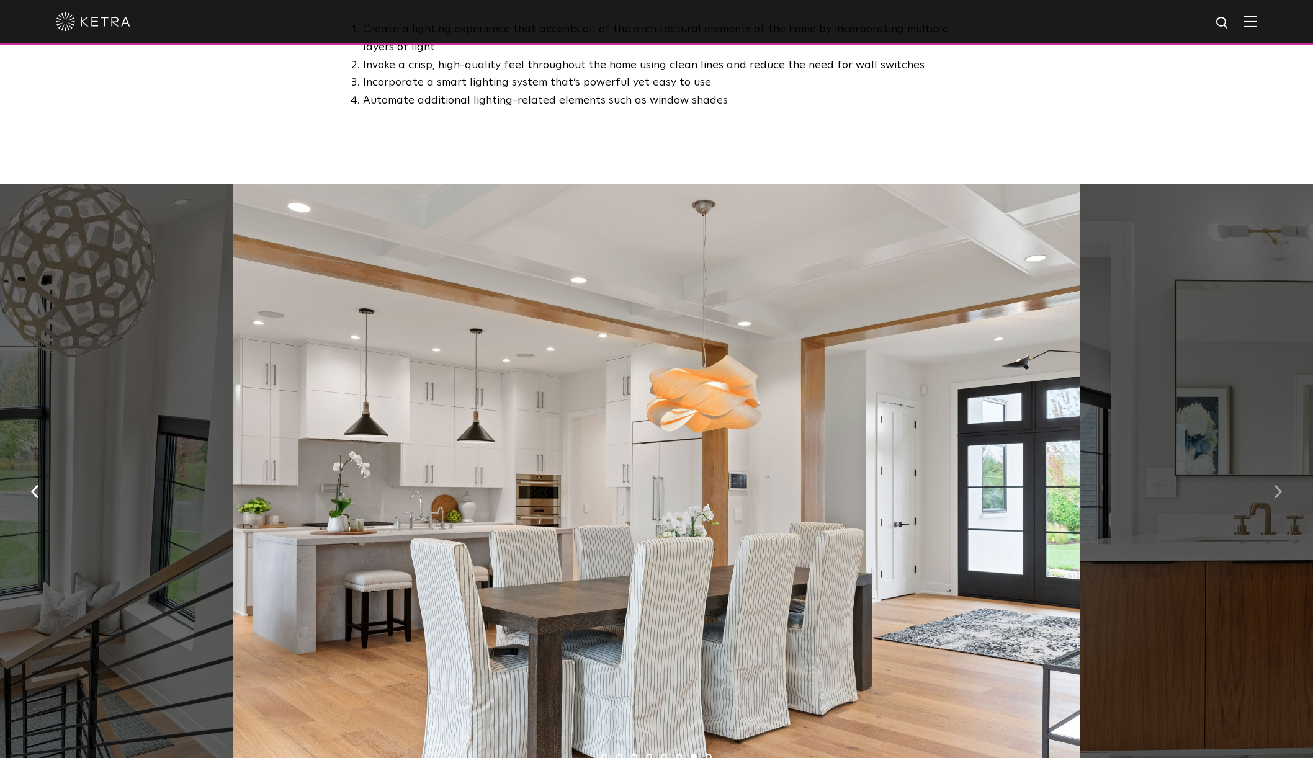
click at [1278, 495] on img "button" at bounding box center [1278, 492] width 8 height 14
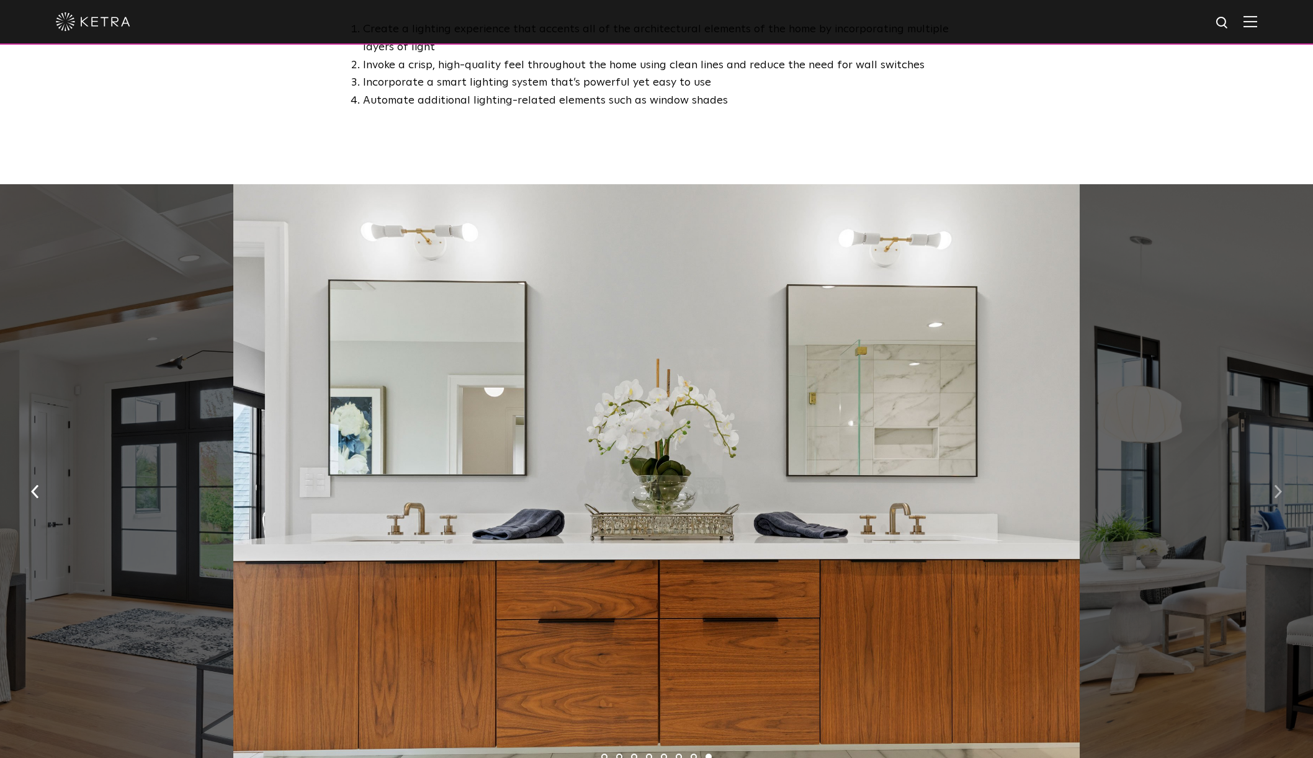
click at [1278, 495] on img "button" at bounding box center [1278, 492] width 8 height 14
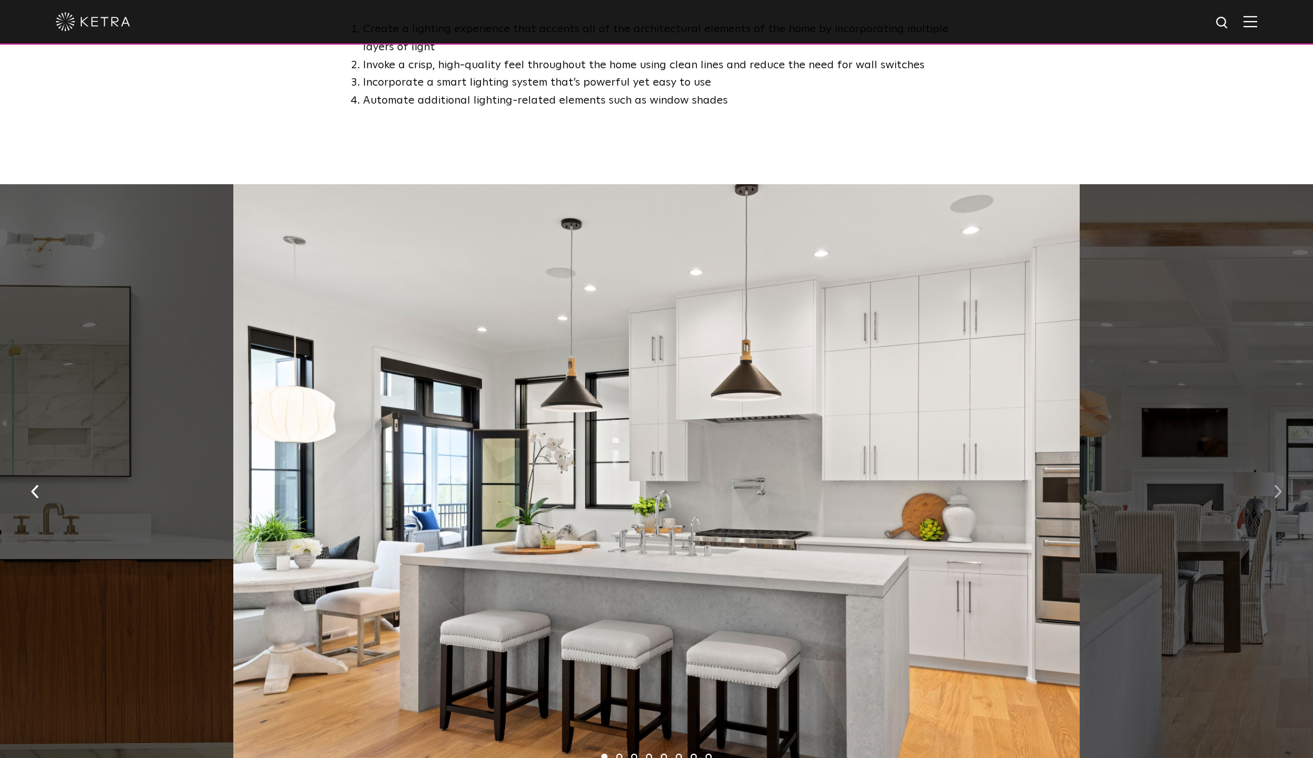
click at [1278, 495] on img "button" at bounding box center [1278, 492] width 8 height 14
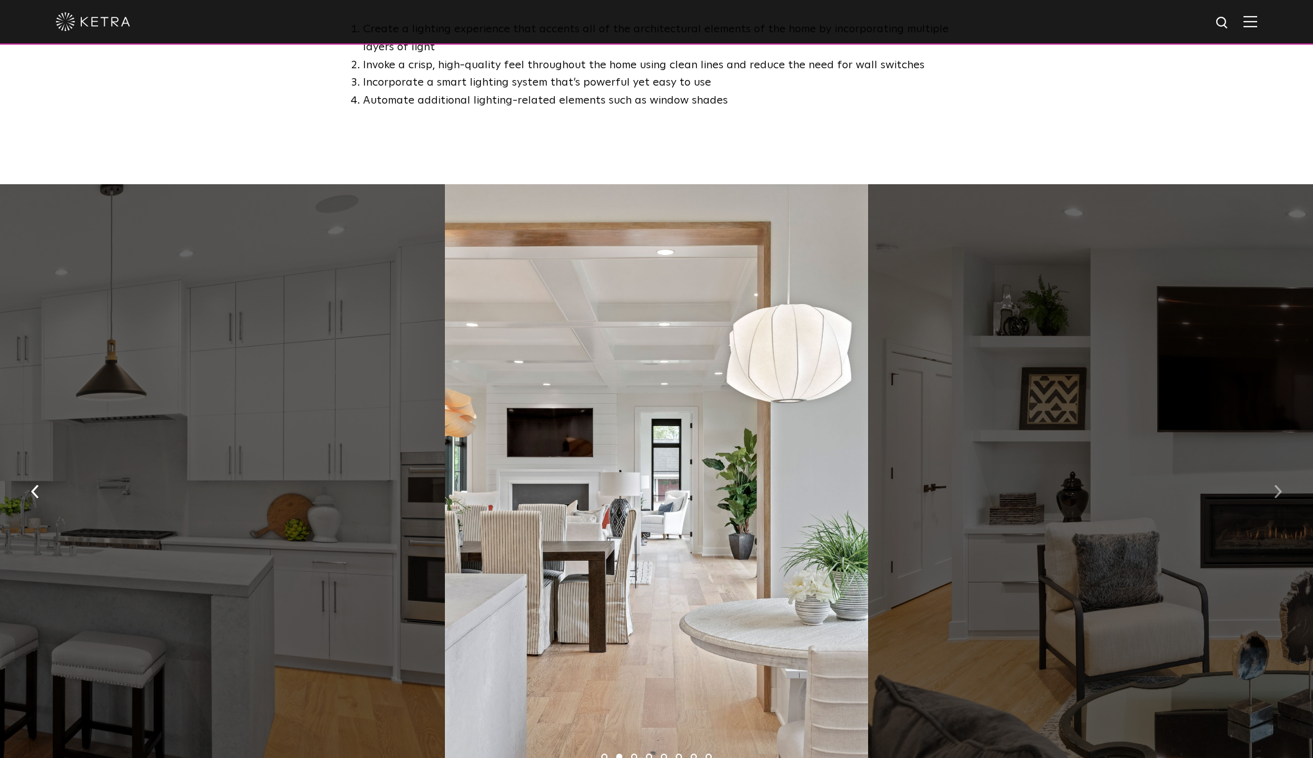
click at [1278, 495] on img "button" at bounding box center [1278, 492] width 8 height 14
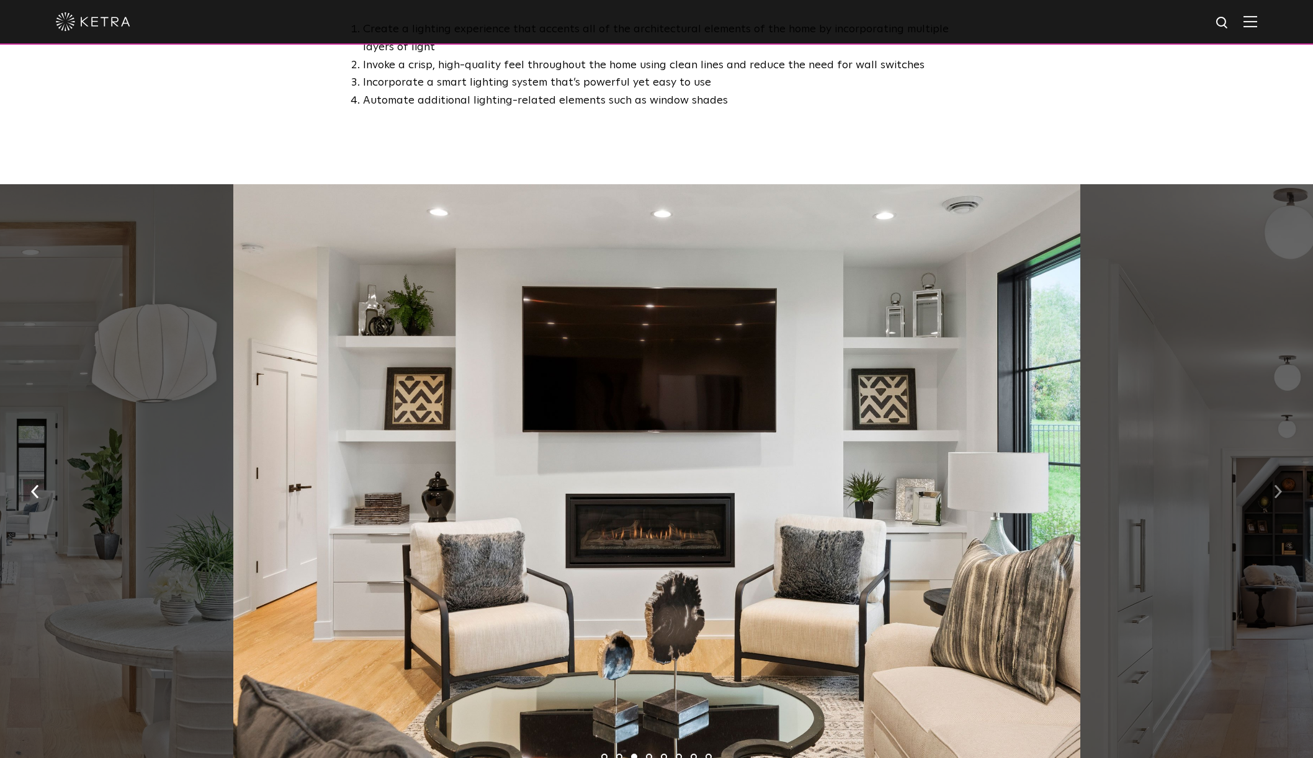
click at [1278, 495] on img "button" at bounding box center [1278, 492] width 8 height 14
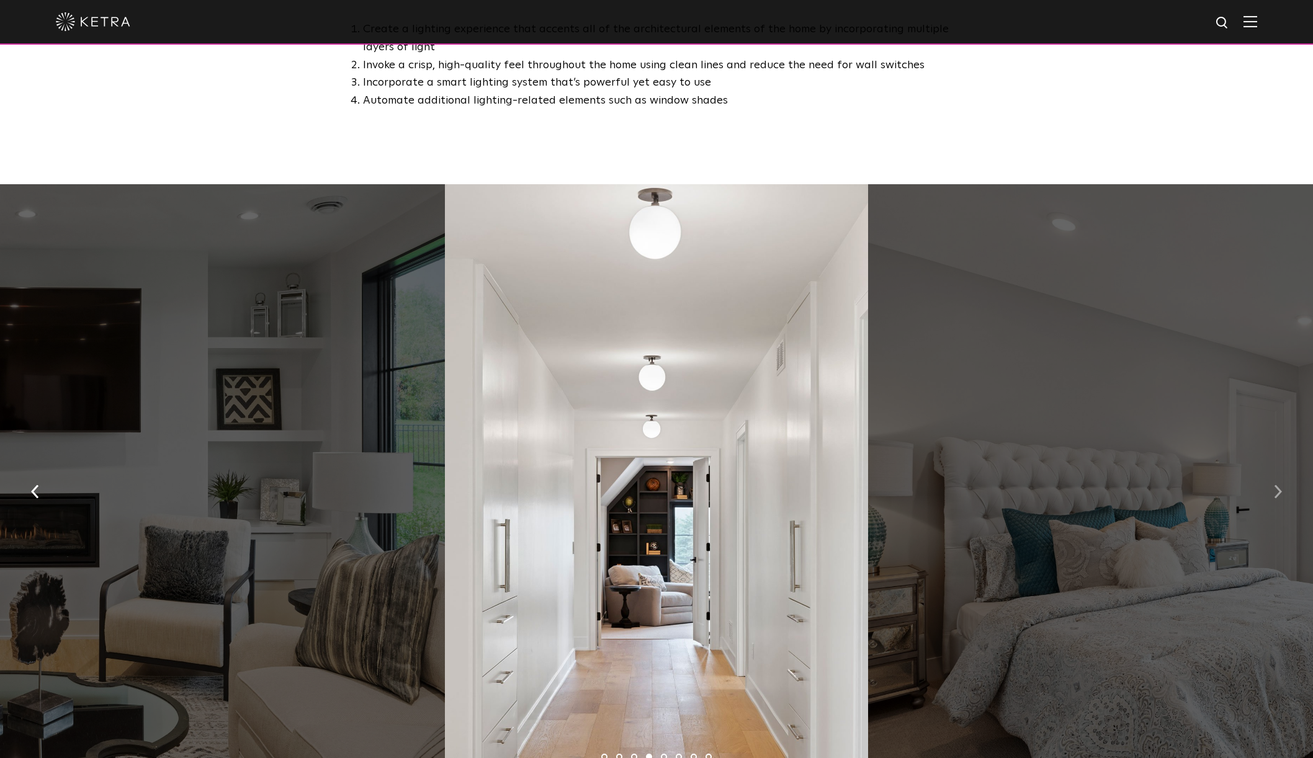
click at [1278, 495] on img "button" at bounding box center [1278, 492] width 8 height 14
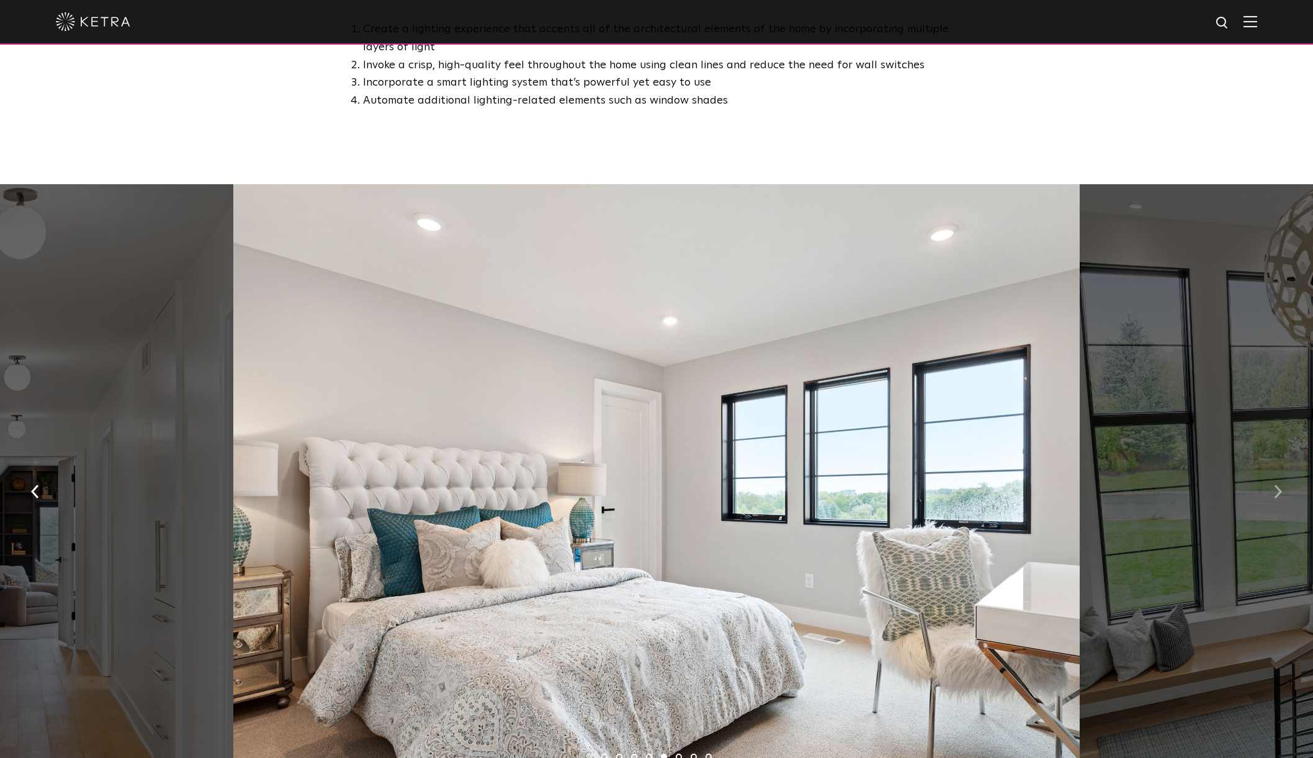
click at [1278, 495] on img "button" at bounding box center [1278, 492] width 8 height 14
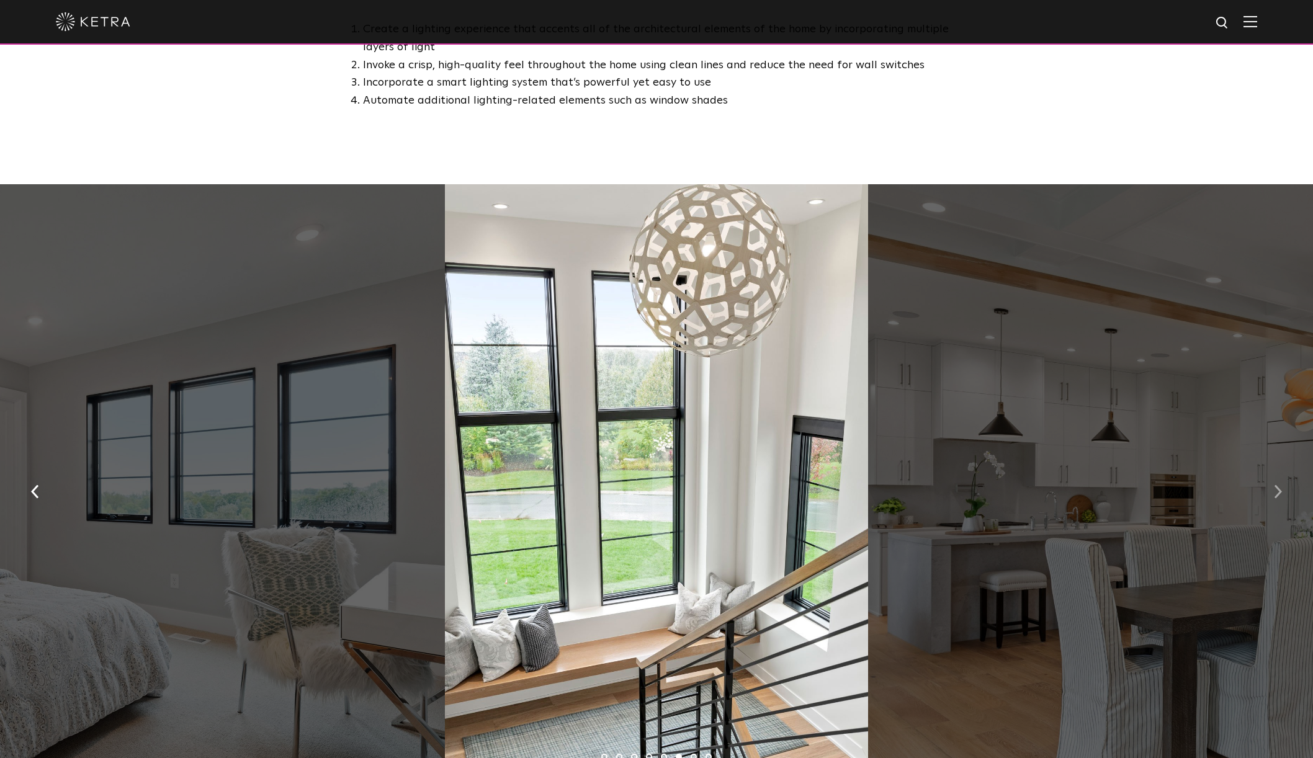
click at [1278, 495] on img "button" at bounding box center [1278, 492] width 8 height 14
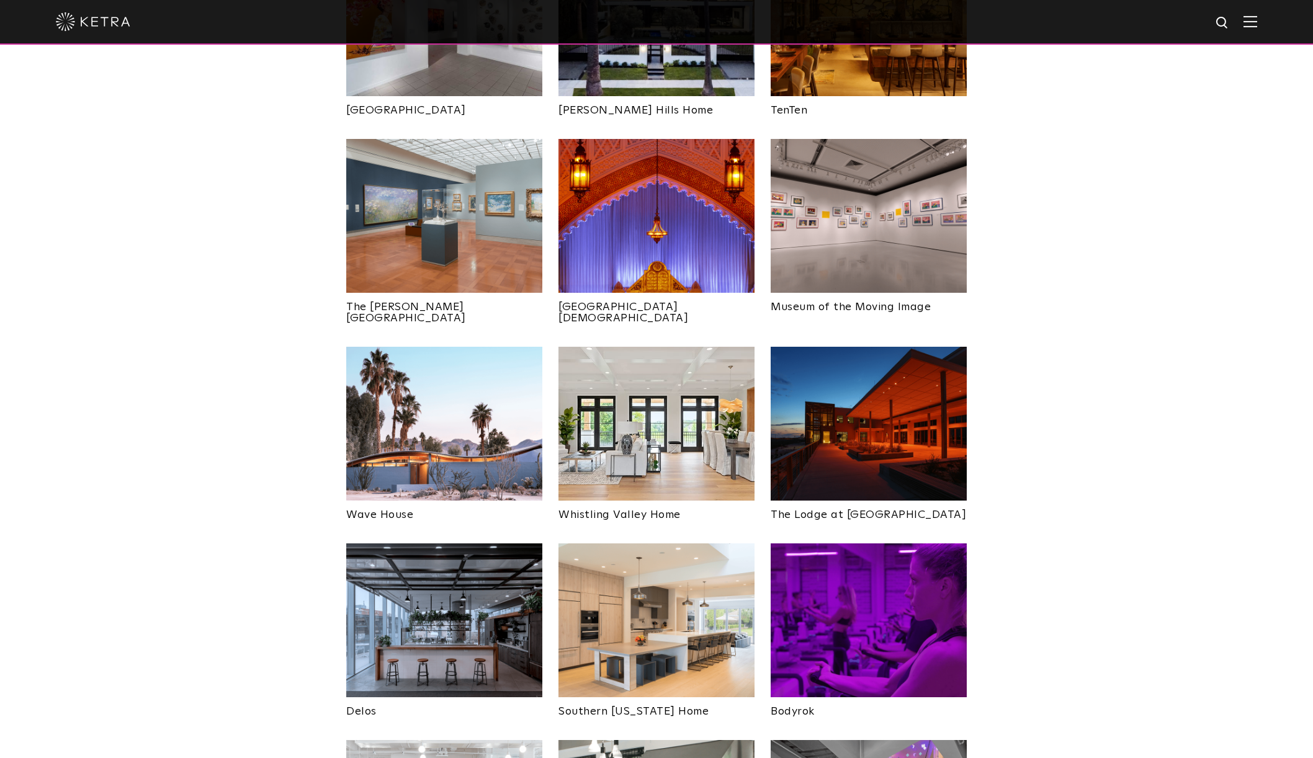
scroll to position [1495, 0]
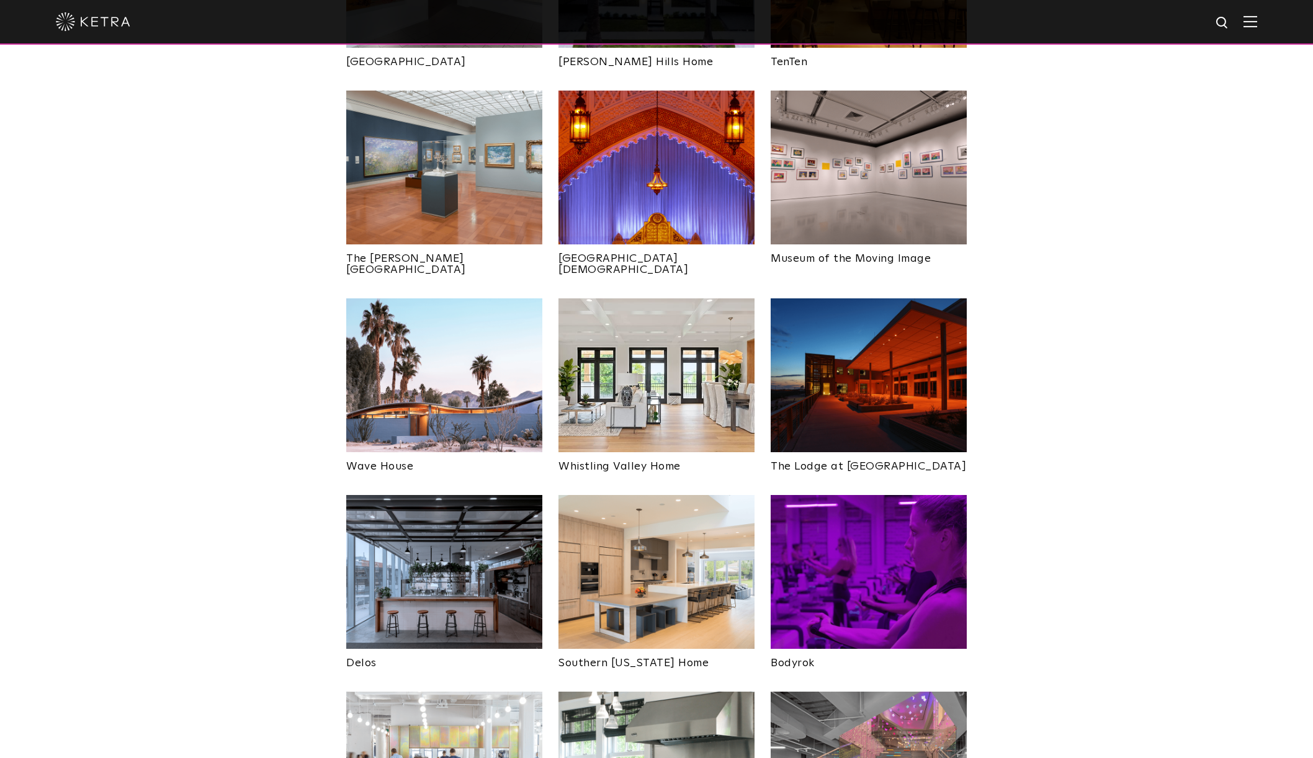
click at [472, 547] on img at bounding box center [444, 572] width 196 height 154
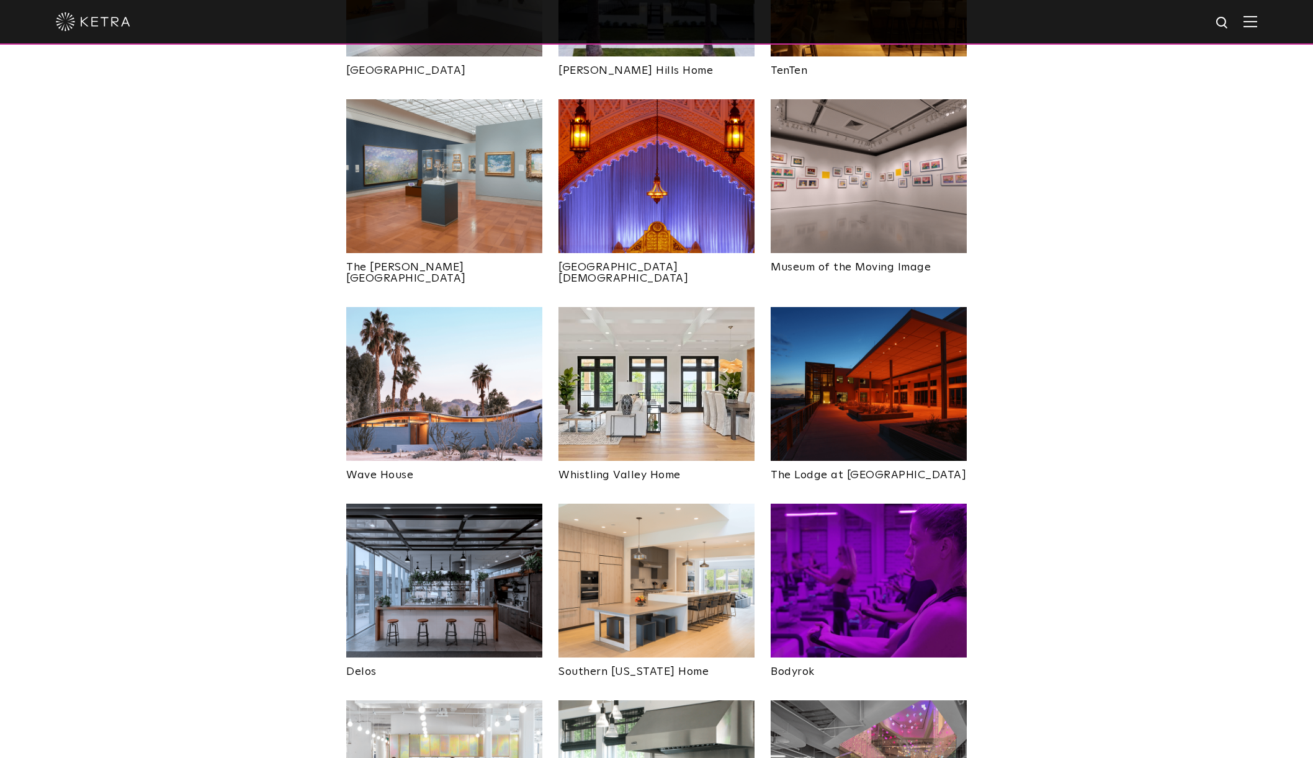
click at [671, 531] on img at bounding box center [657, 581] width 196 height 154
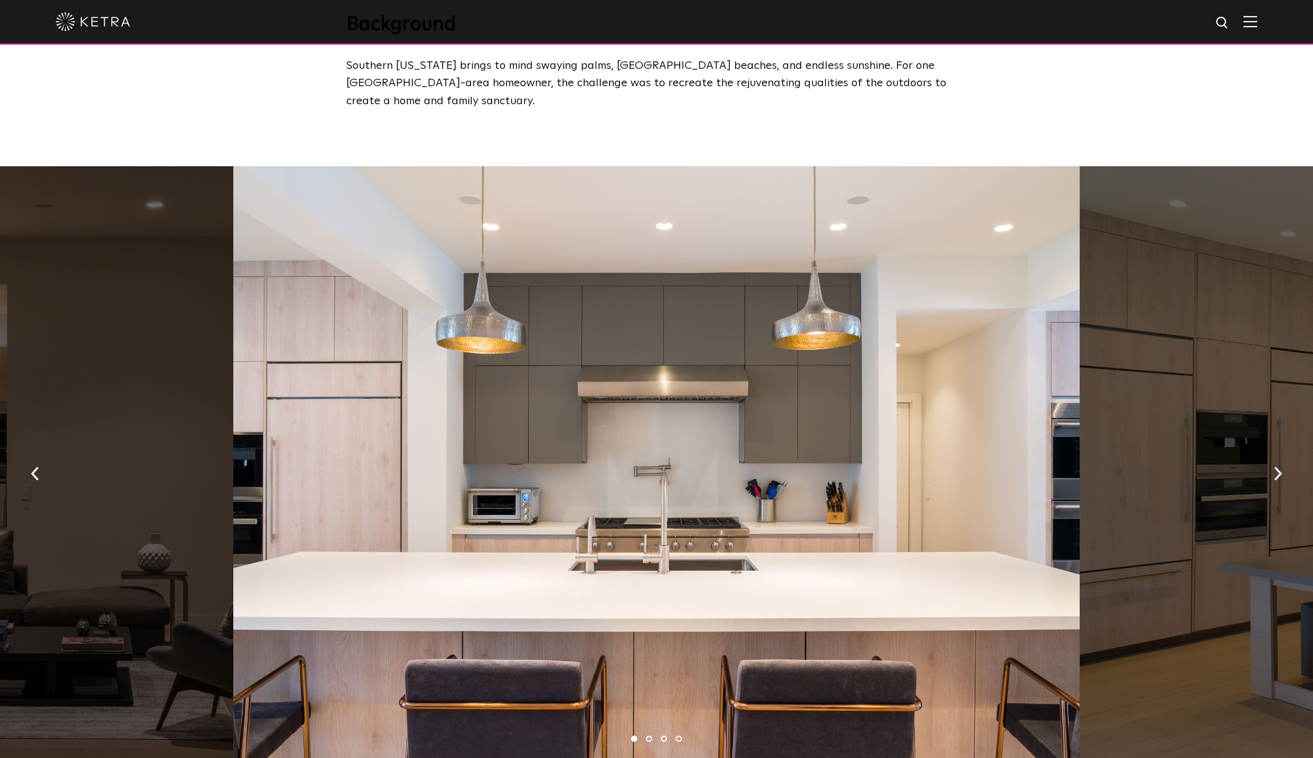
scroll to position [550, 0]
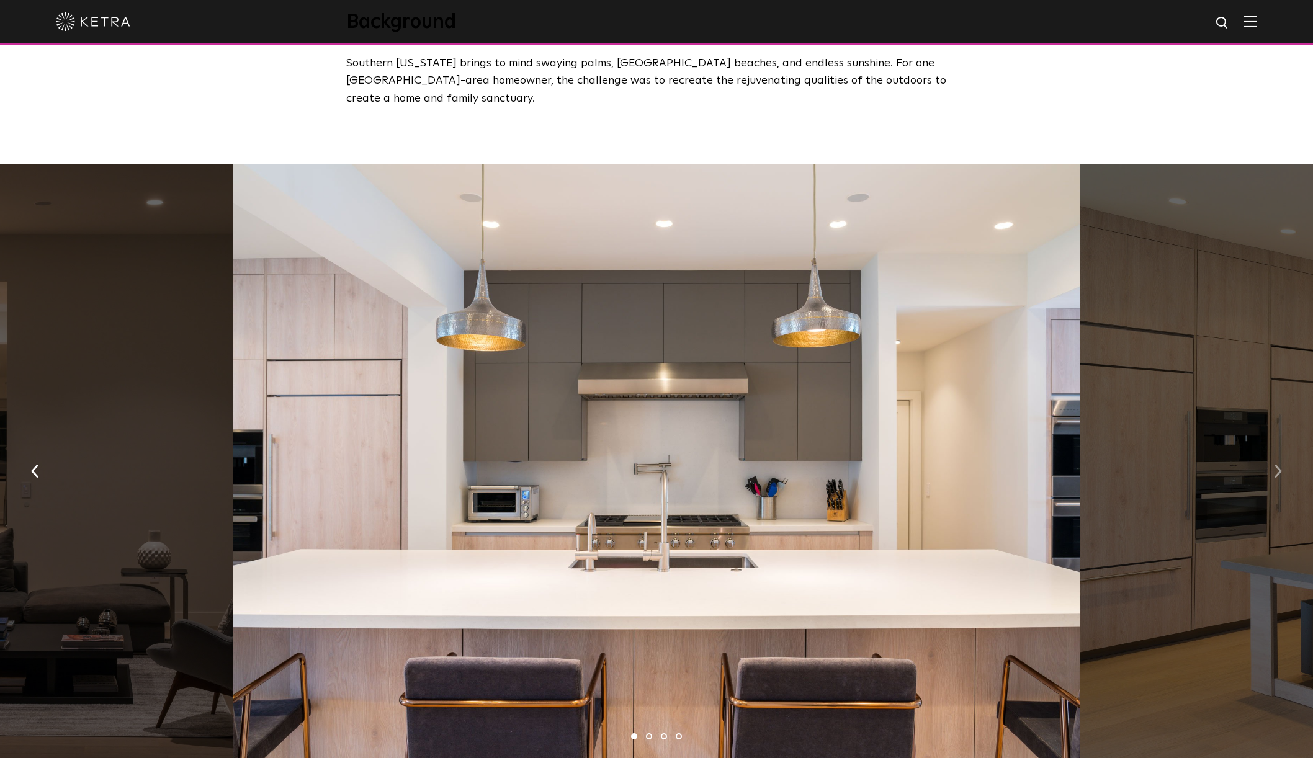
click at [1275, 464] on img "button" at bounding box center [1278, 471] width 8 height 14
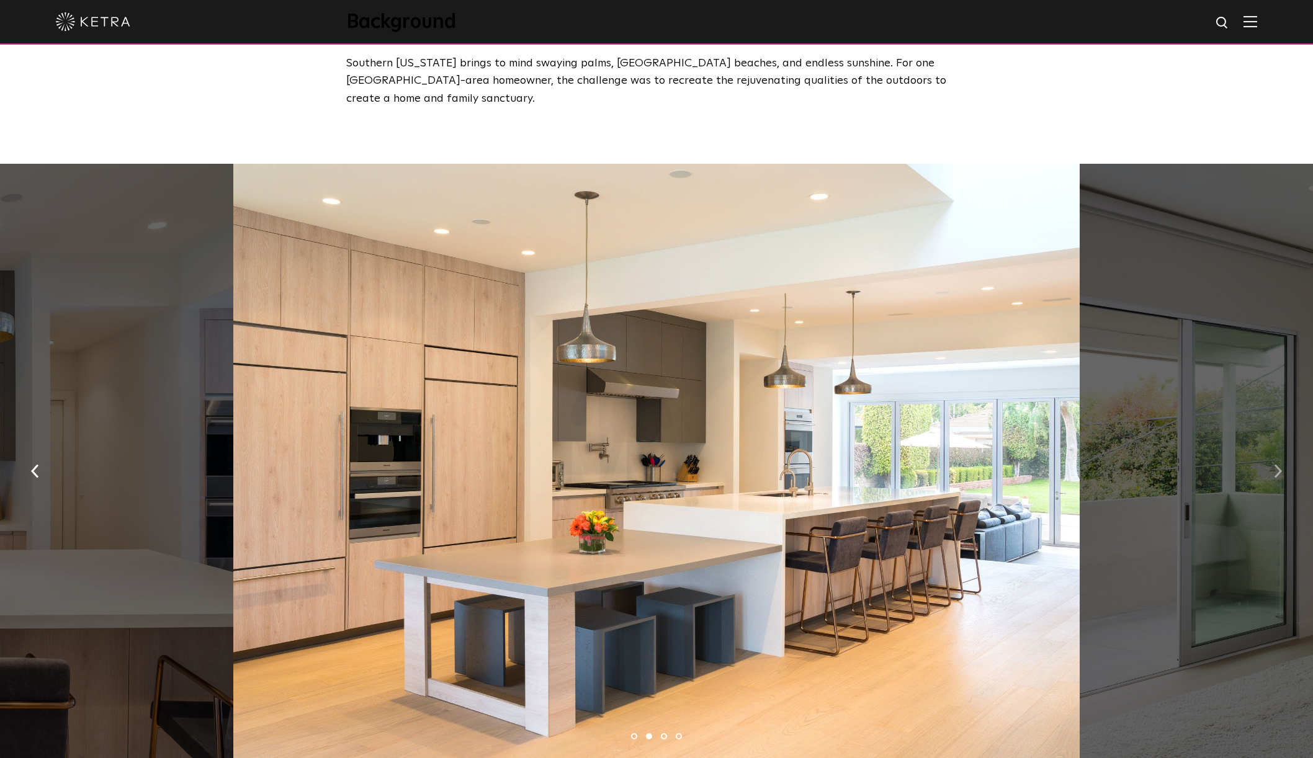
click at [1275, 464] on img "button" at bounding box center [1278, 471] width 8 height 14
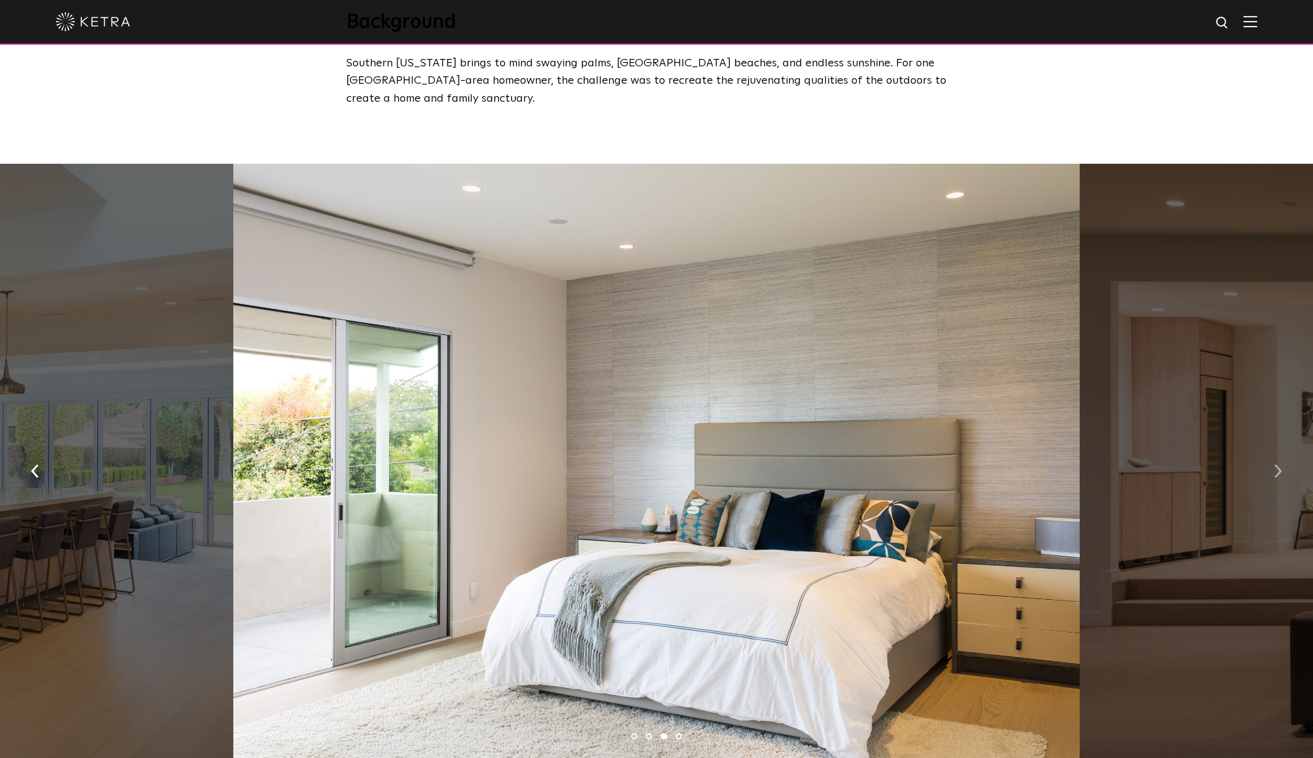
click at [1275, 464] on img "button" at bounding box center [1278, 471] width 8 height 14
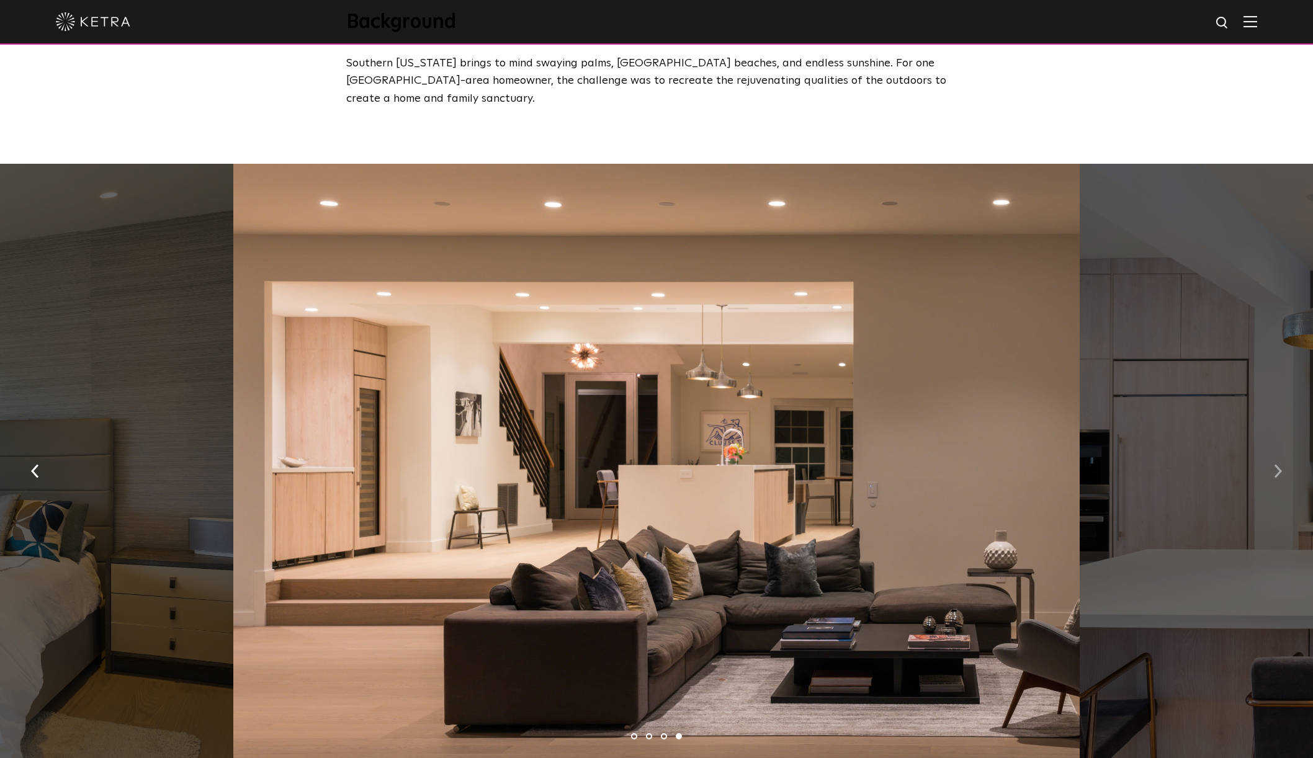
click at [1275, 464] on img "button" at bounding box center [1278, 471] width 8 height 14
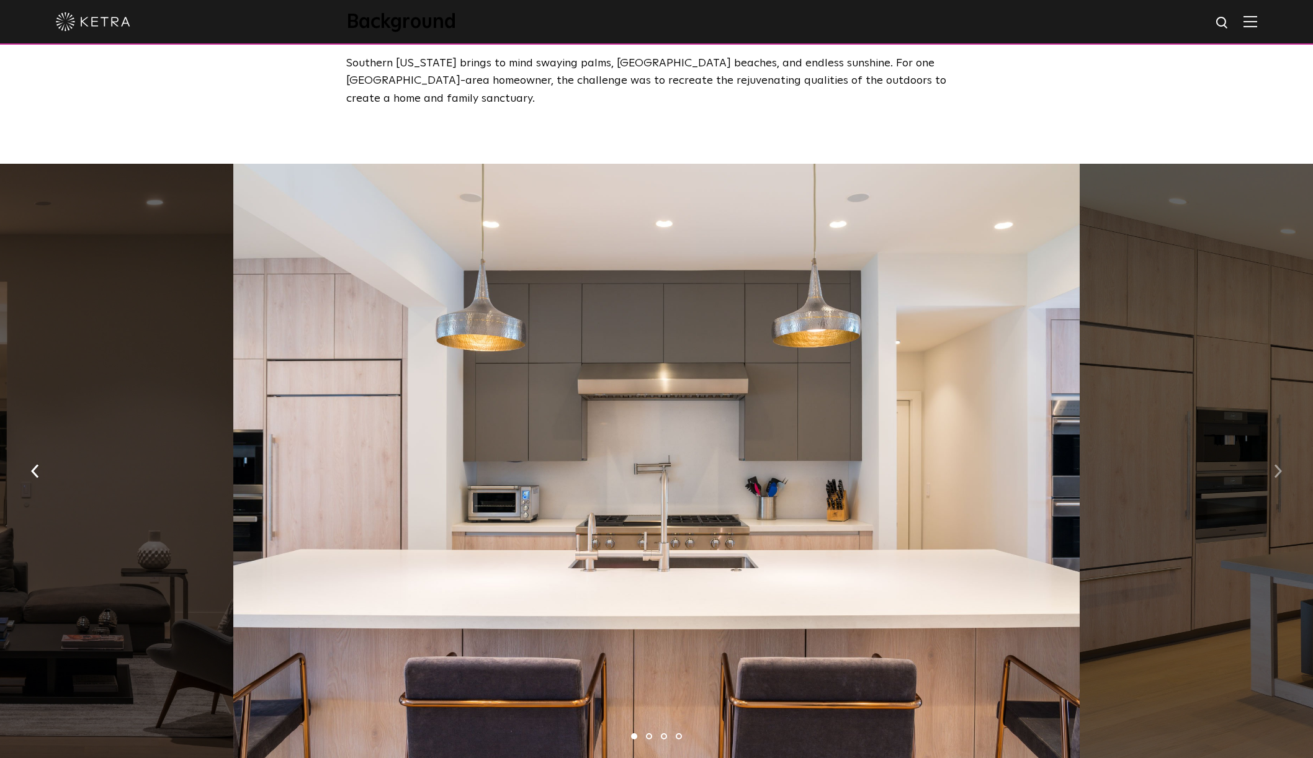
click at [1275, 464] on img "button" at bounding box center [1278, 471] width 8 height 14
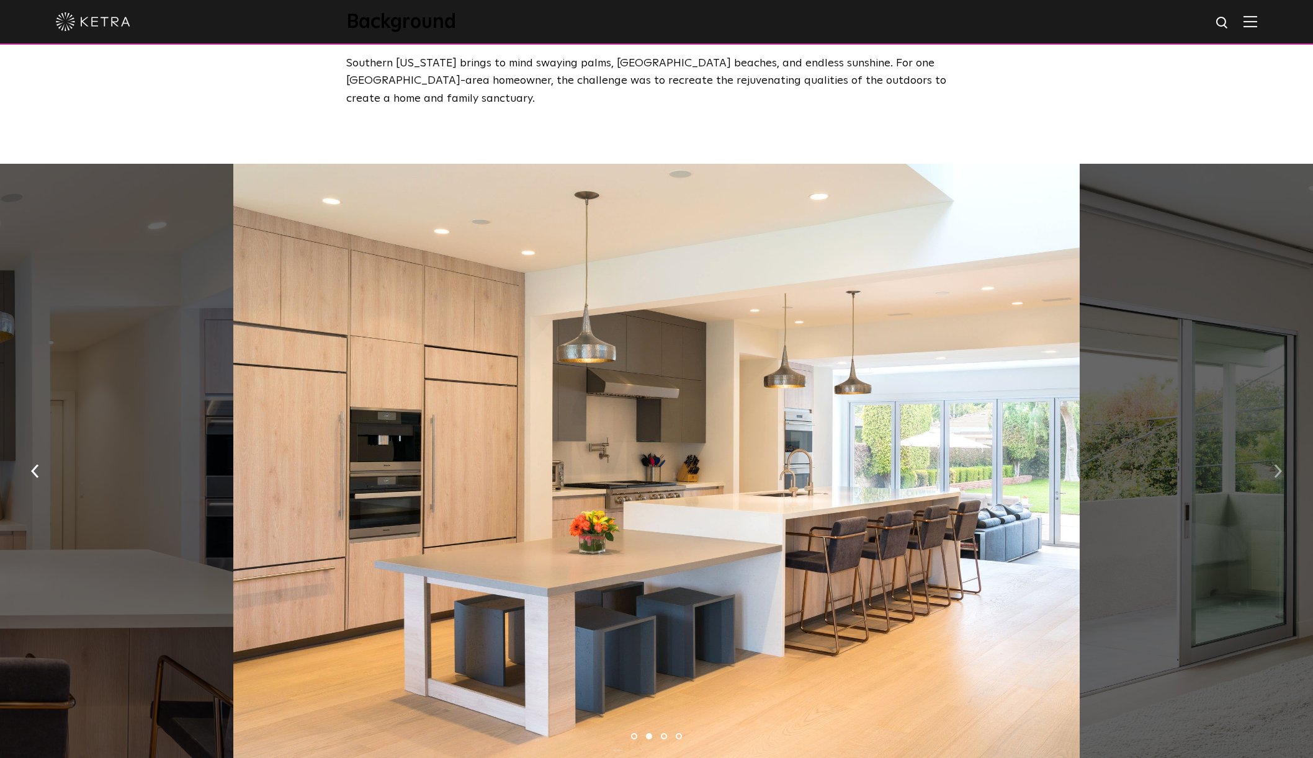
click at [1275, 464] on img "button" at bounding box center [1278, 471] width 8 height 14
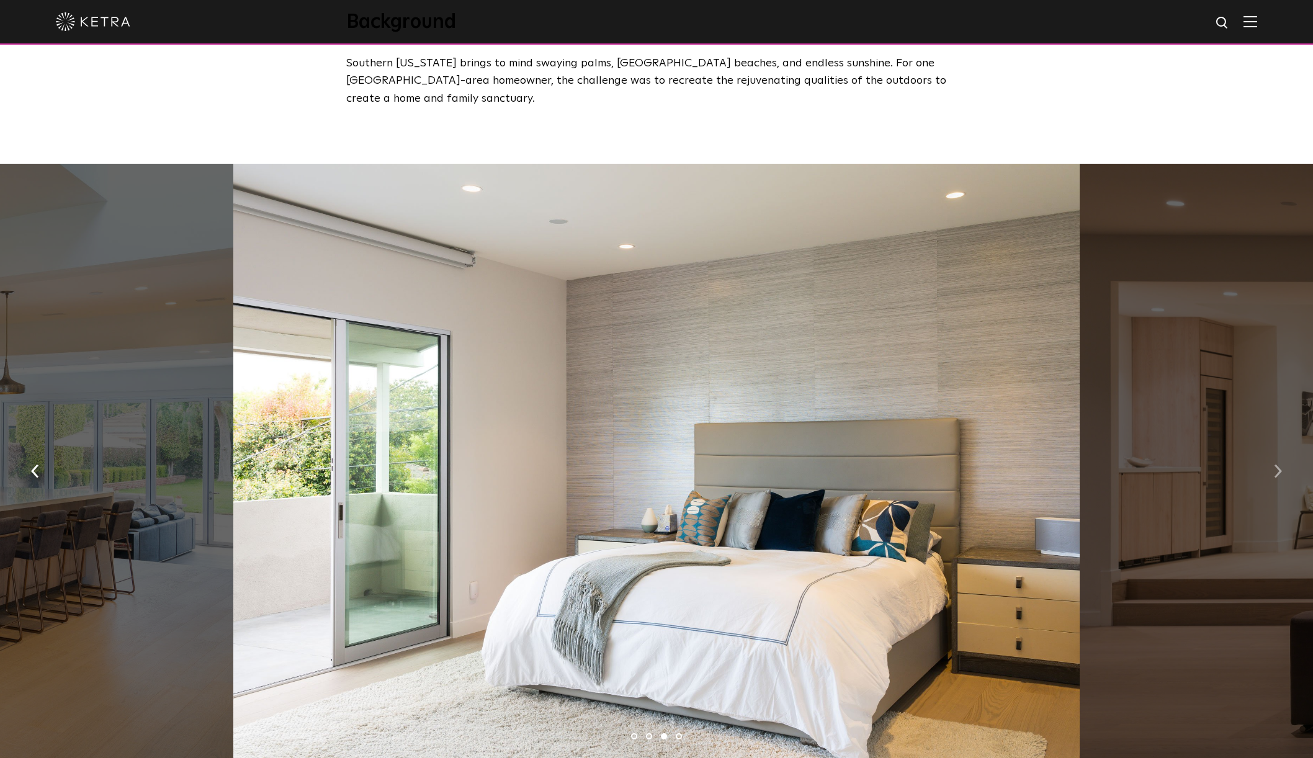
click at [1275, 464] on img "button" at bounding box center [1278, 471] width 8 height 14
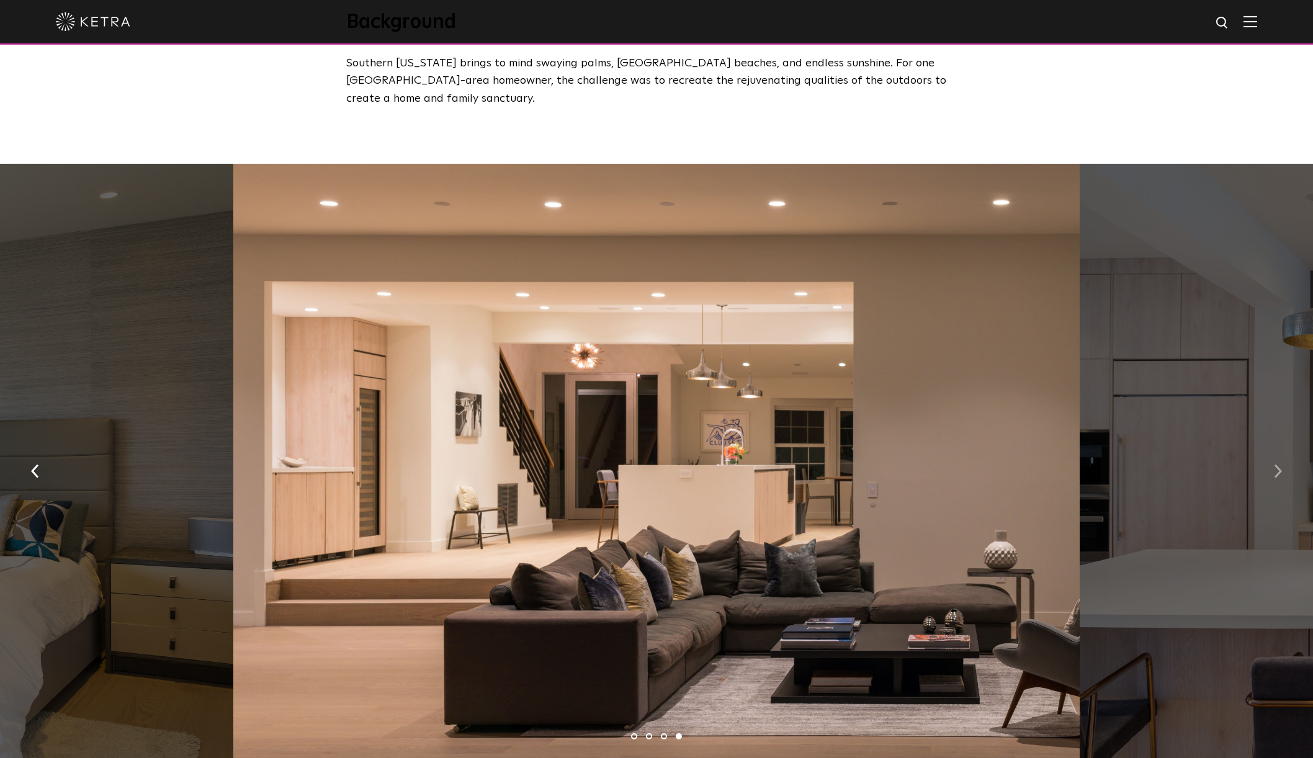
click at [1275, 464] on img "button" at bounding box center [1278, 471] width 8 height 14
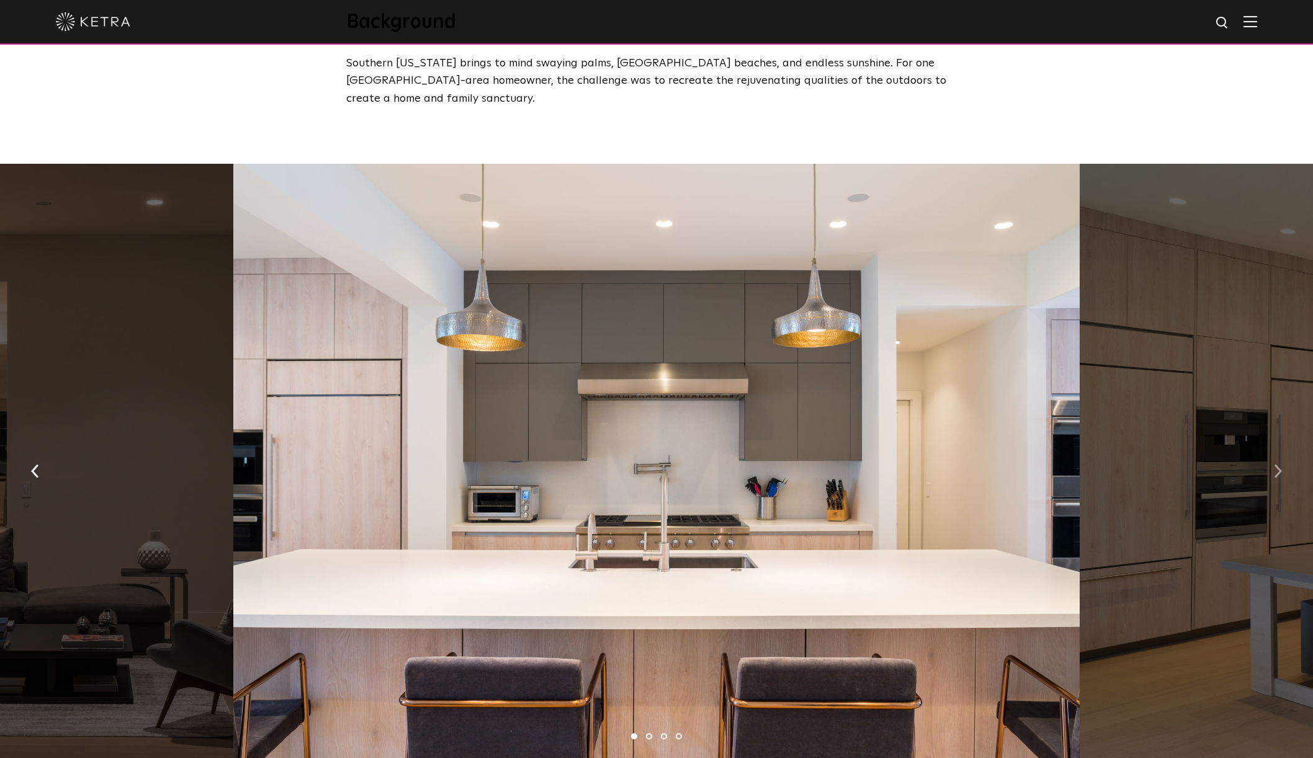
click at [1275, 464] on img "button" at bounding box center [1278, 471] width 8 height 14
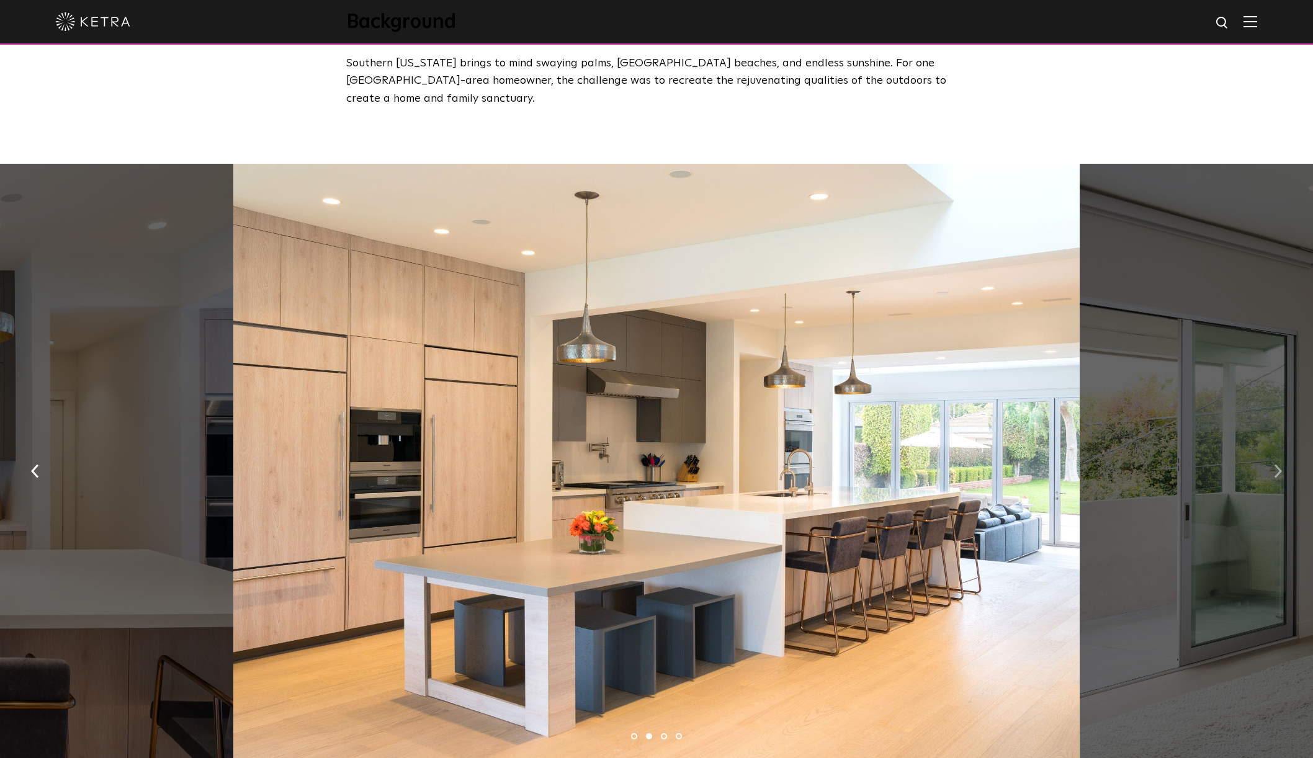
click at [1275, 464] on img "button" at bounding box center [1278, 471] width 8 height 14
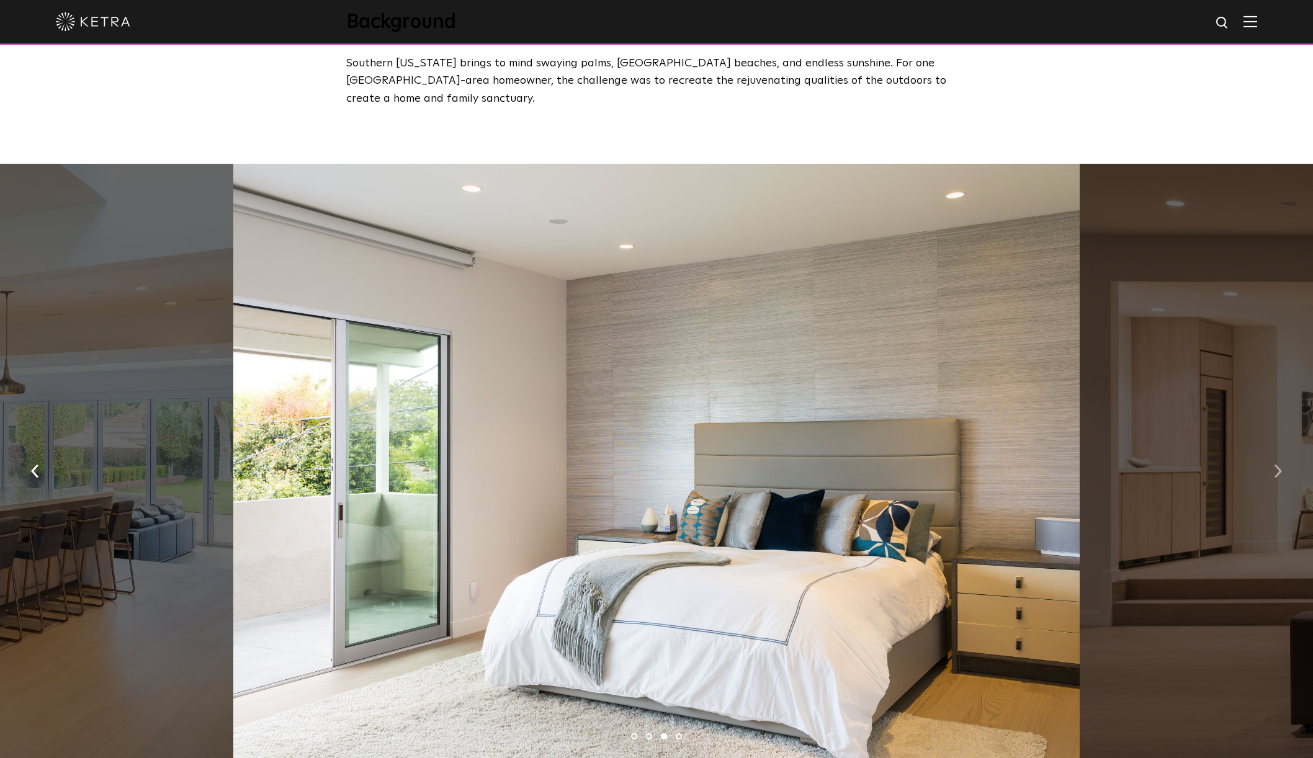
click at [1275, 464] on img "button" at bounding box center [1278, 471] width 8 height 14
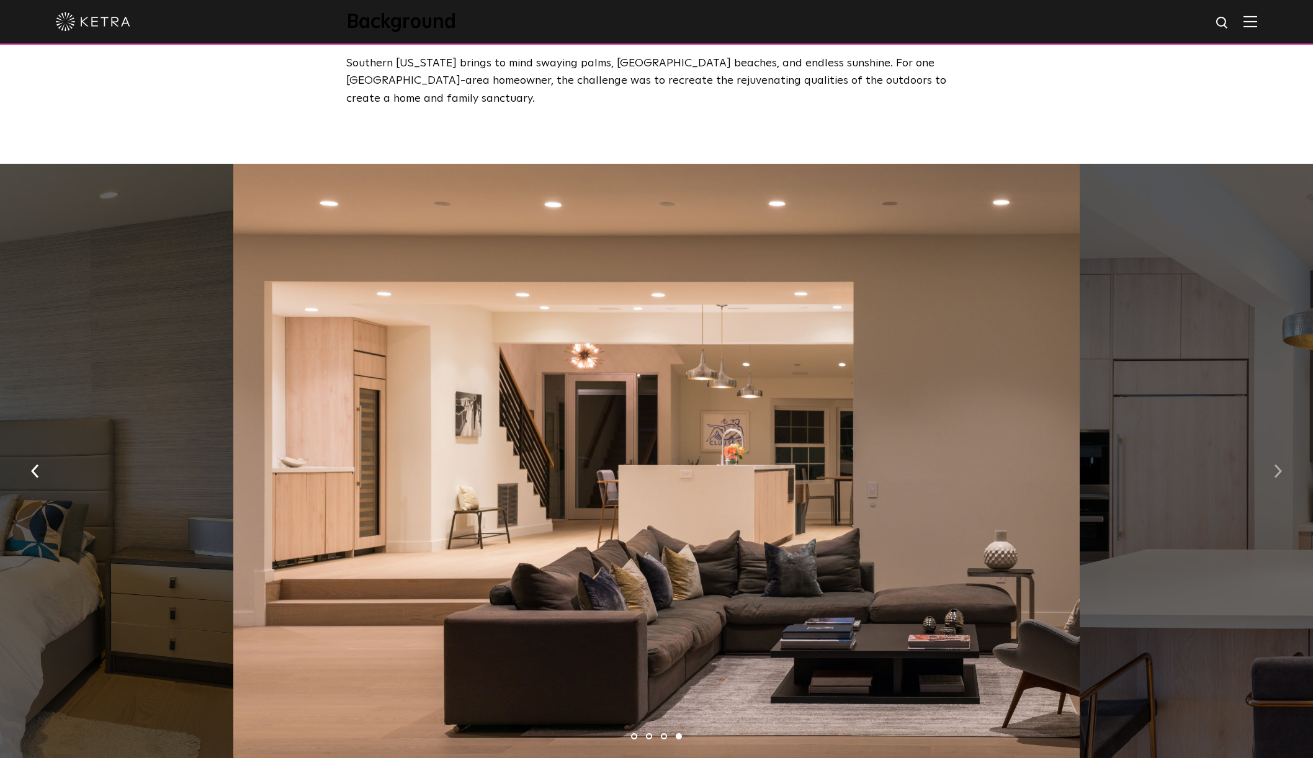
click at [1275, 464] on img "button" at bounding box center [1278, 471] width 8 height 14
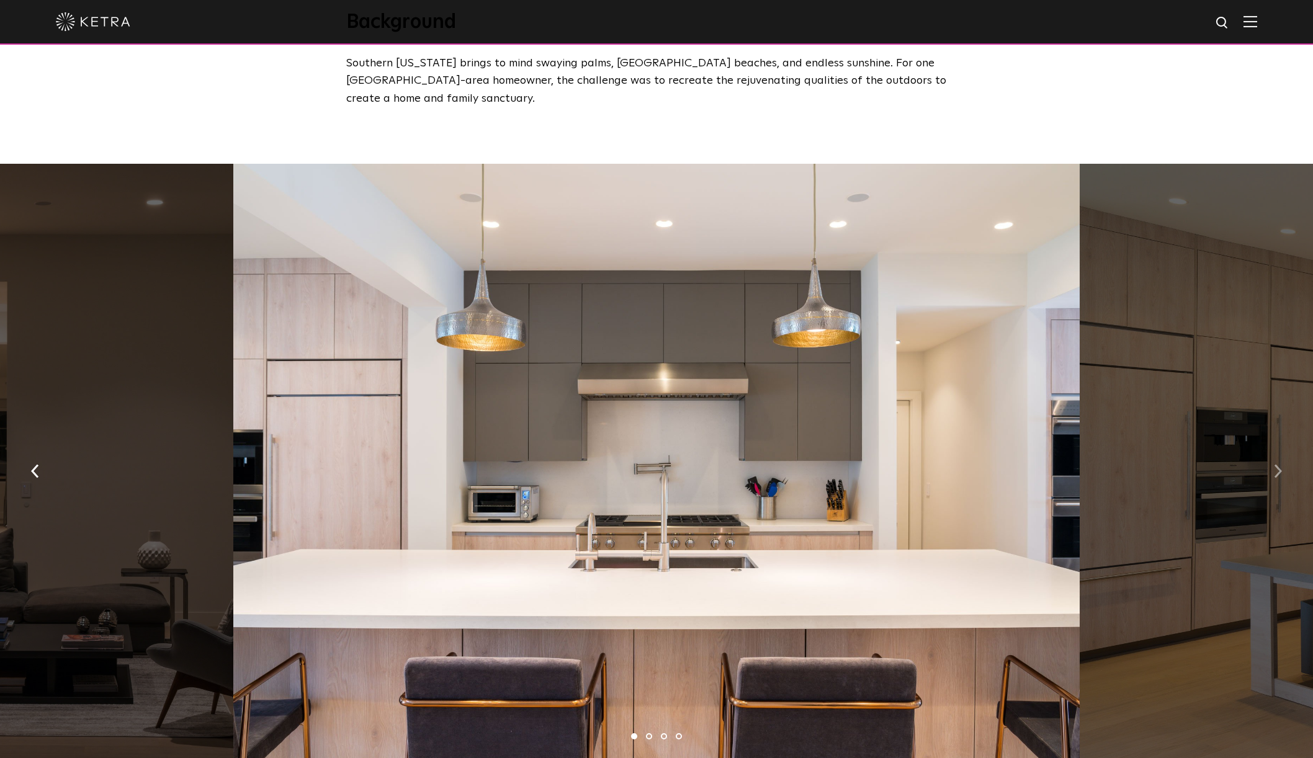
click at [1275, 464] on img "button" at bounding box center [1278, 471] width 8 height 14
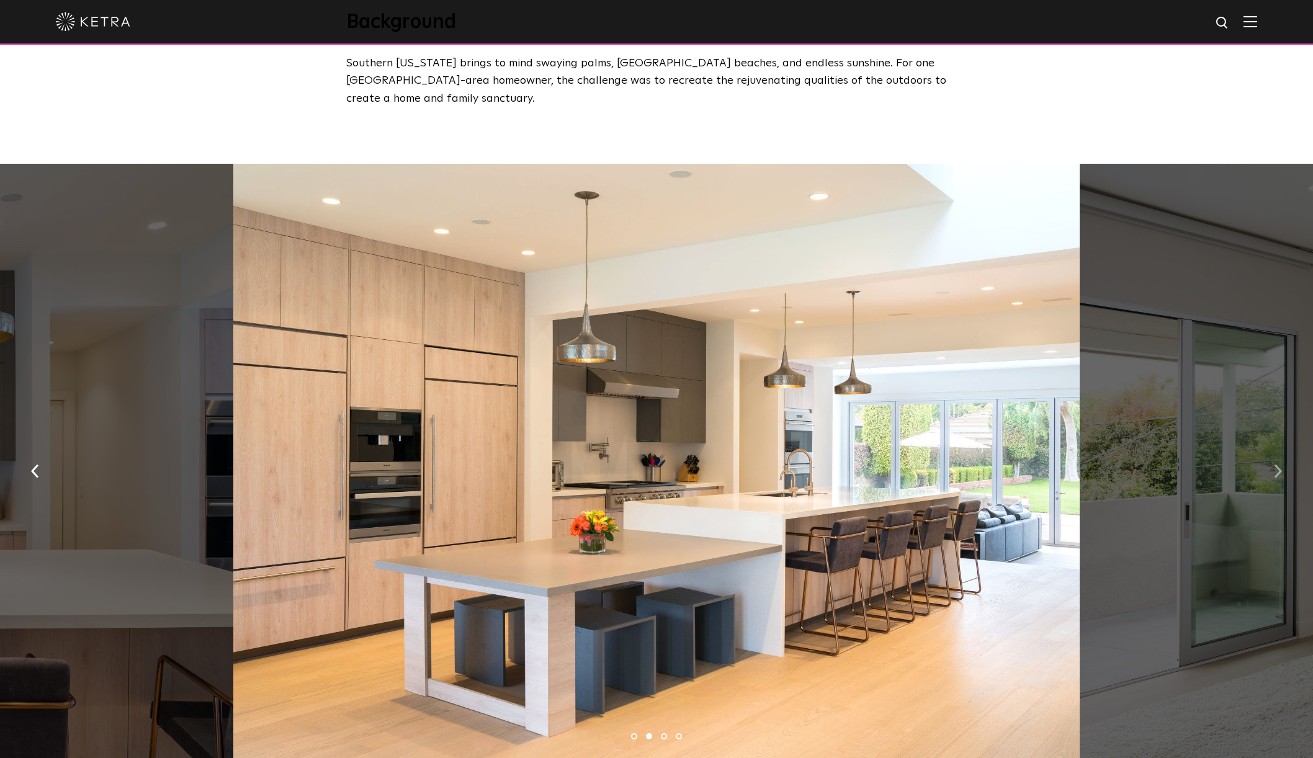
click at [1275, 464] on img "button" at bounding box center [1278, 471] width 8 height 14
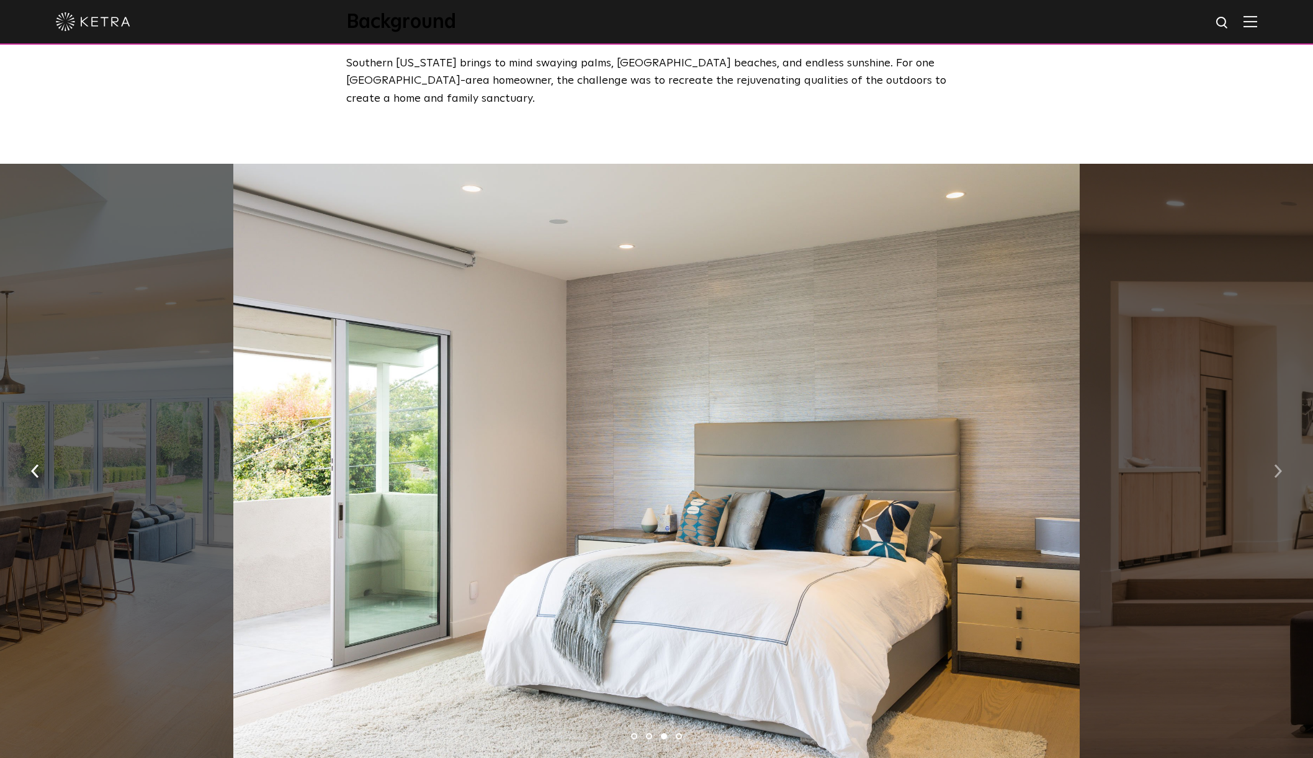
click at [1275, 464] on img "button" at bounding box center [1278, 471] width 8 height 14
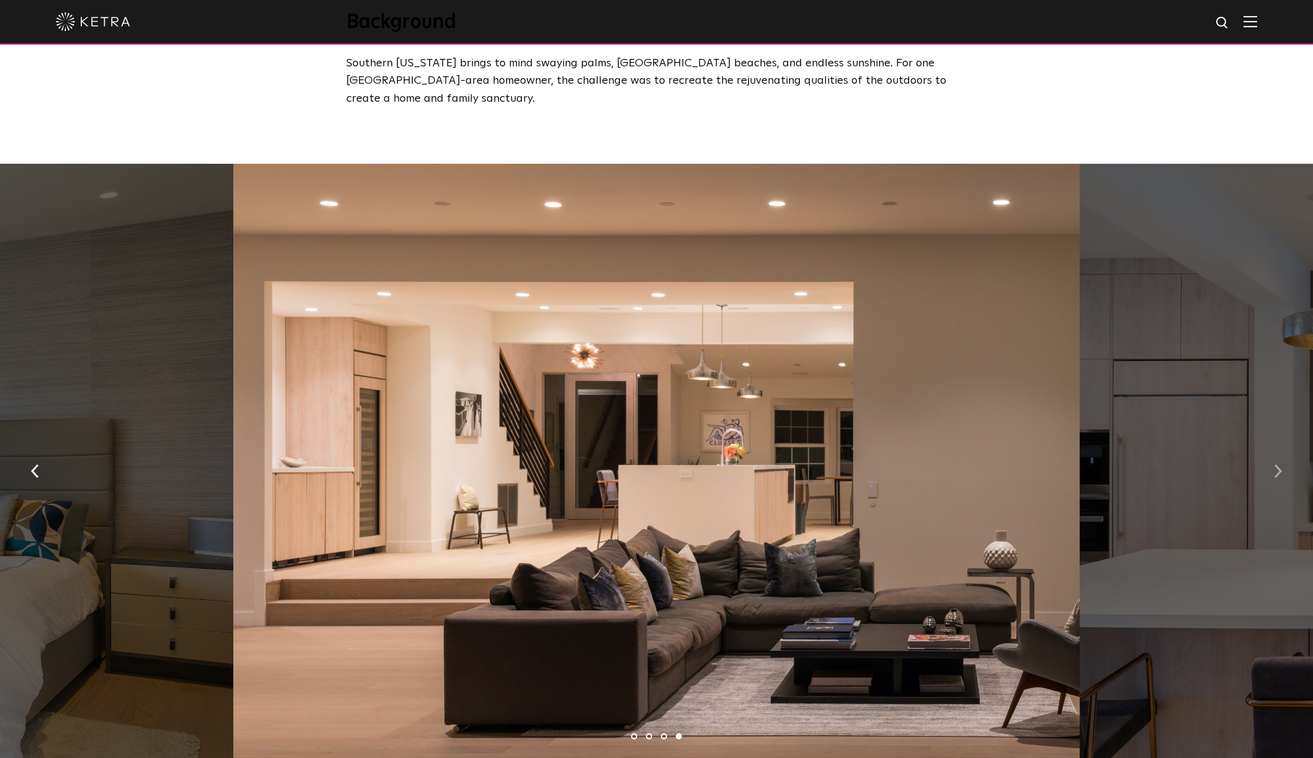
click at [1275, 464] on img "button" at bounding box center [1278, 471] width 8 height 14
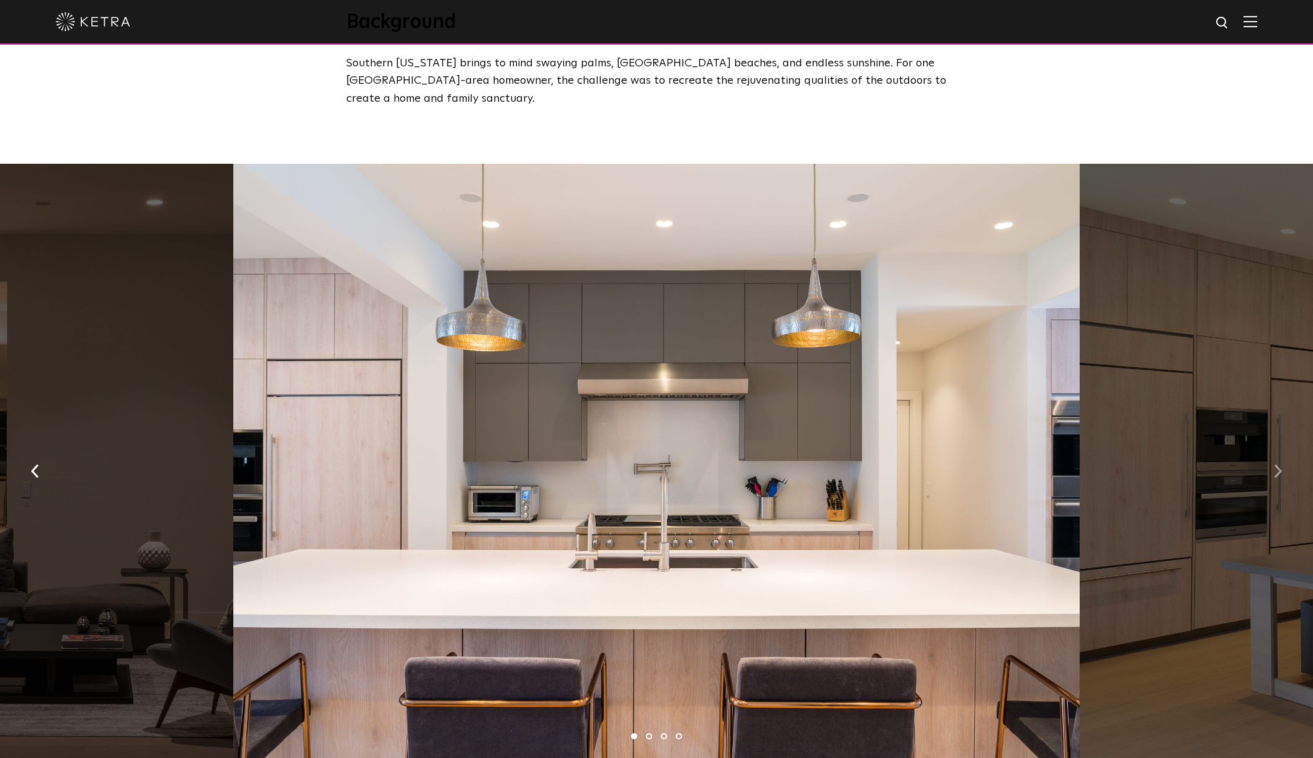
click at [1275, 464] on img "button" at bounding box center [1278, 471] width 8 height 14
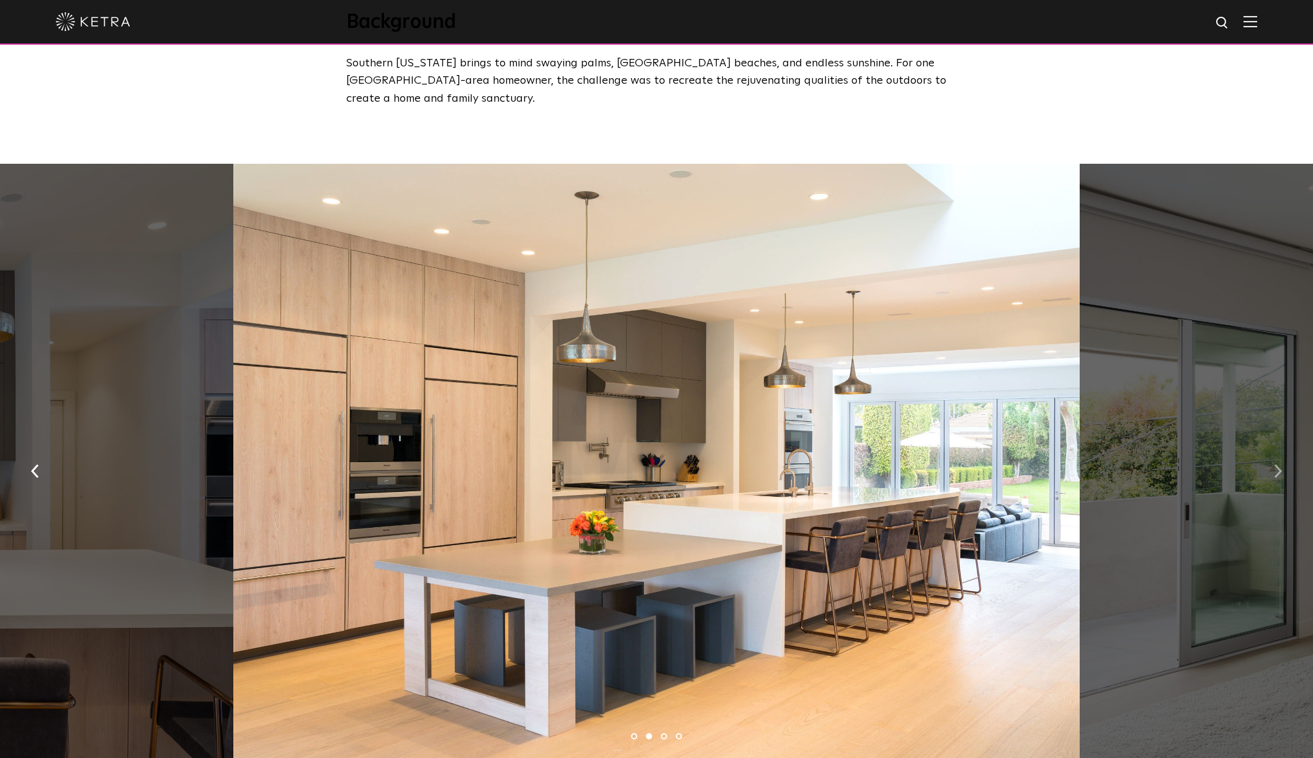
click at [1275, 464] on img "button" at bounding box center [1278, 471] width 8 height 14
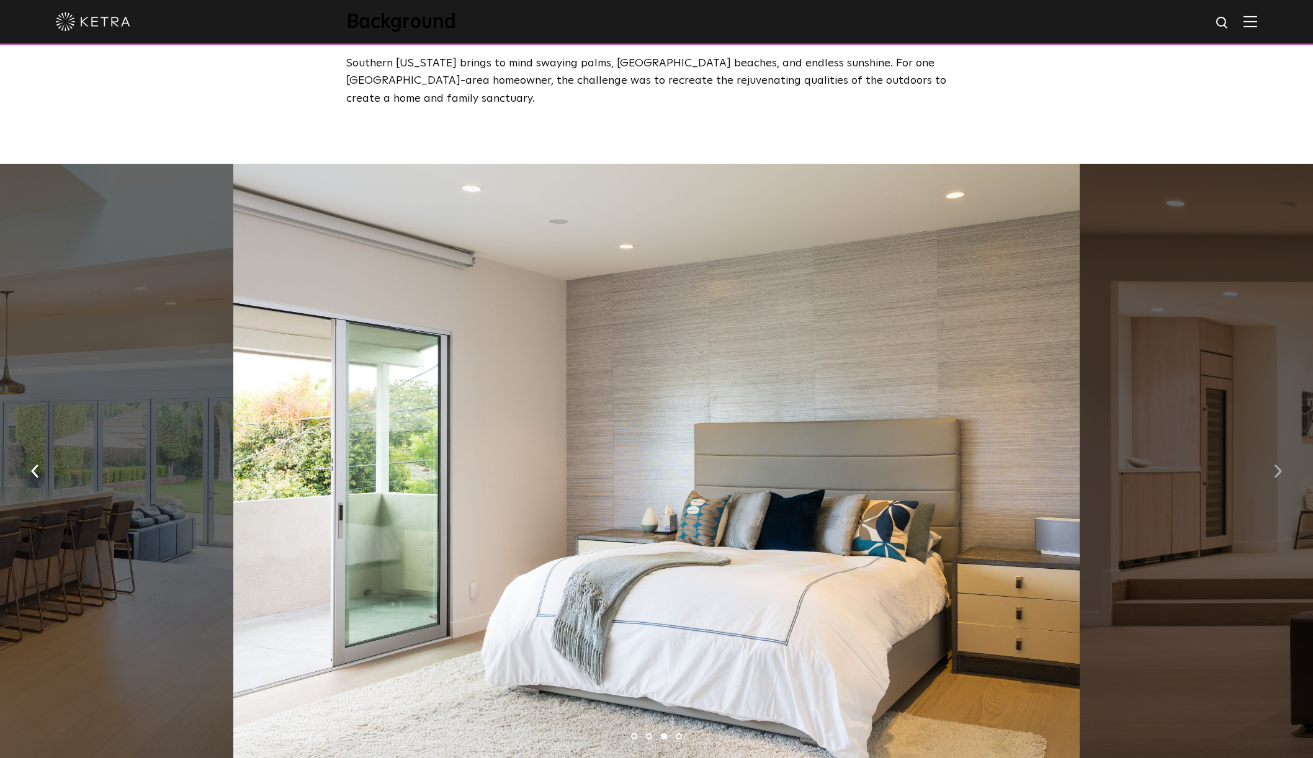
click at [1275, 464] on img "button" at bounding box center [1278, 471] width 8 height 14
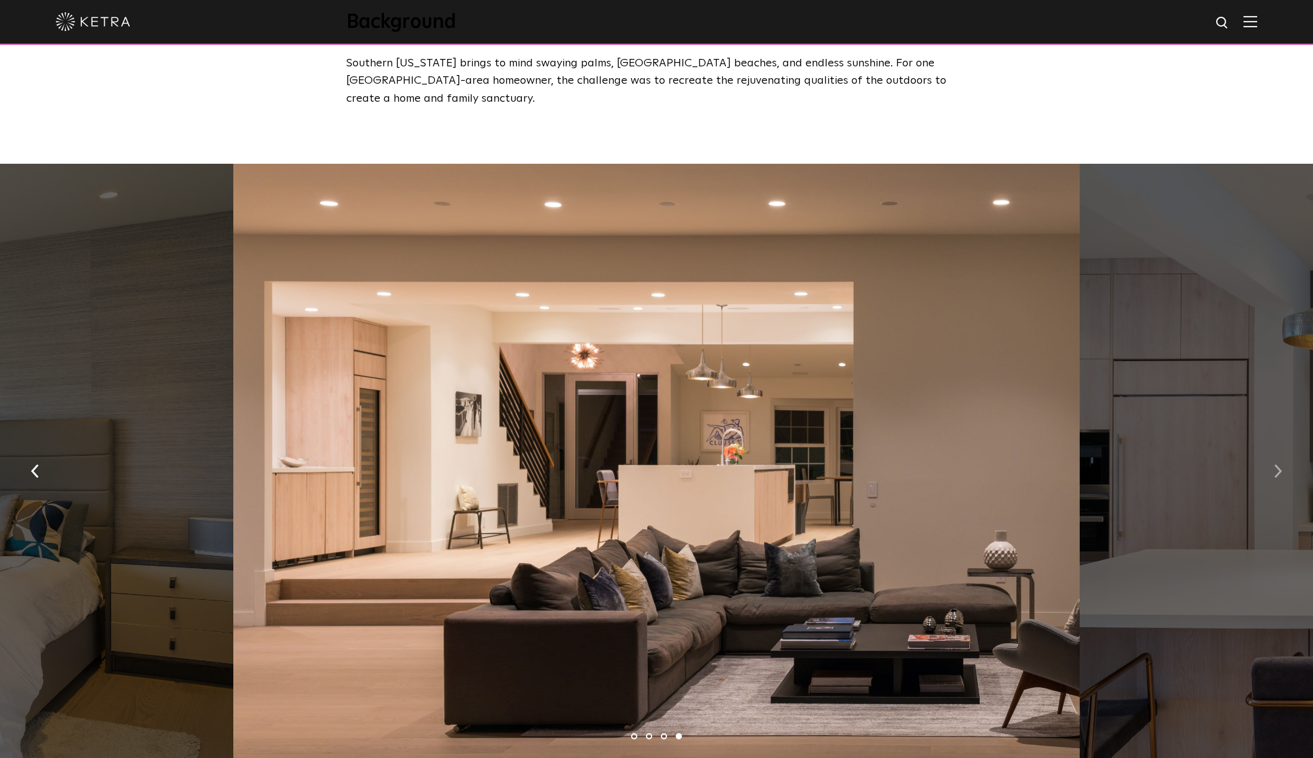
click at [1275, 464] on img "button" at bounding box center [1278, 471] width 8 height 14
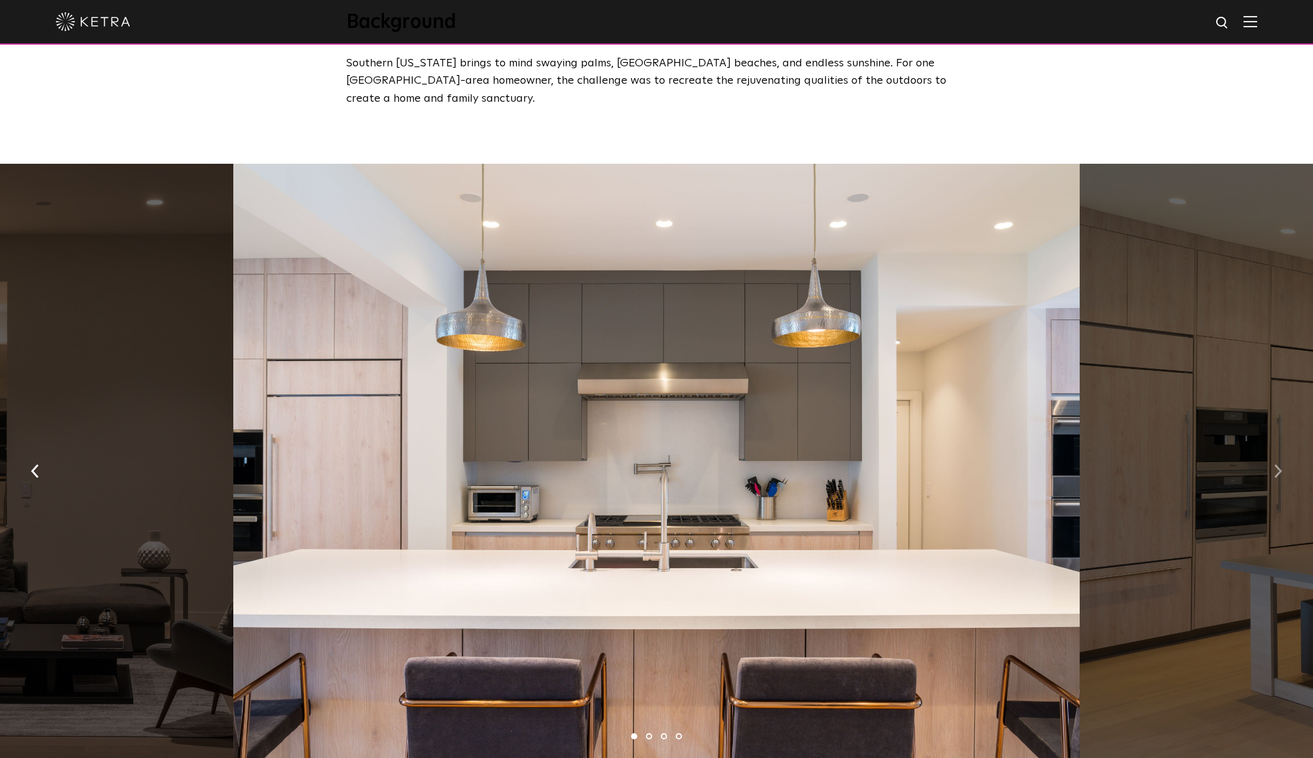
click at [1275, 464] on img "button" at bounding box center [1278, 471] width 8 height 14
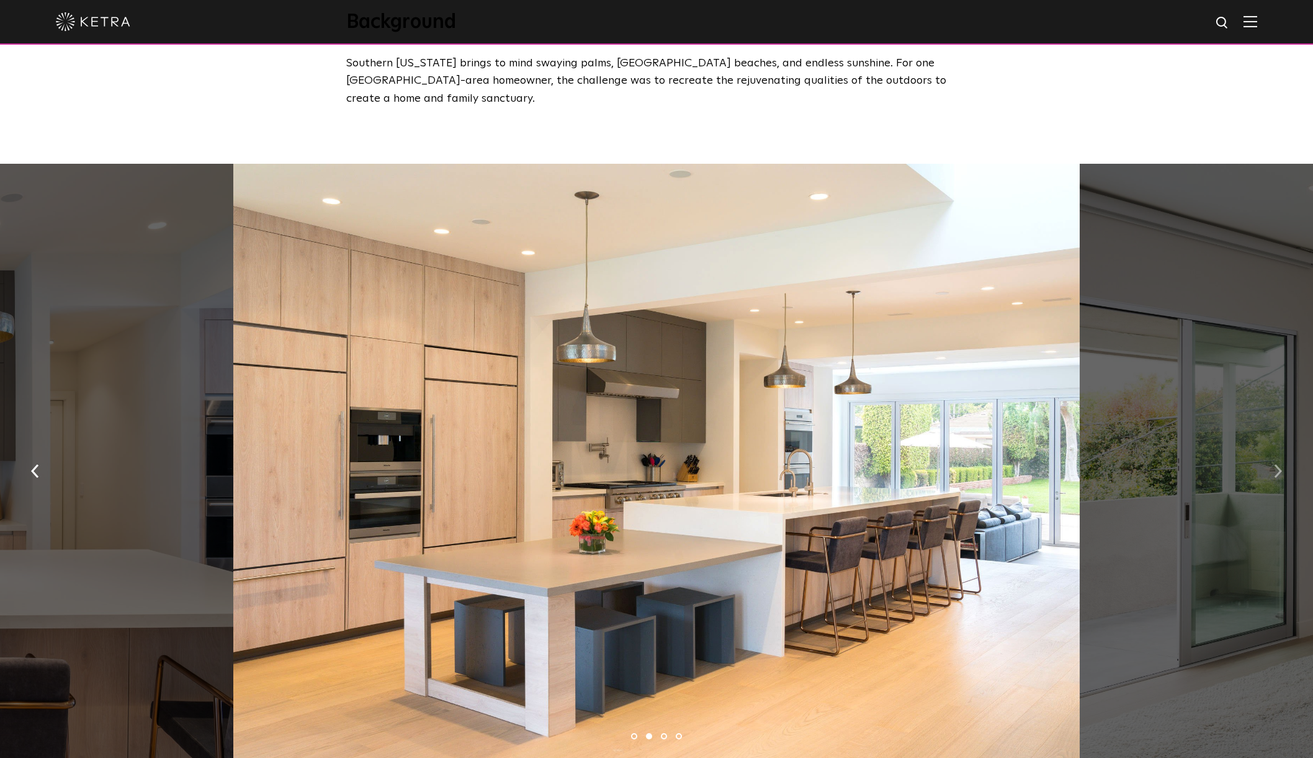
click at [1275, 464] on img "button" at bounding box center [1278, 471] width 8 height 14
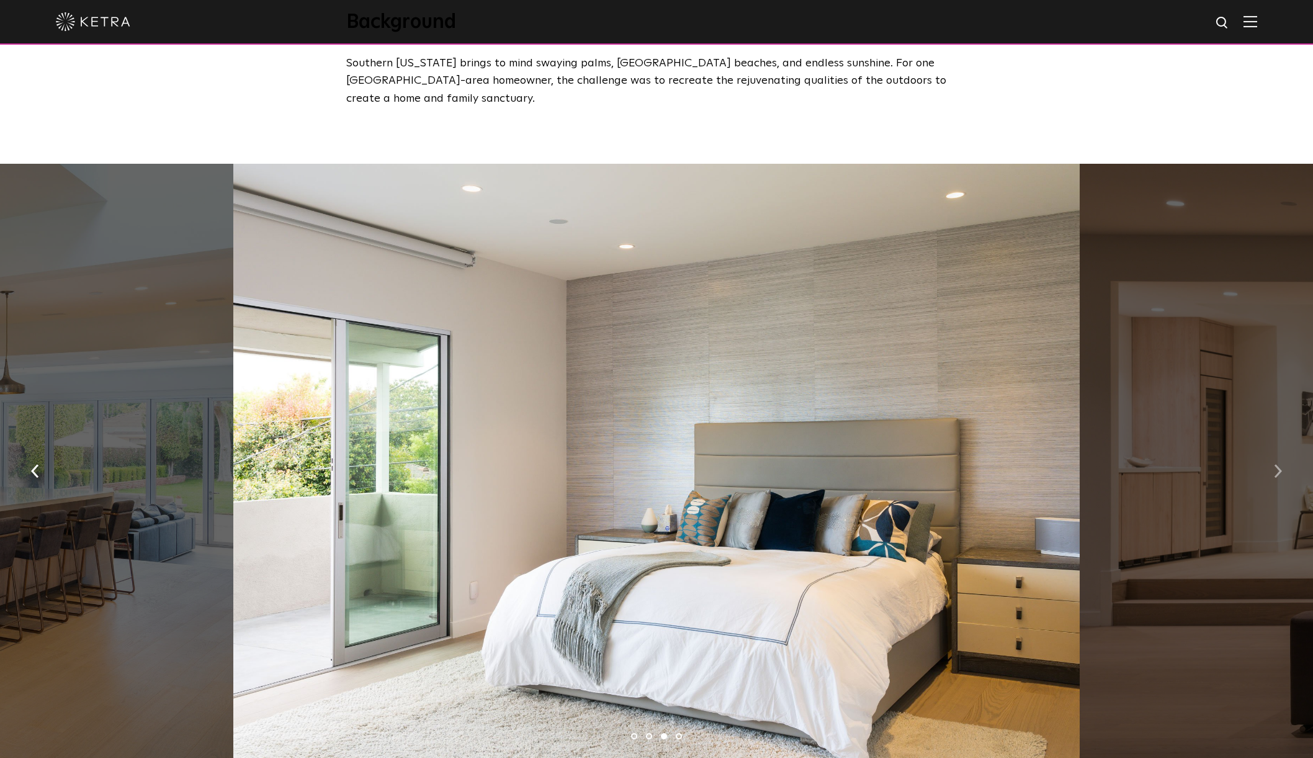
click at [1275, 464] on img "button" at bounding box center [1278, 471] width 8 height 14
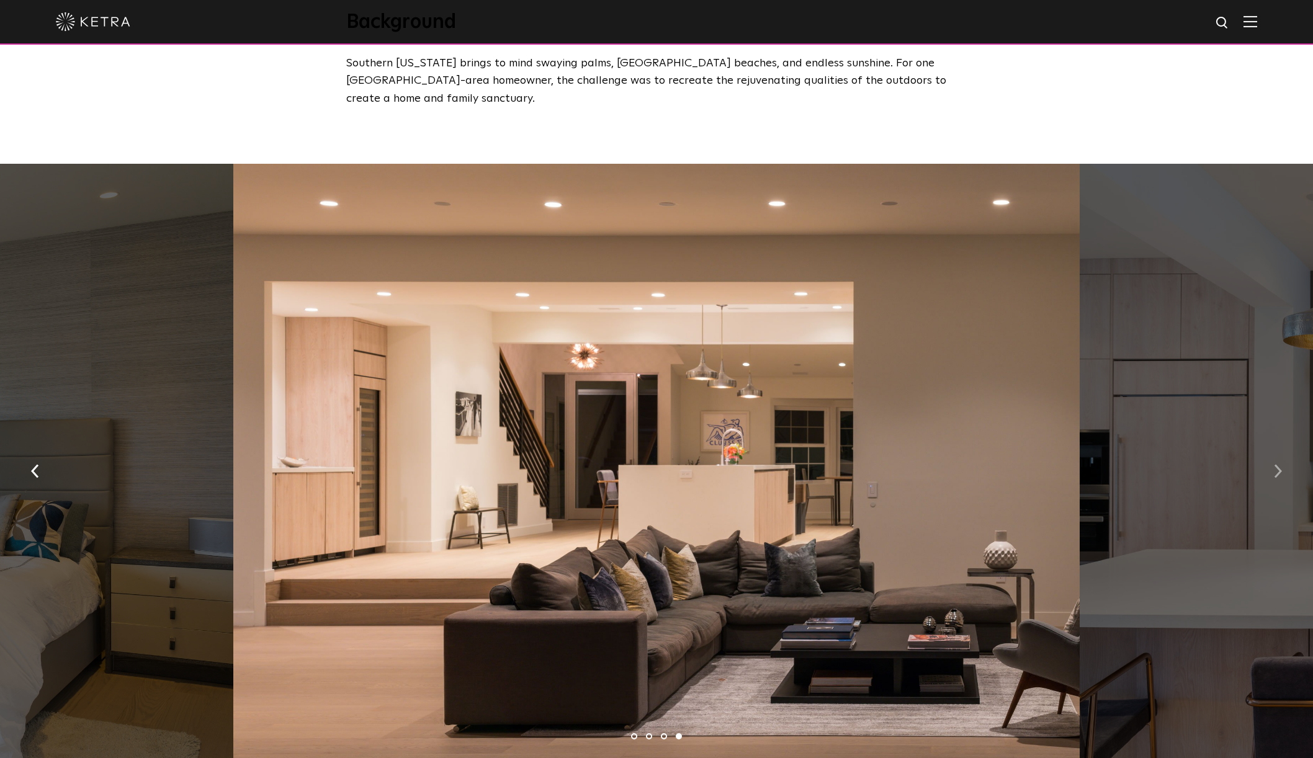
click at [1275, 464] on img "button" at bounding box center [1278, 471] width 8 height 14
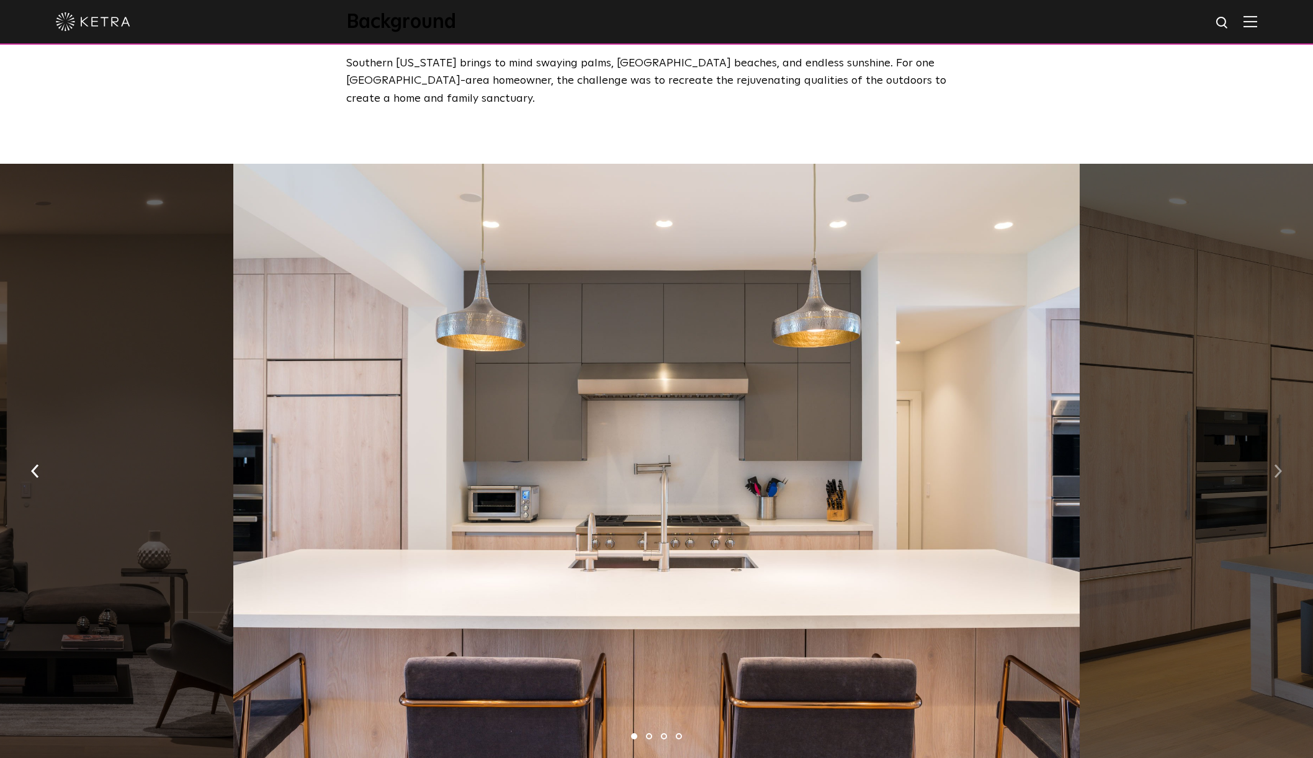
click at [1275, 464] on img "button" at bounding box center [1278, 471] width 8 height 14
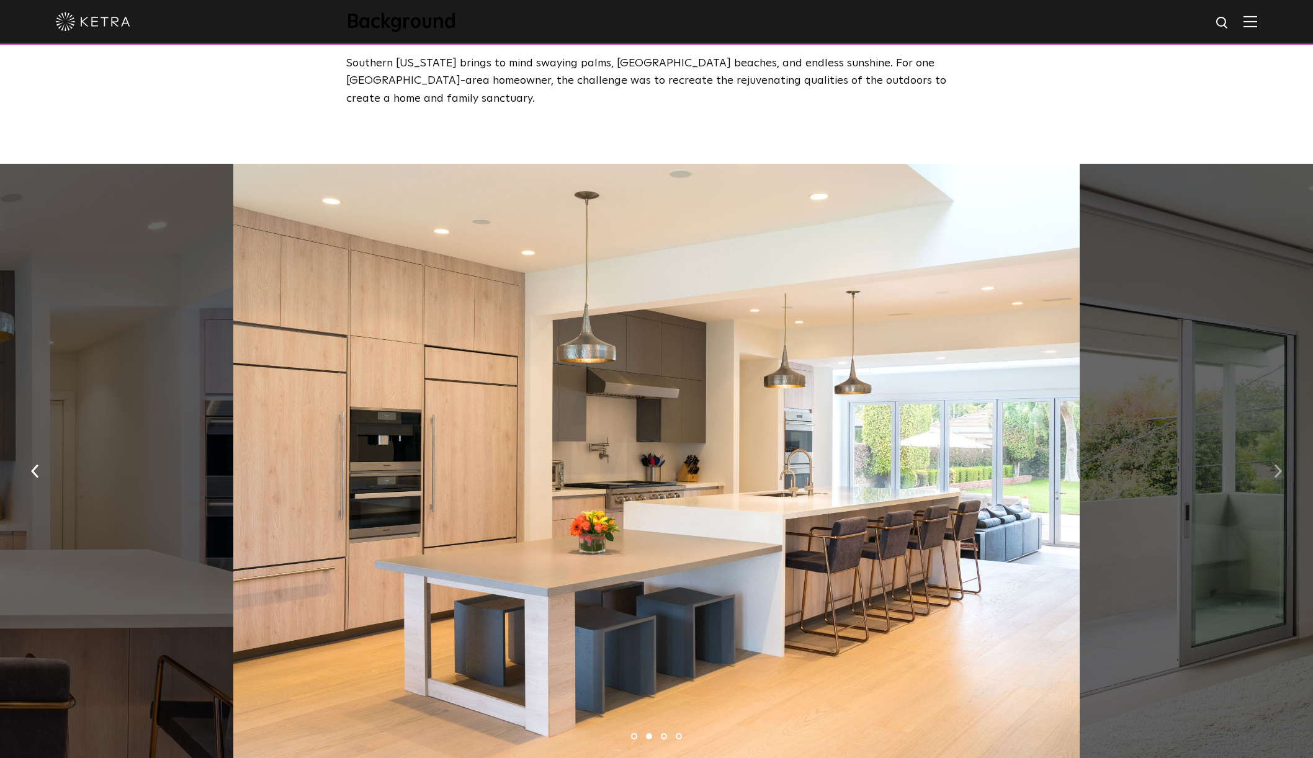
click at [1275, 464] on img "button" at bounding box center [1278, 471] width 8 height 14
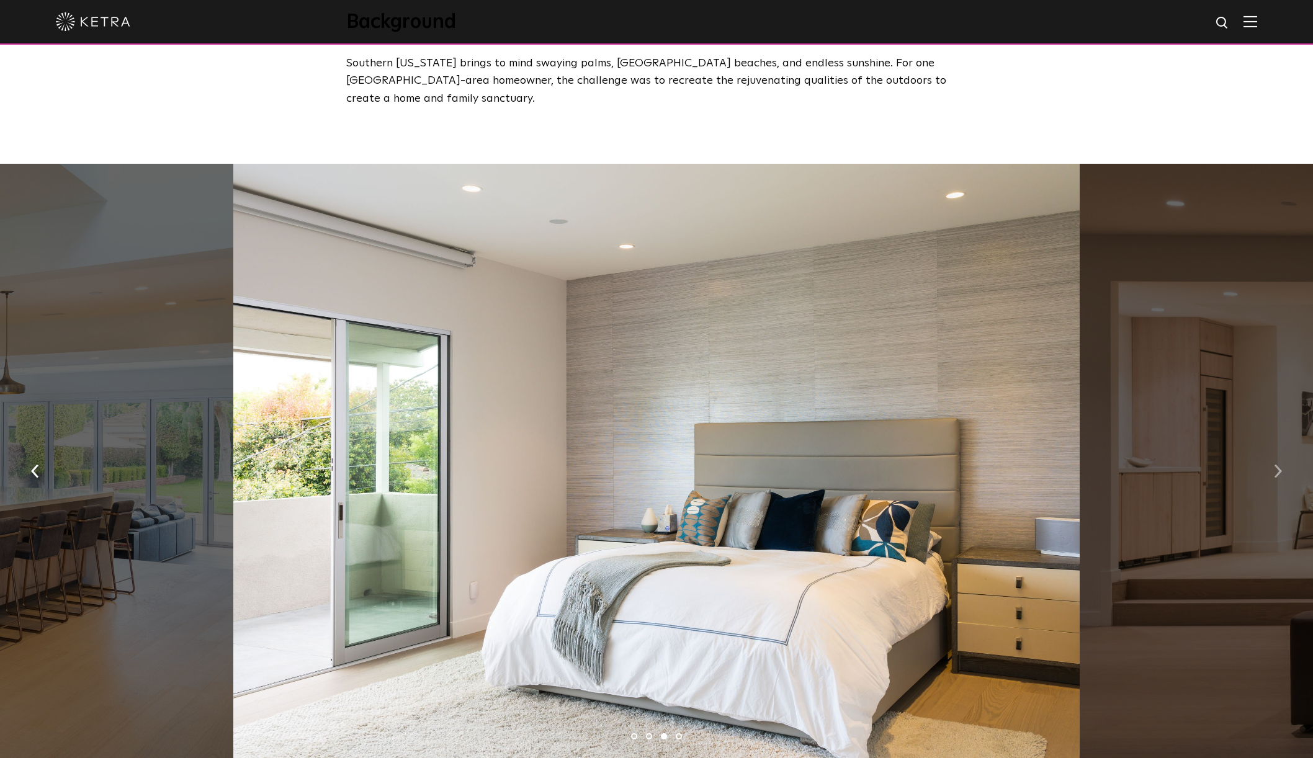
click at [1275, 464] on img "button" at bounding box center [1278, 471] width 8 height 14
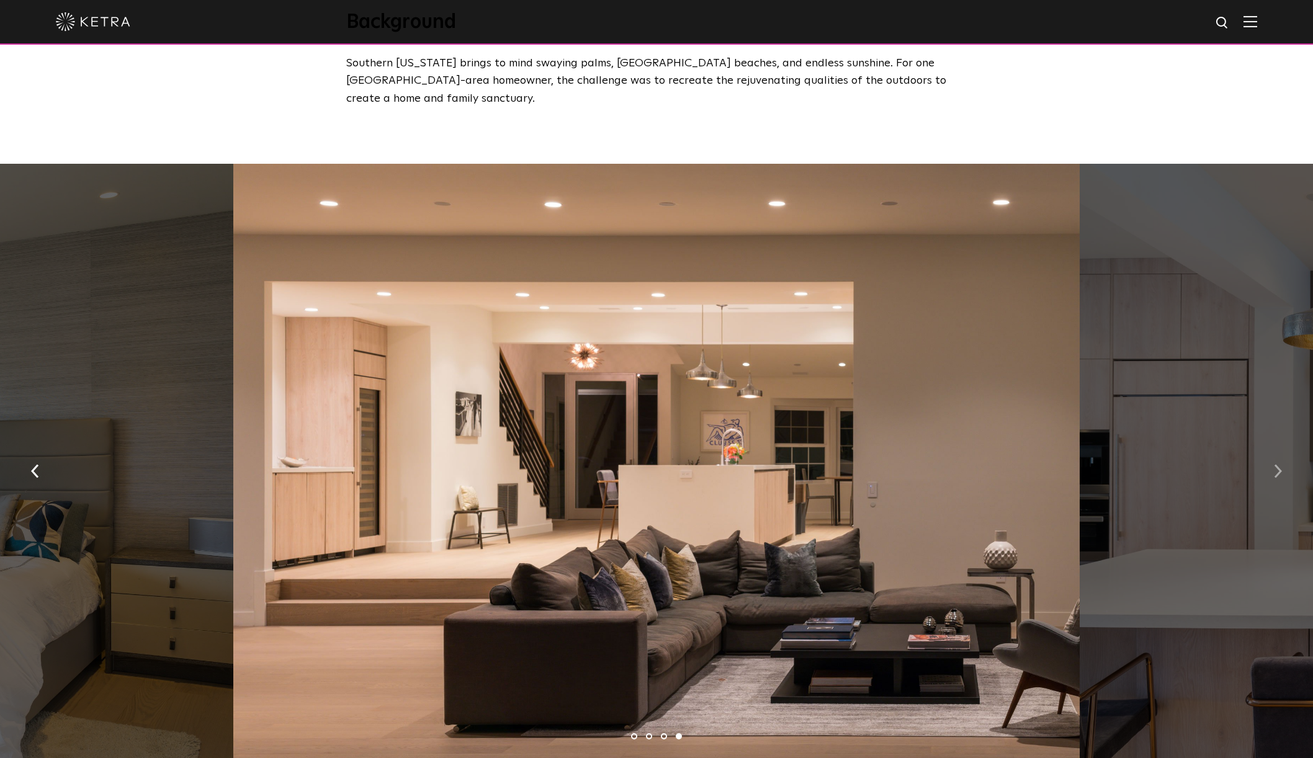
click at [1275, 464] on img "button" at bounding box center [1278, 471] width 8 height 14
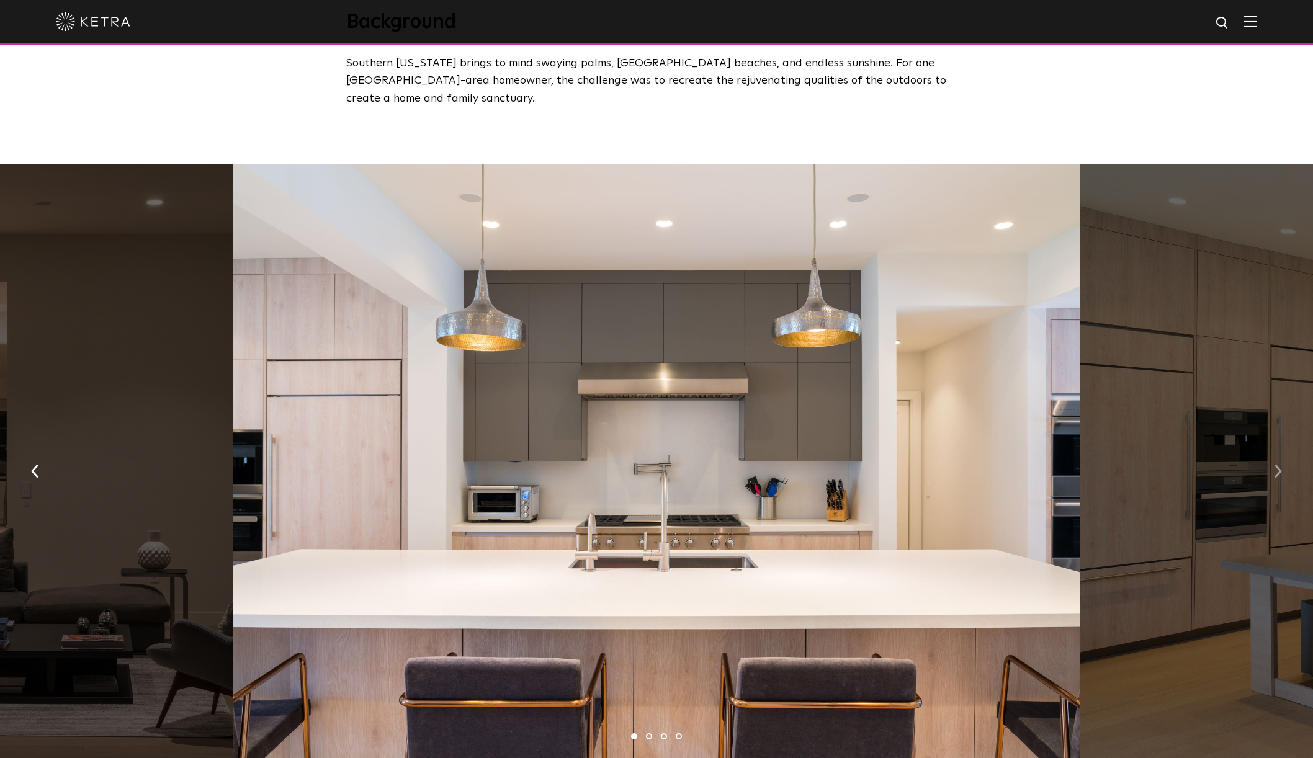
click at [1275, 464] on img "button" at bounding box center [1278, 471] width 8 height 14
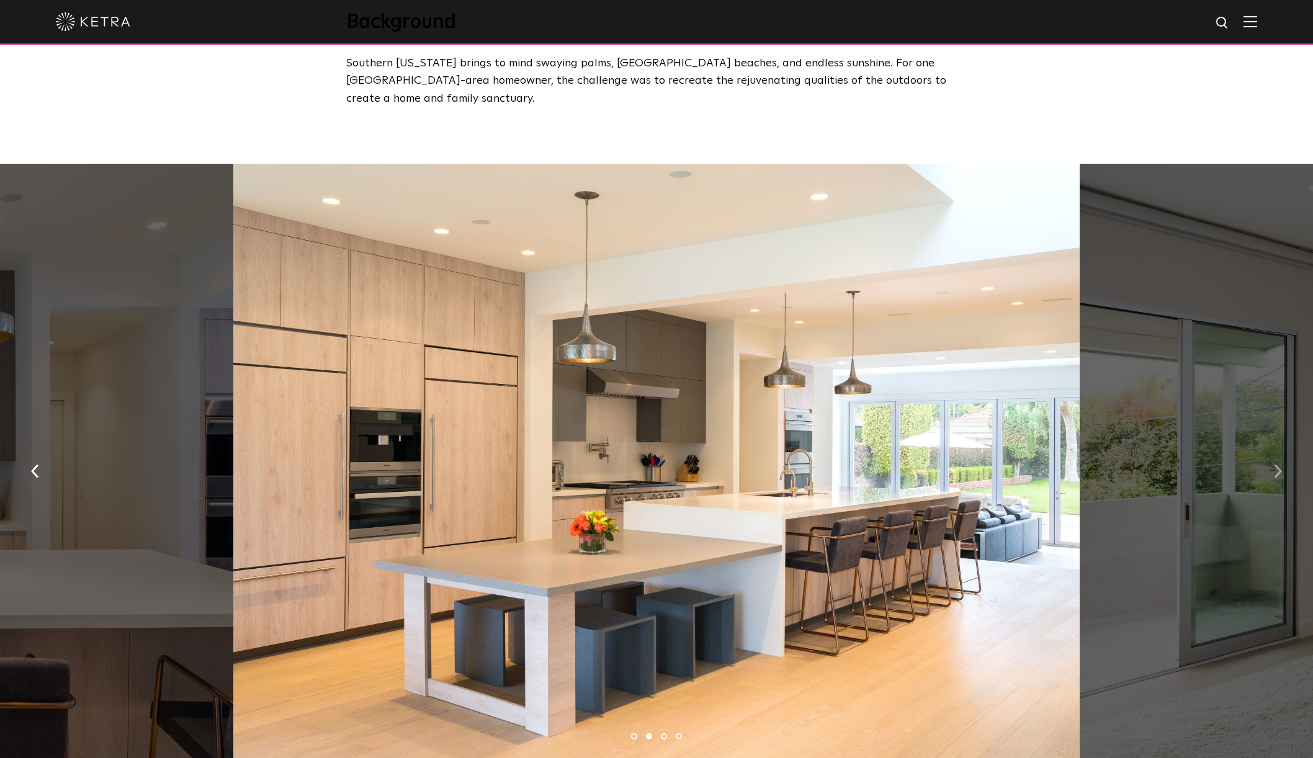
click at [1277, 464] on img "button" at bounding box center [1278, 471] width 8 height 14
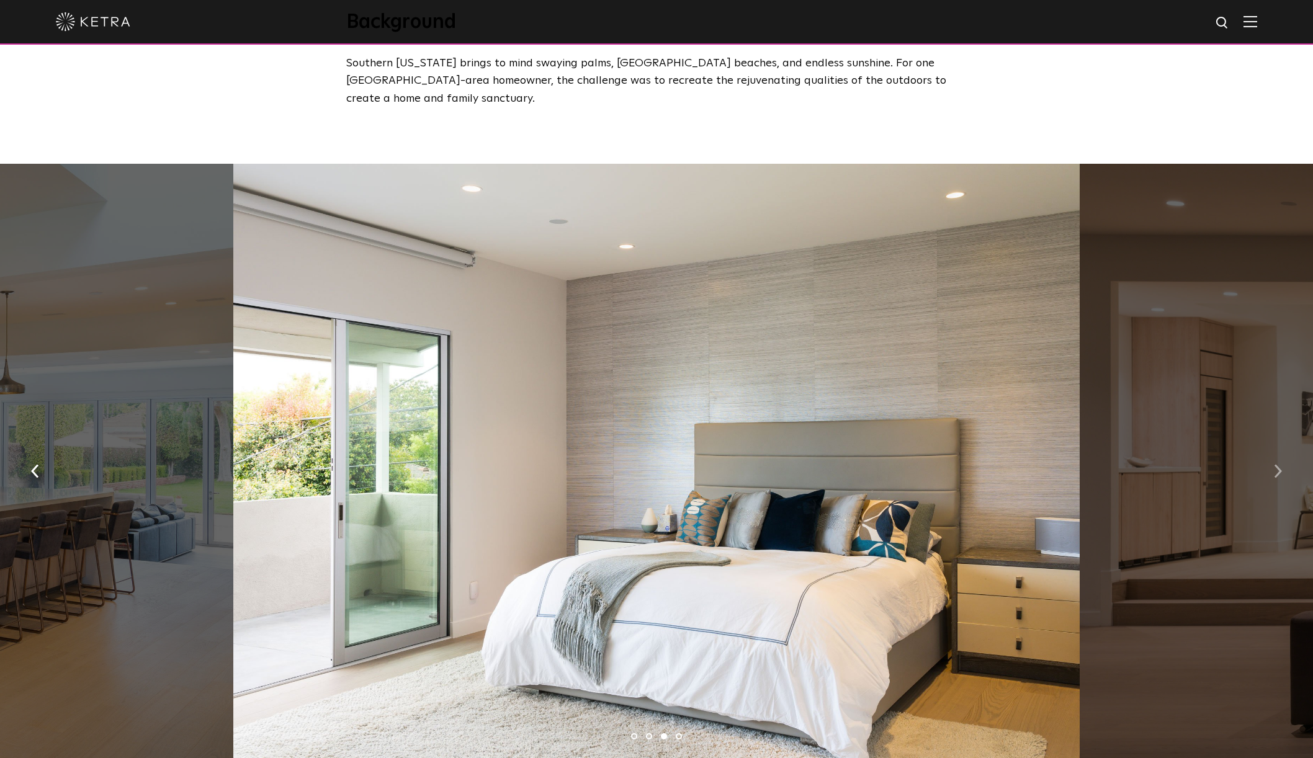
click at [1278, 464] on img "button" at bounding box center [1278, 471] width 8 height 14
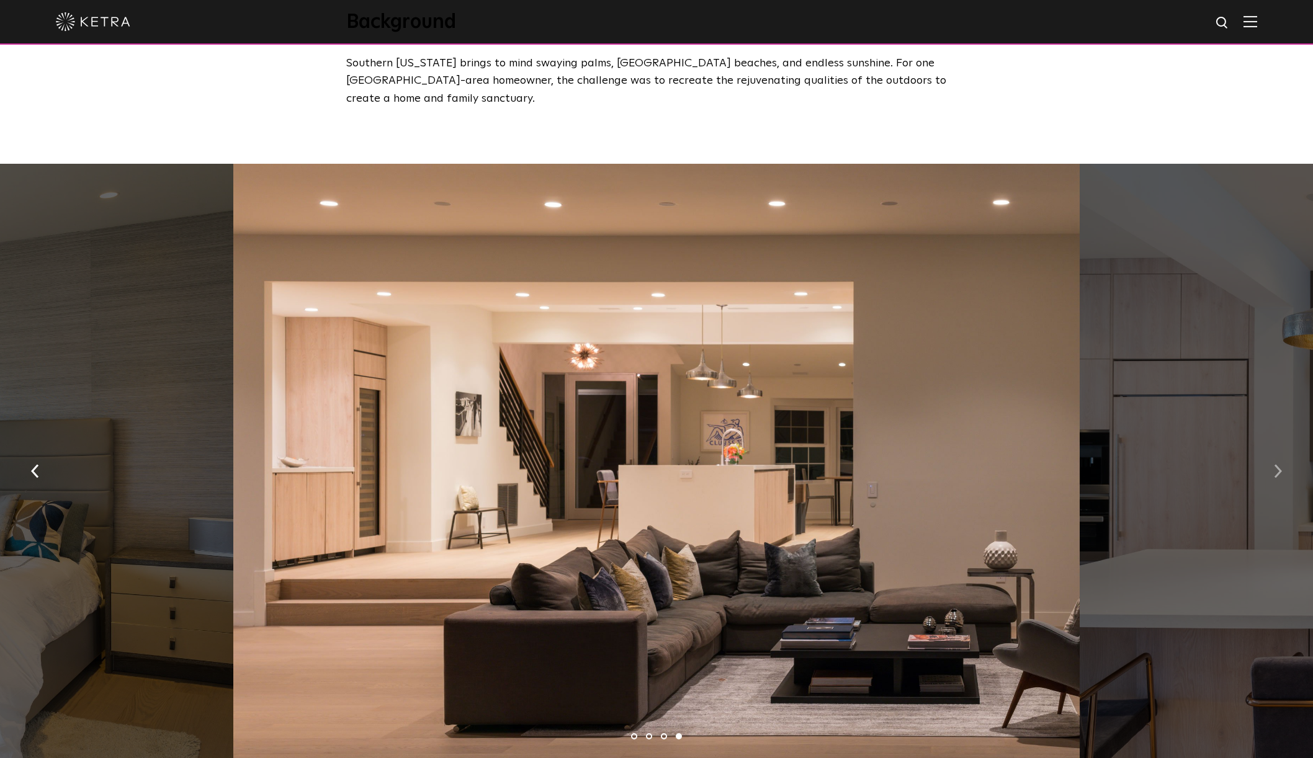
click at [1279, 464] on img "button" at bounding box center [1278, 471] width 8 height 14
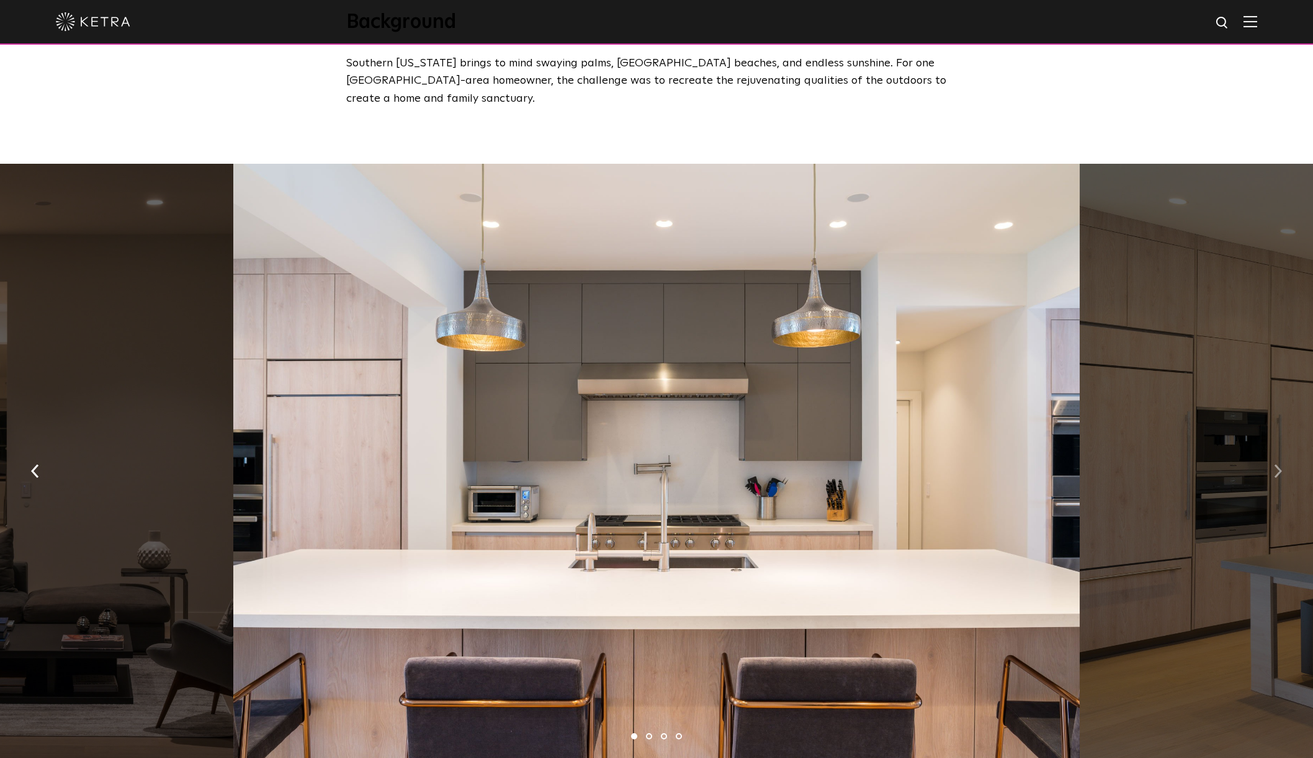
click at [1279, 464] on img "button" at bounding box center [1278, 471] width 8 height 14
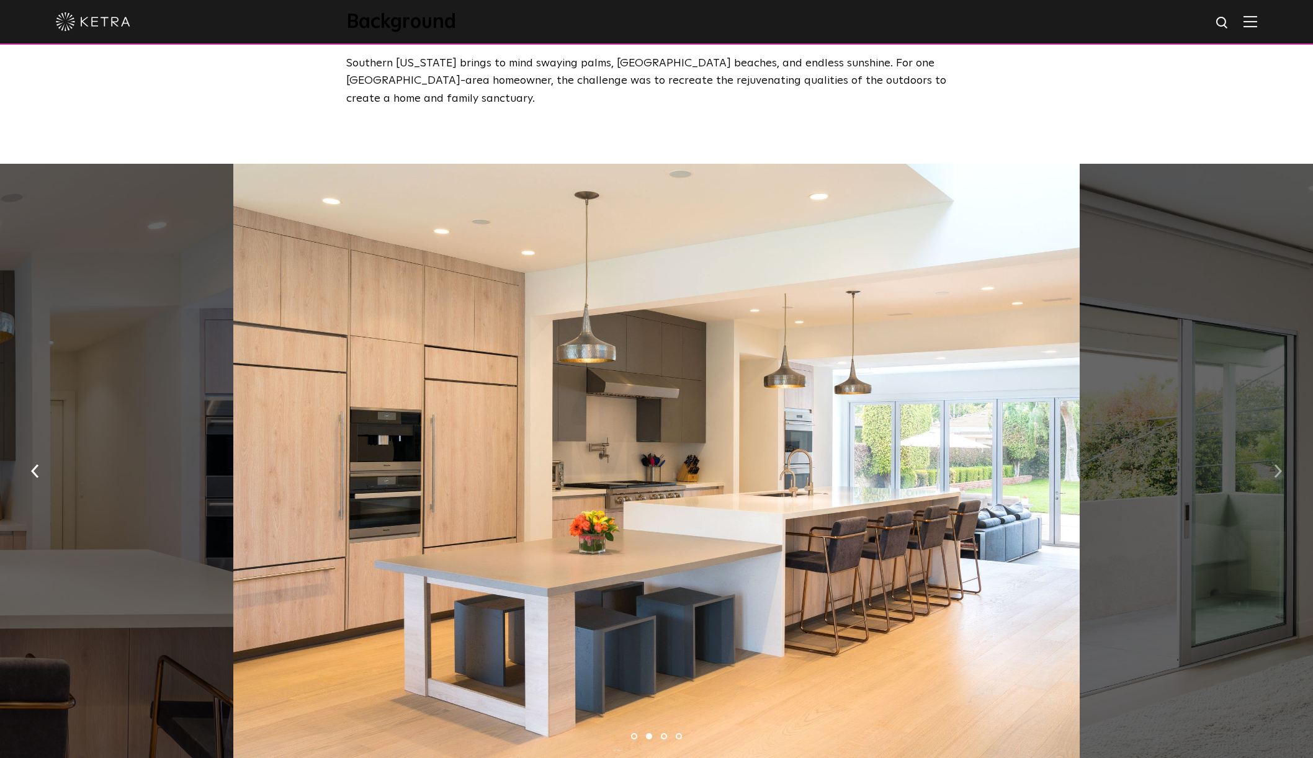
click at [1279, 464] on img "button" at bounding box center [1278, 471] width 8 height 14
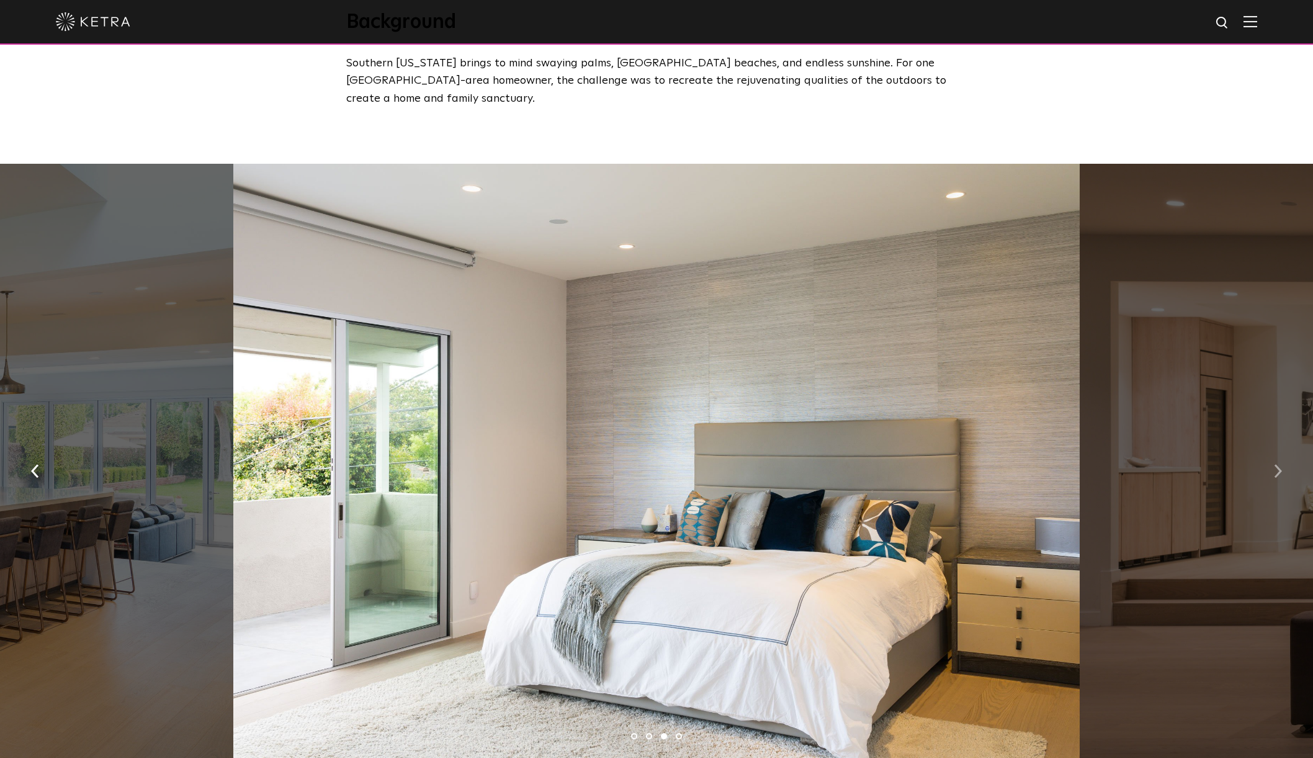
click at [1279, 464] on img "button" at bounding box center [1278, 471] width 8 height 14
